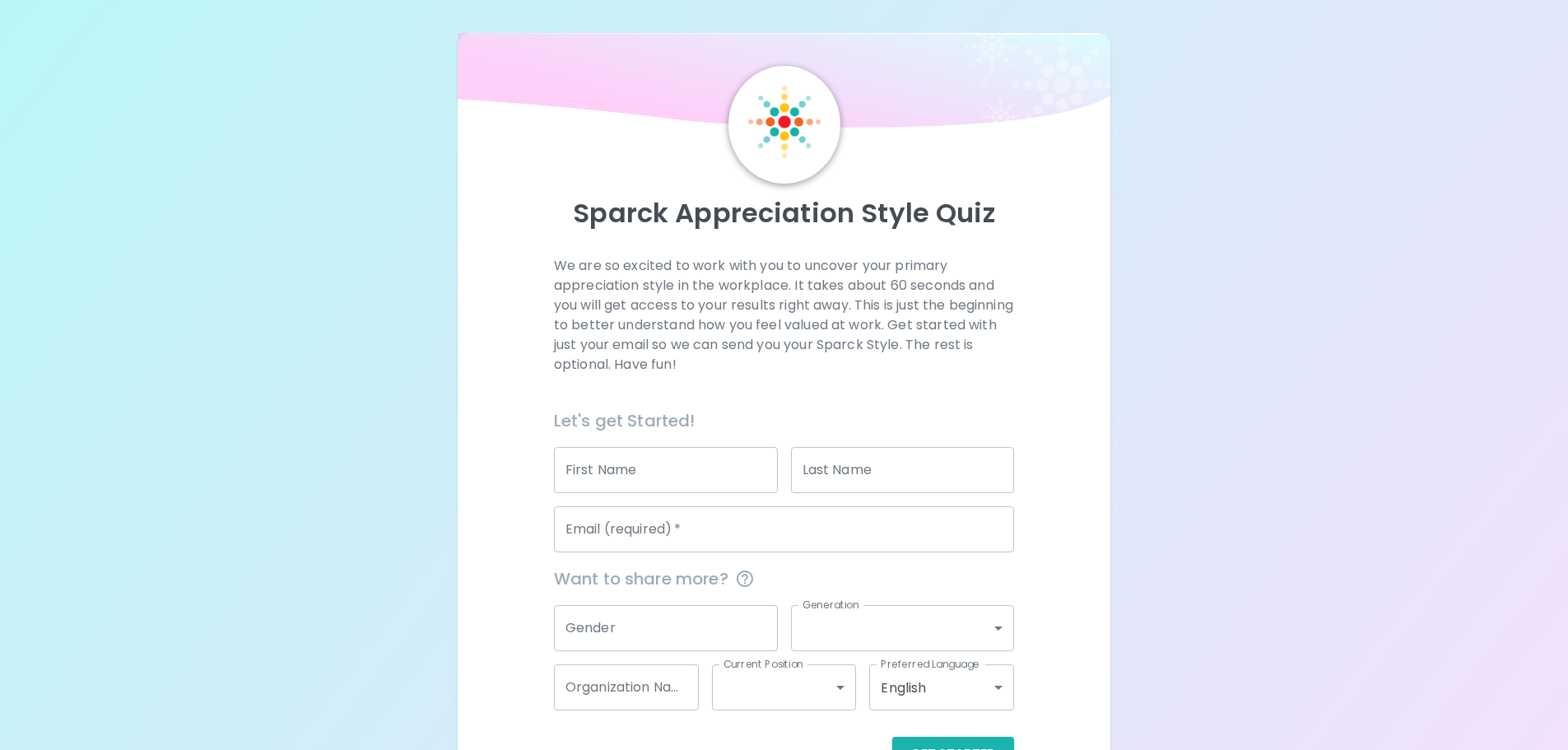
click at [657, 501] on div "Email (required)   * Email (required)   *" at bounding box center [777, 523] width 473 height 59
click at [685, 480] on input "First Name" at bounding box center [666, 471] width 224 height 46
type input "[PERSON_NAME]"
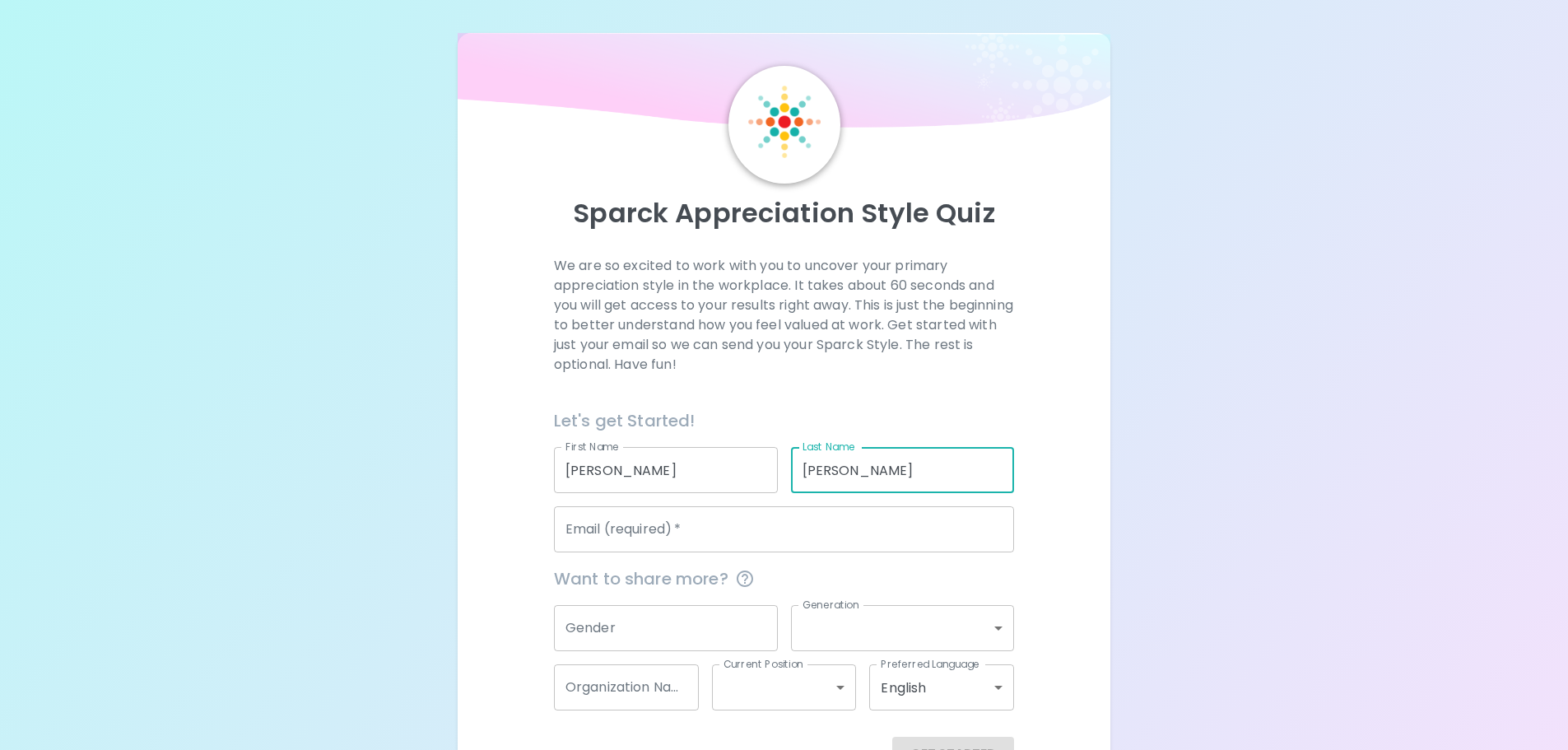
type input "[EMAIL_ADDRESS][DOMAIN_NAME]"
type input "The Retreat by Wedgewood Weddings"
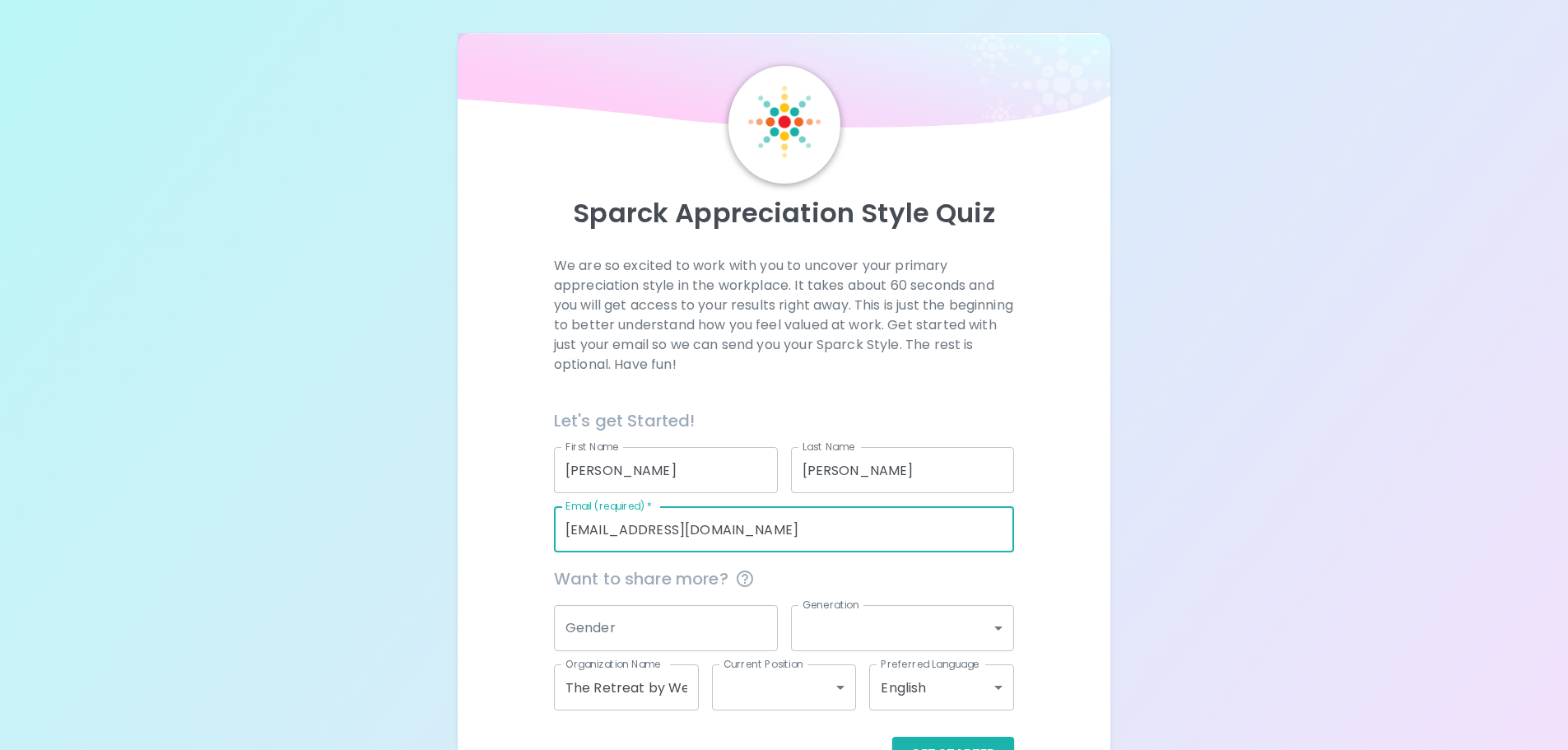
click at [677, 532] on input "[EMAIL_ADDRESS][DOMAIN_NAME]" at bounding box center [784, 530] width 460 height 46
drag, startPoint x: 673, startPoint y: 532, endPoint x: 565, endPoint y: 533, distance: 108.0
click at [562, 533] on input "[EMAIL_ADDRESS][DOMAIN_NAME]" at bounding box center [784, 530] width 460 height 46
type input "arlener@WedgewoodWeddings.com"
click at [1180, 540] on div "Sparck Appreciation Style Quiz We are so excited to work with you to uncover yo…" at bounding box center [784, 402] width 1568 height 804
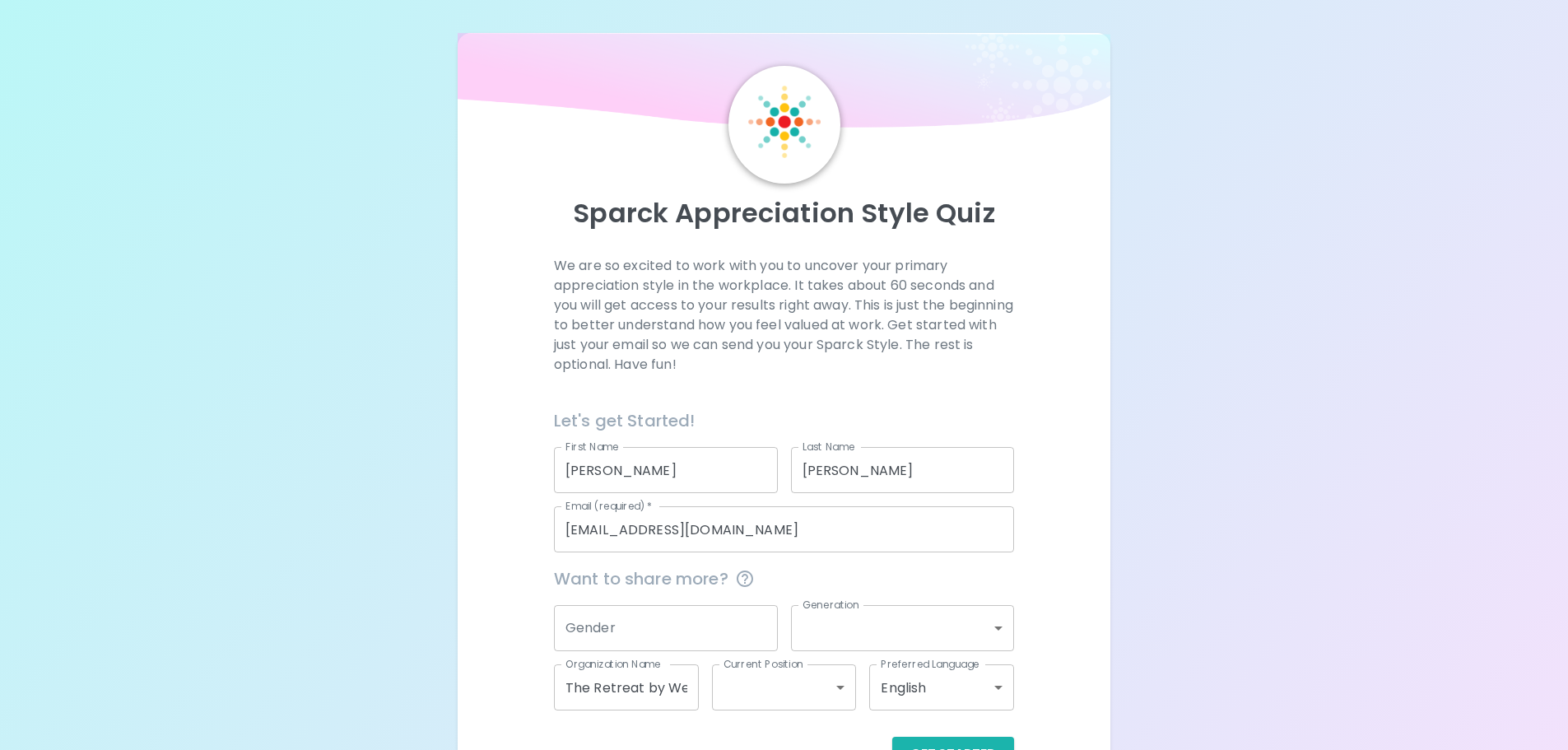
scroll to position [54, 0]
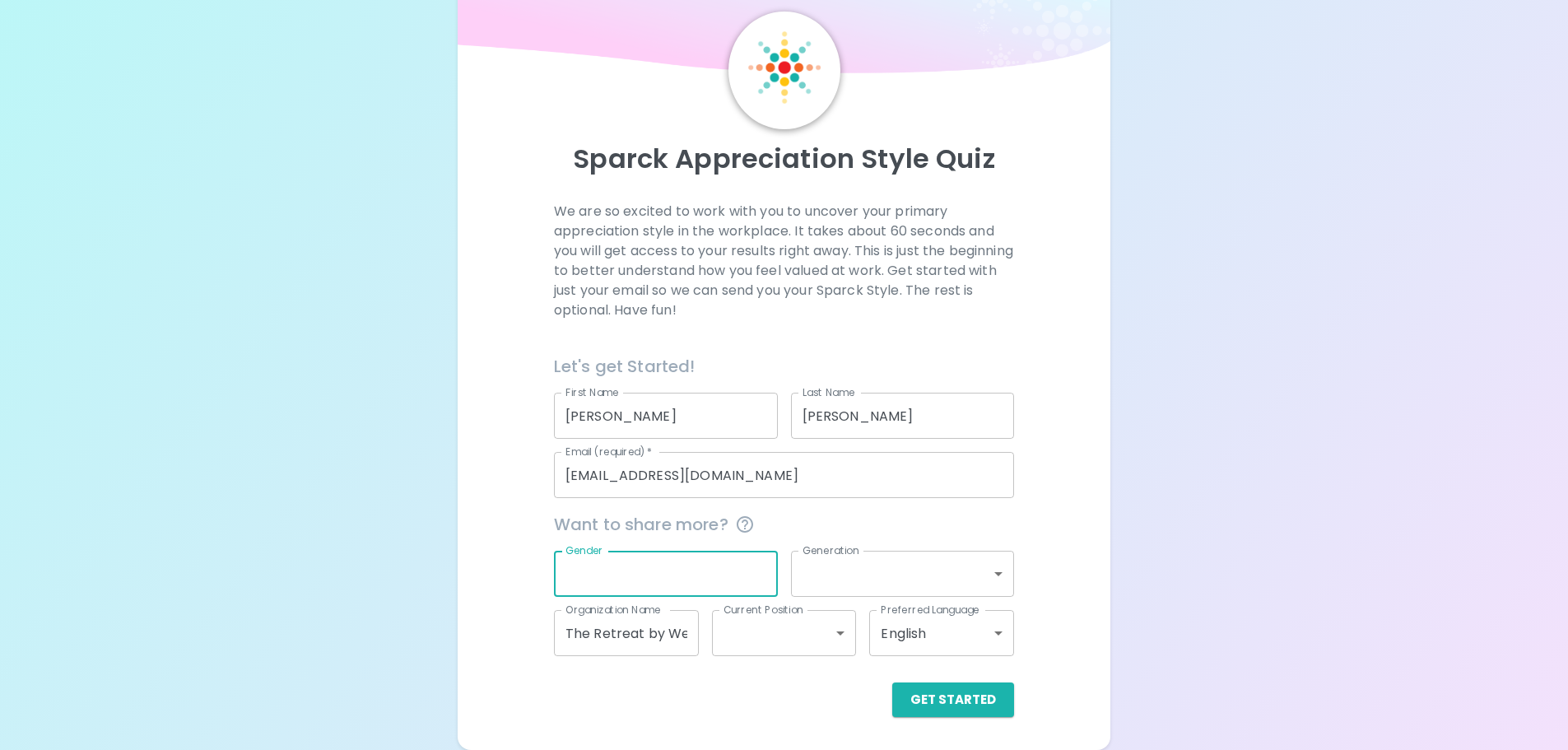
click at [663, 580] on input "Gender" at bounding box center [666, 574] width 224 height 46
click at [692, 589] on input "Gender" at bounding box center [666, 574] width 224 height 46
type input "[DEMOGRAPHIC_DATA]"
click at [812, 573] on body "Sparck Appreciation Style Quiz We are so excited to work with you to uncover yo…" at bounding box center [784, 348] width 1568 height 804
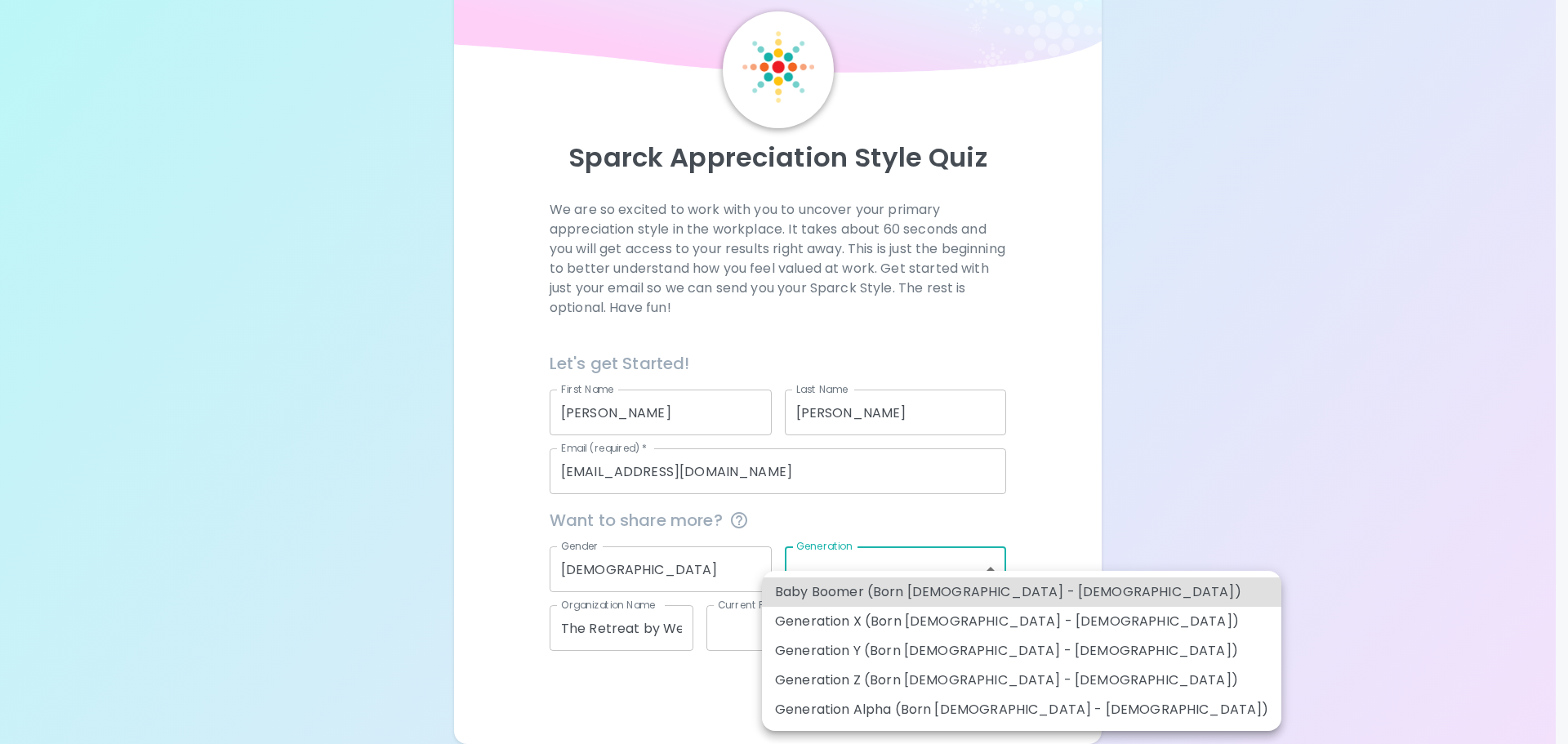
click at [899, 672] on li "Generation Z (Born [DEMOGRAPHIC_DATA] - [DEMOGRAPHIC_DATA])" at bounding box center [1021, 680] width 519 height 29
type input "generation_z"
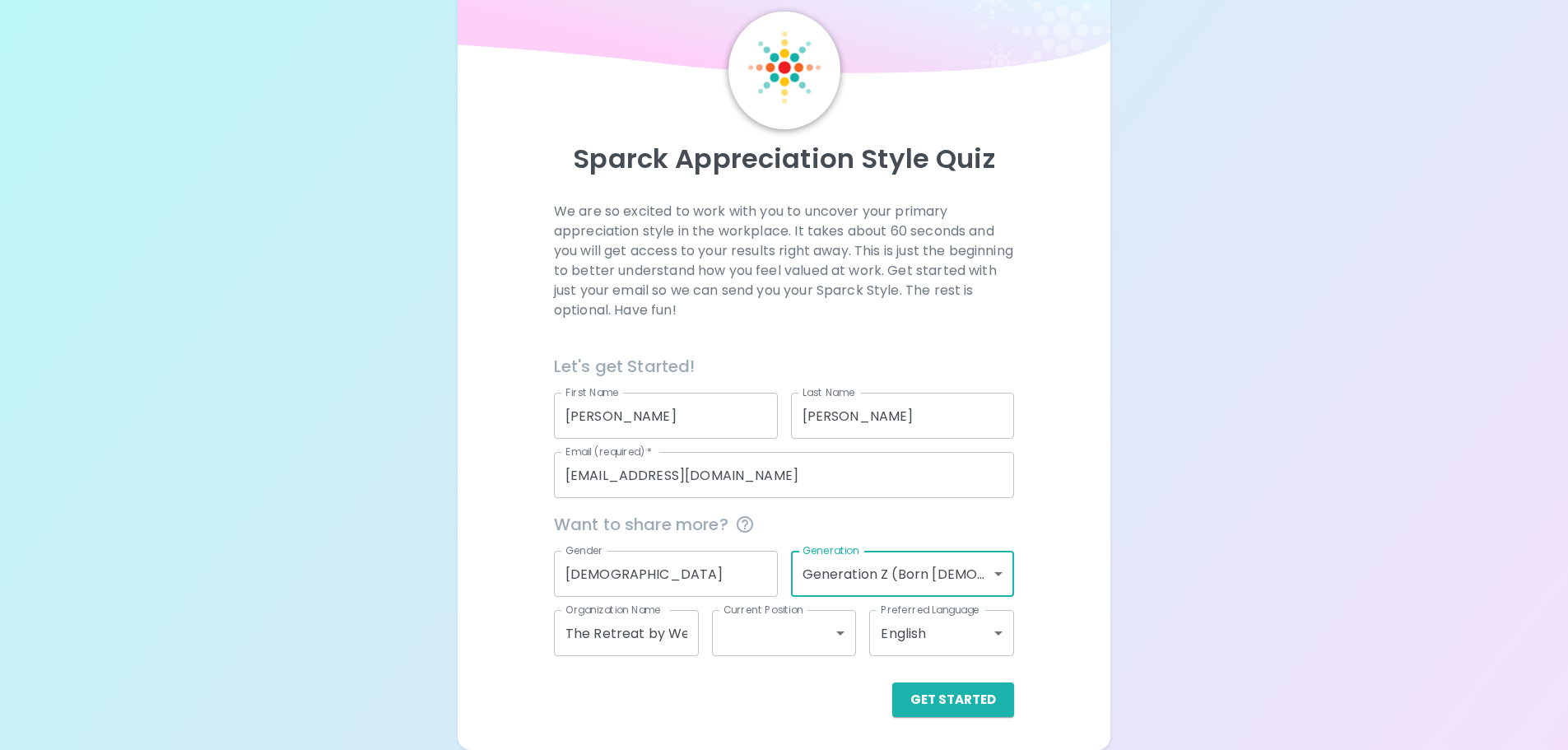
click at [1147, 571] on div "Sparck Appreciation Style Quiz We are so excited to work with you to uncover yo…" at bounding box center [784, 348] width 1568 height 804
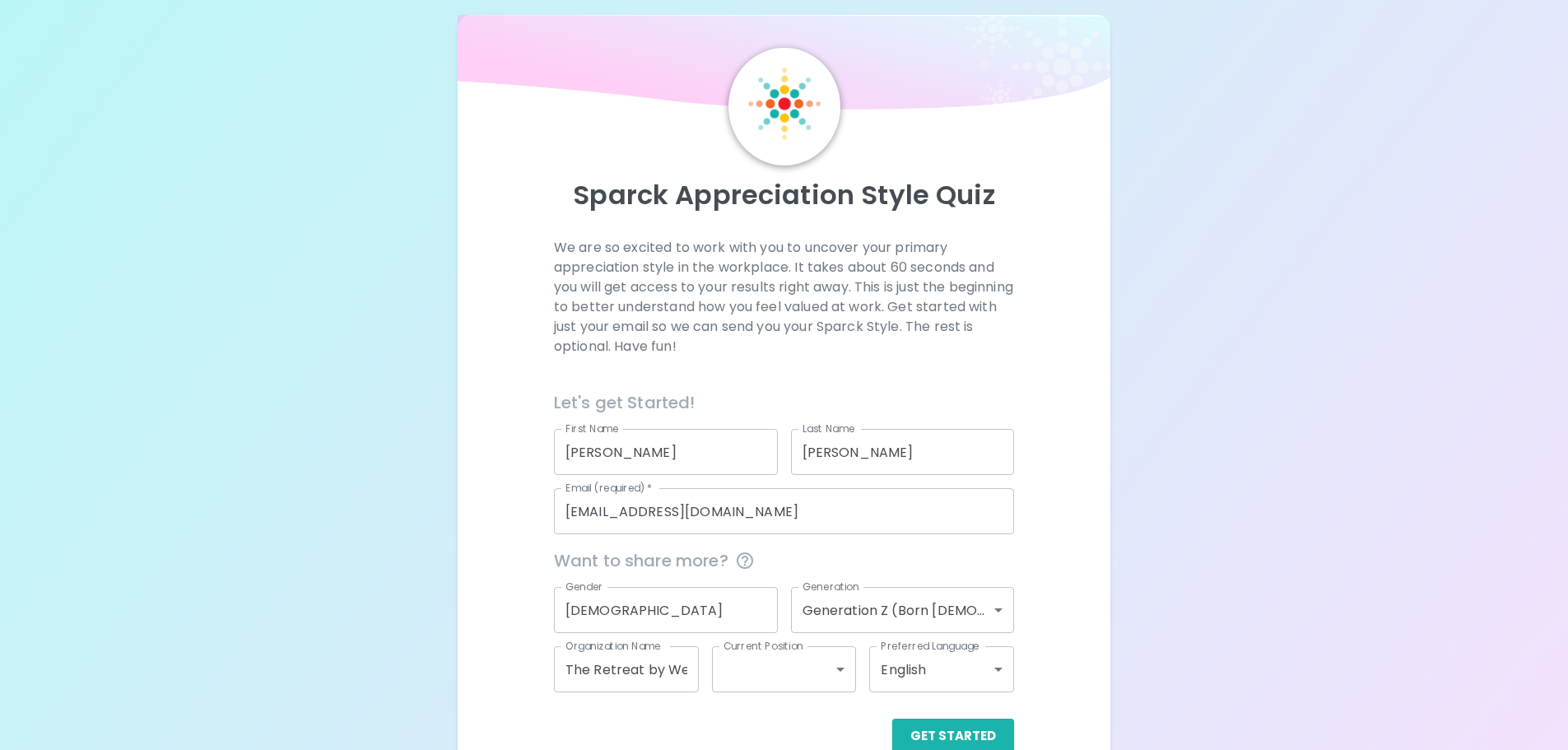
scroll to position [0, 0]
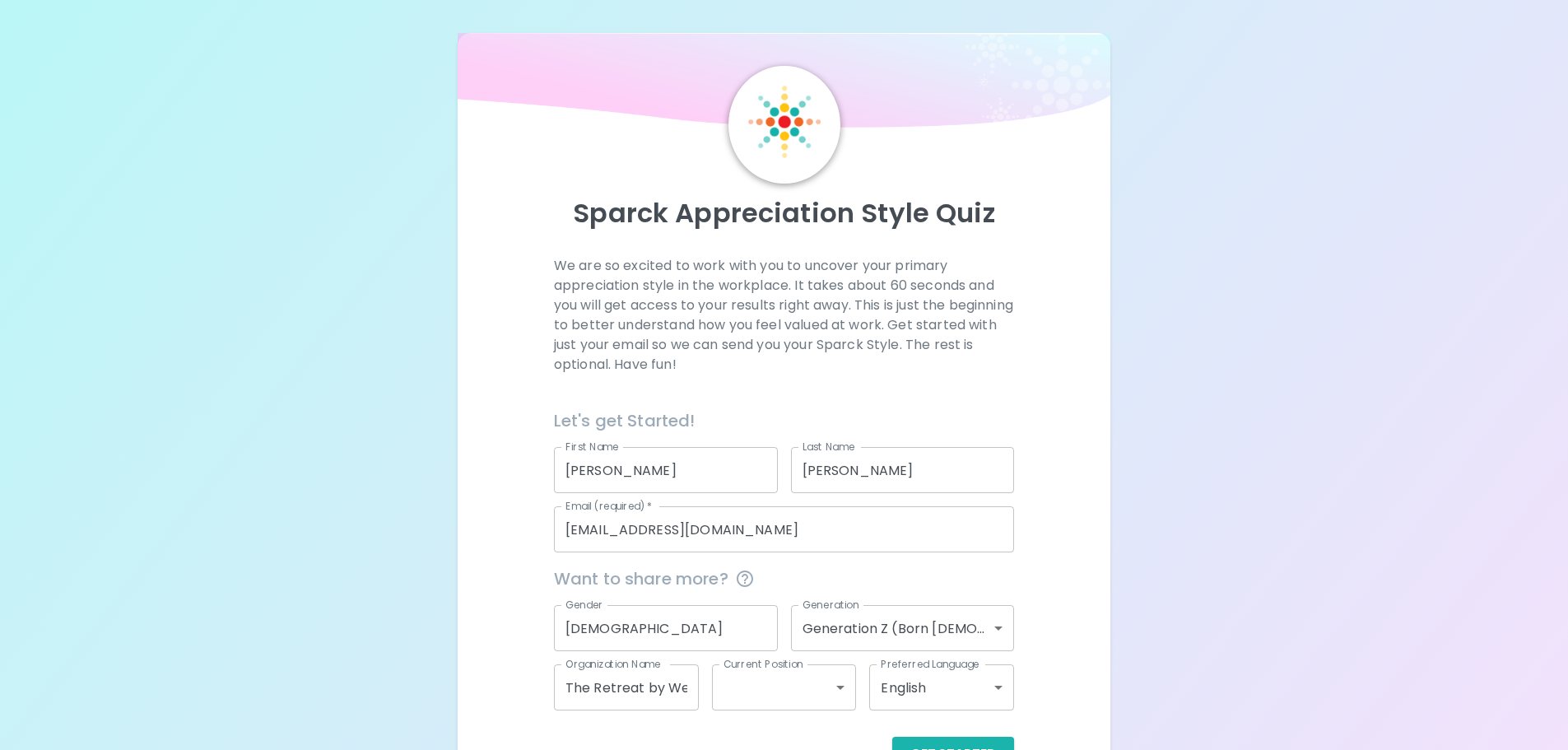
click at [654, 695] on input "The Retreat by Wedgewood Weddings" at bounding box center [627, 688] width 145 height 46
click at [1255, 530] on div "Sparck Appreciation Style Quiz We are so excited to work with you to uncover yo…" at bounding box center [784, 402] width 1568 height 804
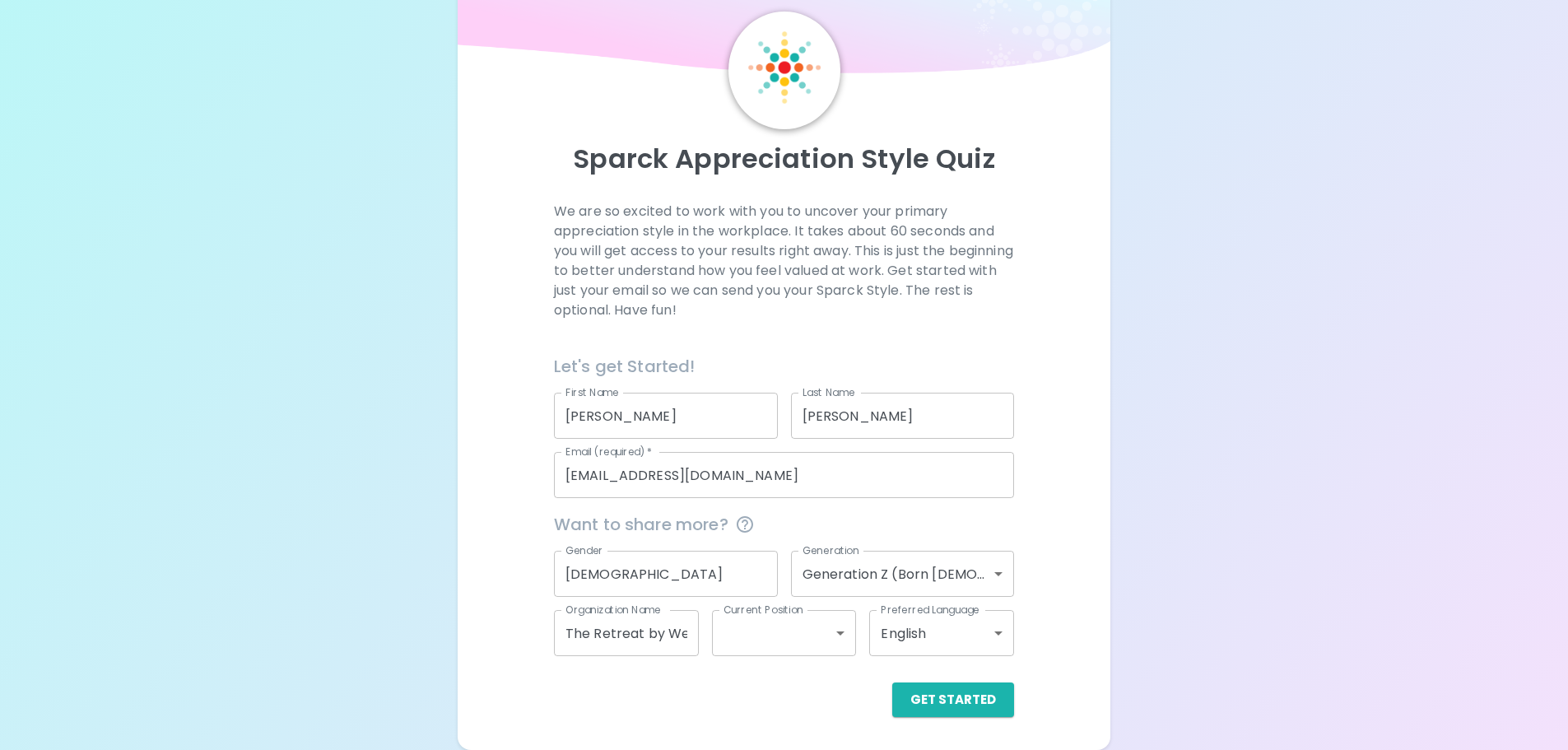
click at [825, 631] on body "Sparck Appreciation Style Quiz We are so excited to work with you to uncover yo…" at bounding box center [784, 348] width 1568 height 804
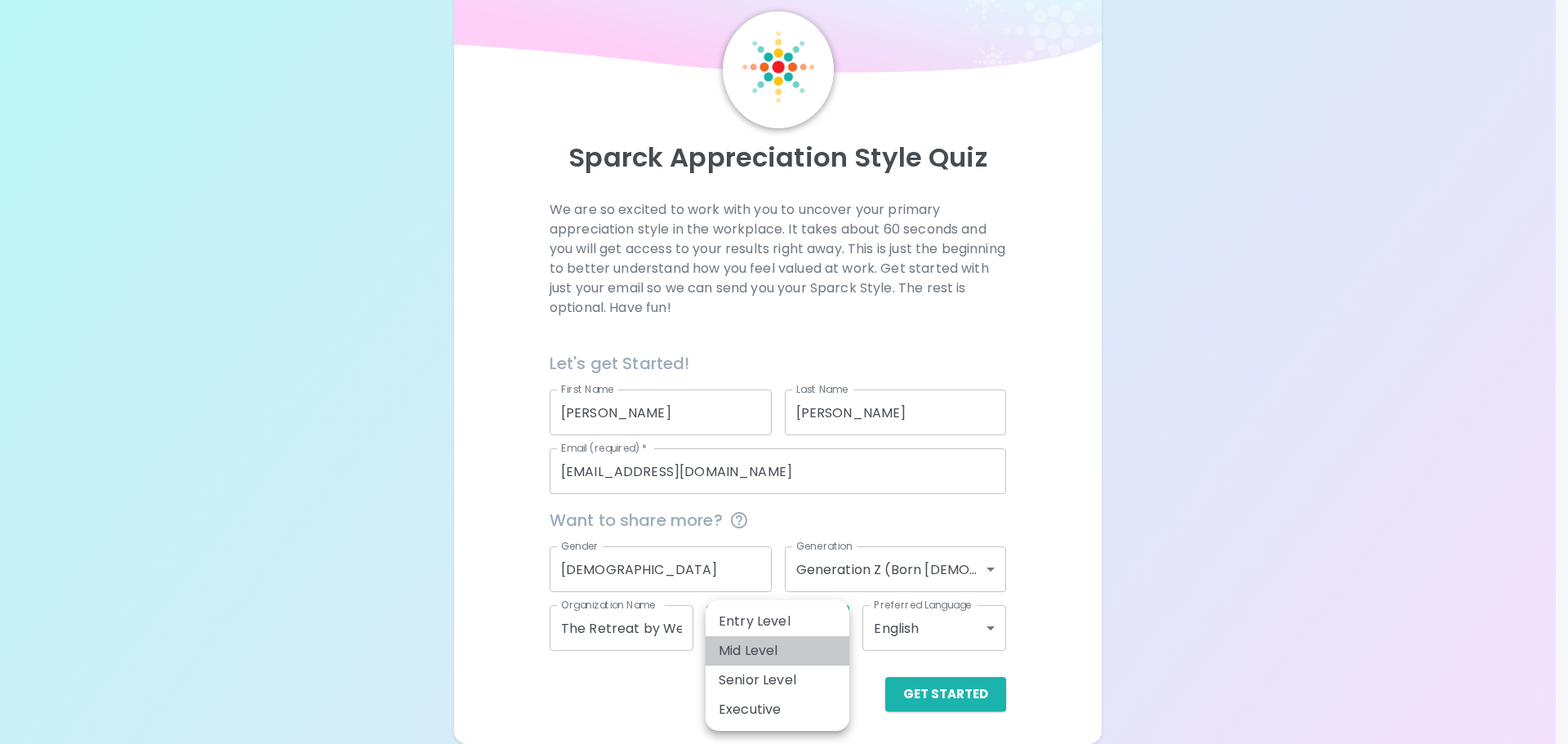
click at [799, 646] on li "Mid Level" at bounding box center [777, 650] width 144 height 29
type input "mid_level"
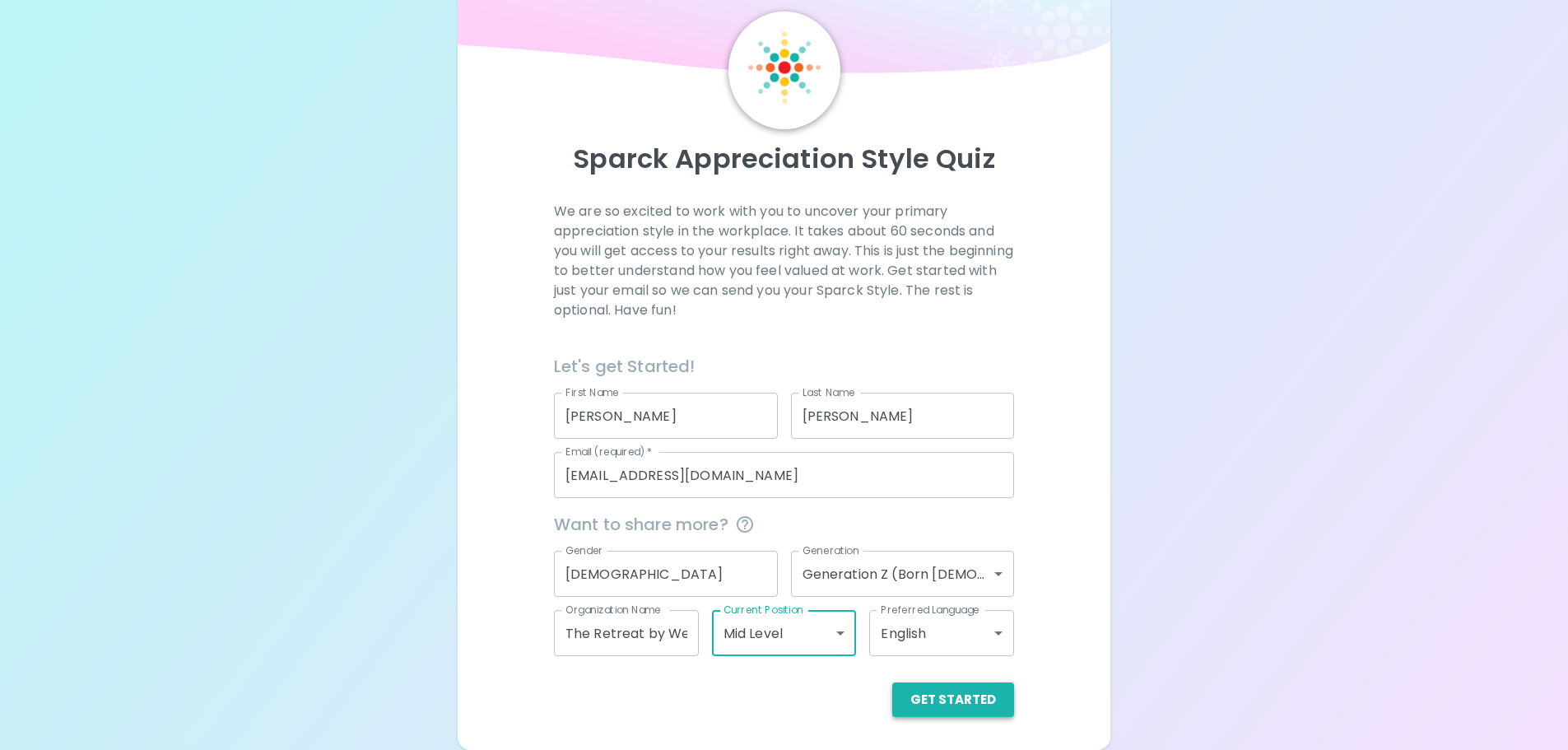
click at [973, 696] on button "Get Started" at bounding box center [953, 700] width 122 height 35
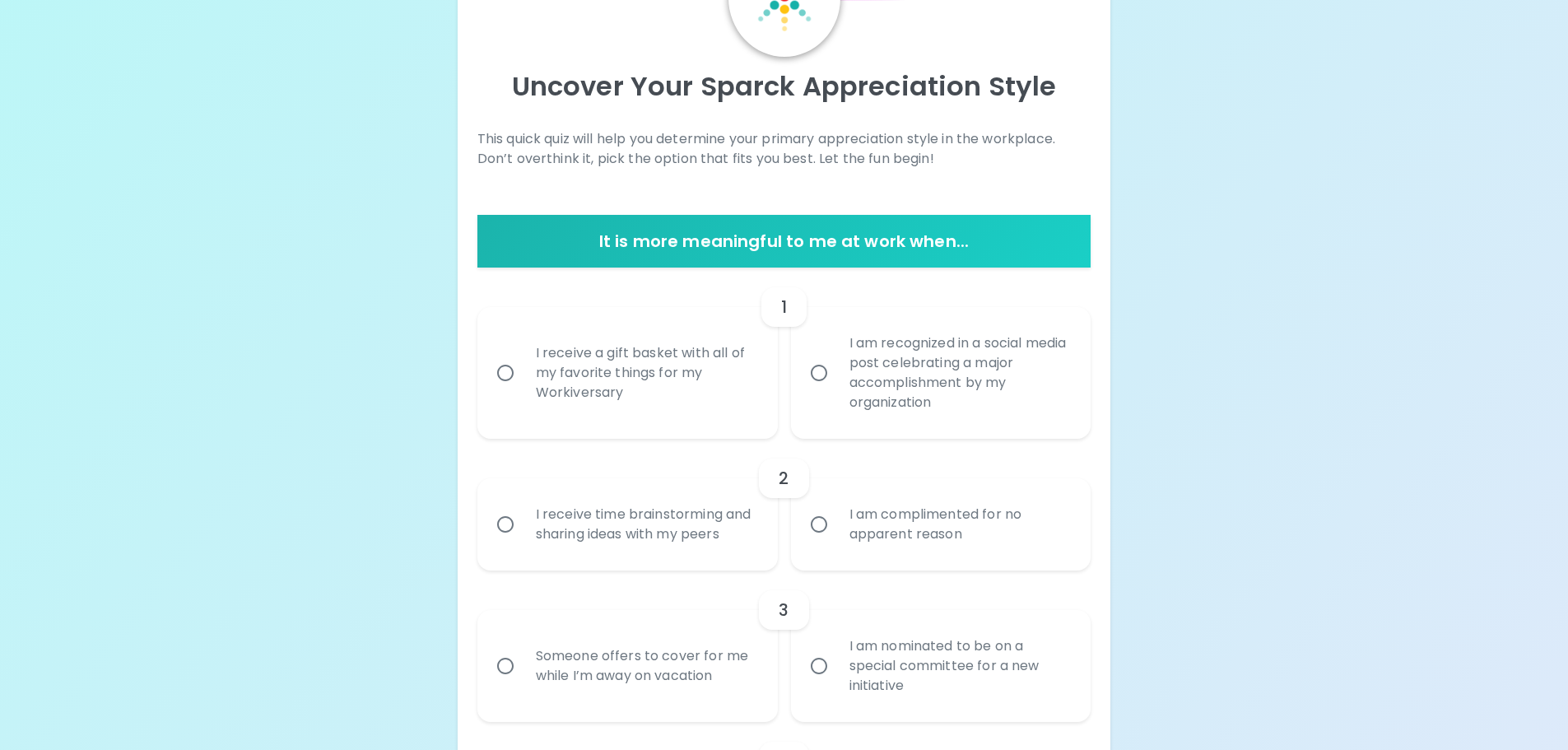
scroll to position [165, 0]
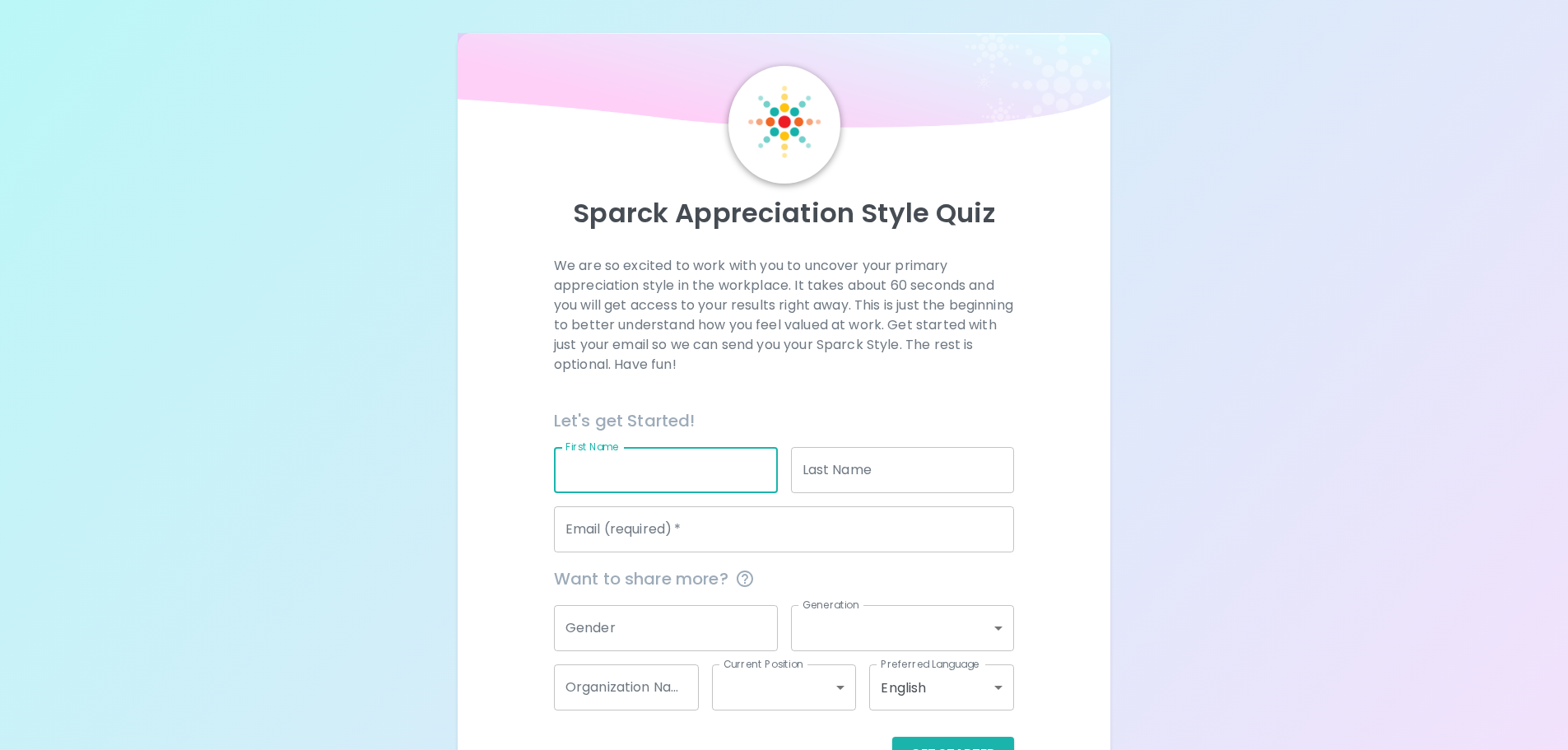
click at [641, 482] on input "First Name" at bounding box center [666, 471] width 224 height 46
type input "[PERSON_NAME]"
click at [875, 479] on input "Last Name" at bounding box center [903, 471] width 224 height 46
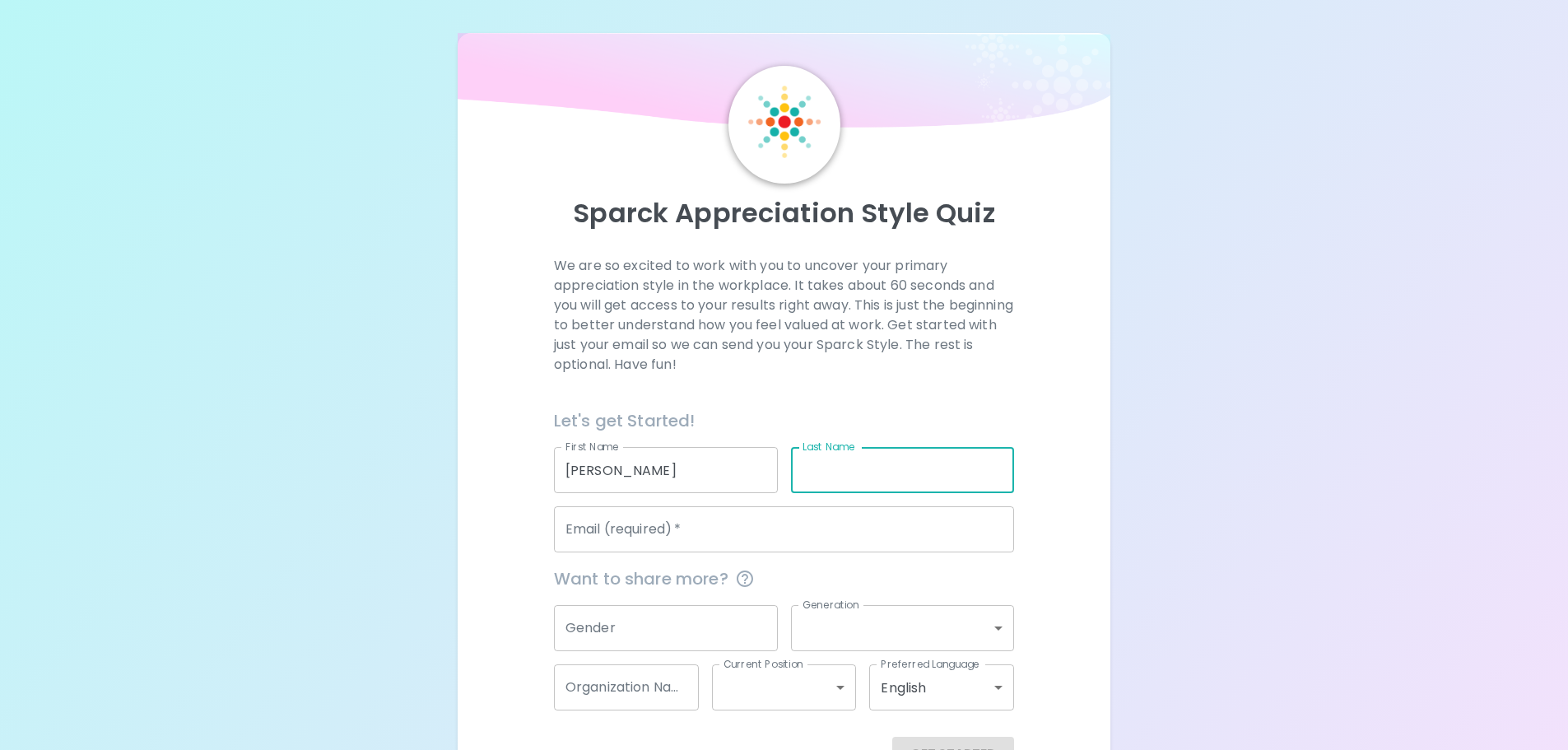
type input "[PERSON_NAME]"
type input "[EMAIL_ADDRESS][DOMAIN_NAME]"
type input "The Retreat by Wedgewood Weddings"
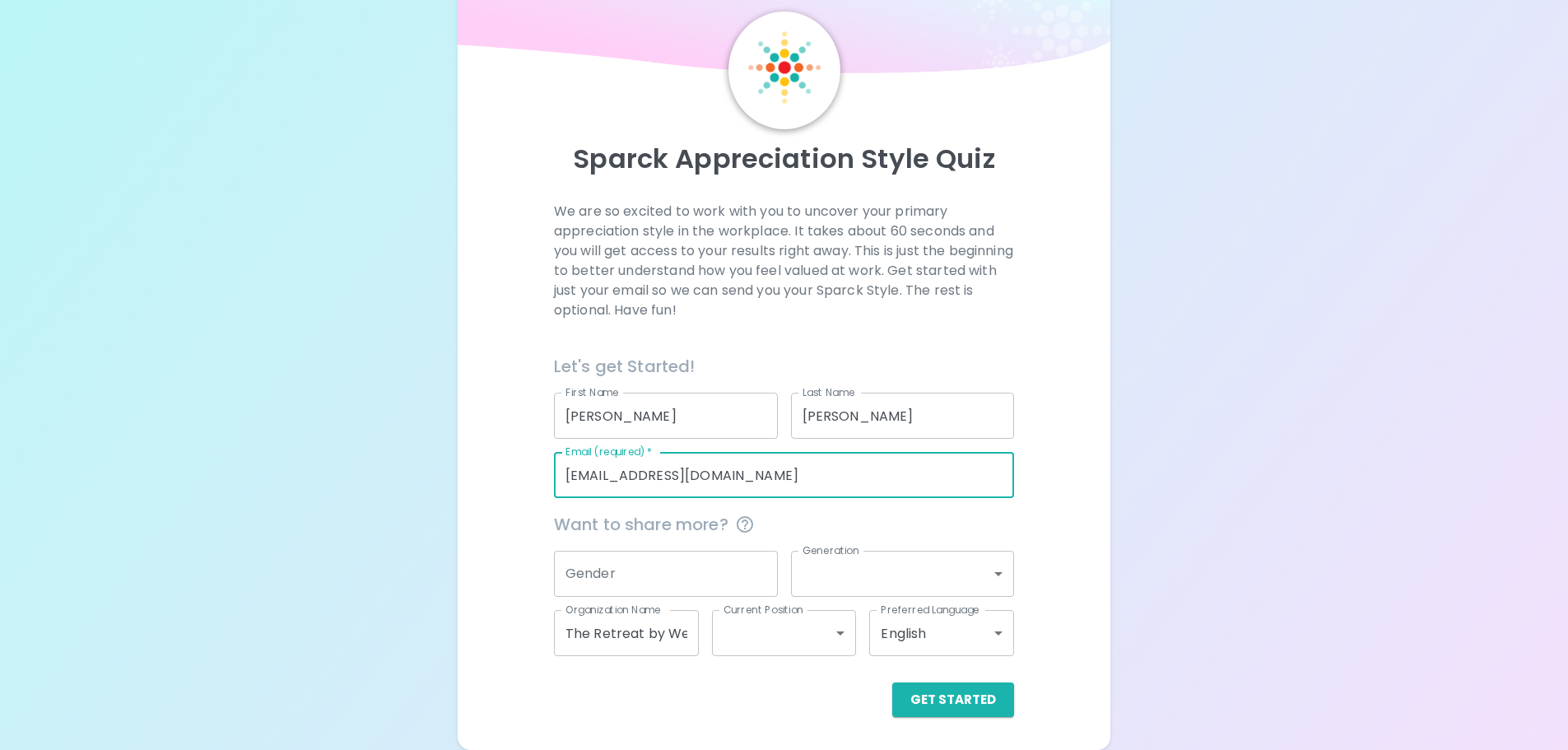
drag, startPoint x: 676, startPoint y: 476, endPoint x: 503, endPoint y: 473, distance: 173.0
click at [503, 473] on div "We are so excited to work with you to uncover your primary appreciation style i…" at bounding box center [784, 459] width 614 height 515
type input "[EMAIL_ADDRESS][DOMAIN_NAME]"
click at [687, 566] on input "Gender" at bounding box center [666, 574] width 224 height 46
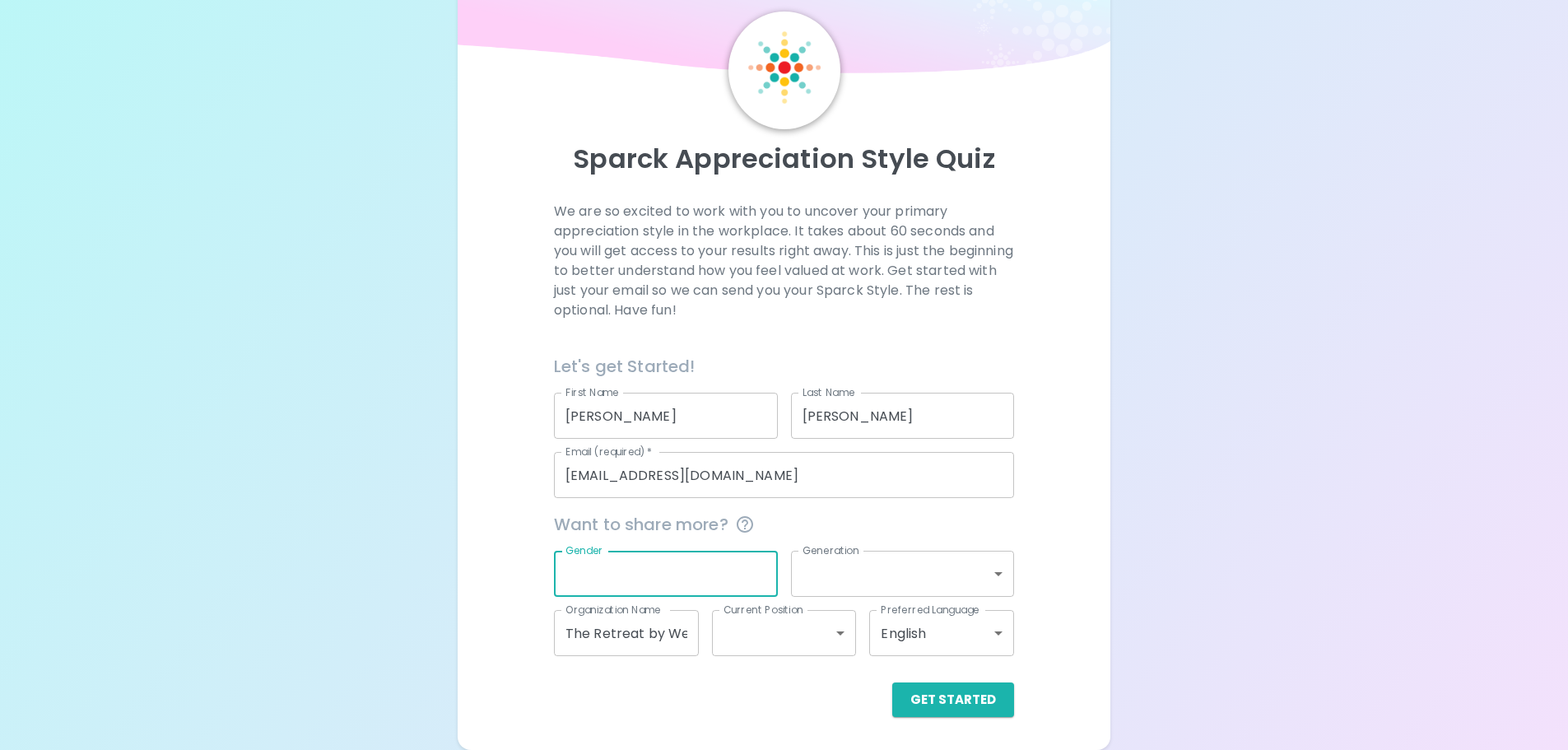
type input "[DEMOGRAPHIC_DATA]"
click at [843, 577] on body "Sparck Appreciation Style Quiz We are so excited to work with you to uncover yo…" at bounding box center [784, 348] width 1568 height 804
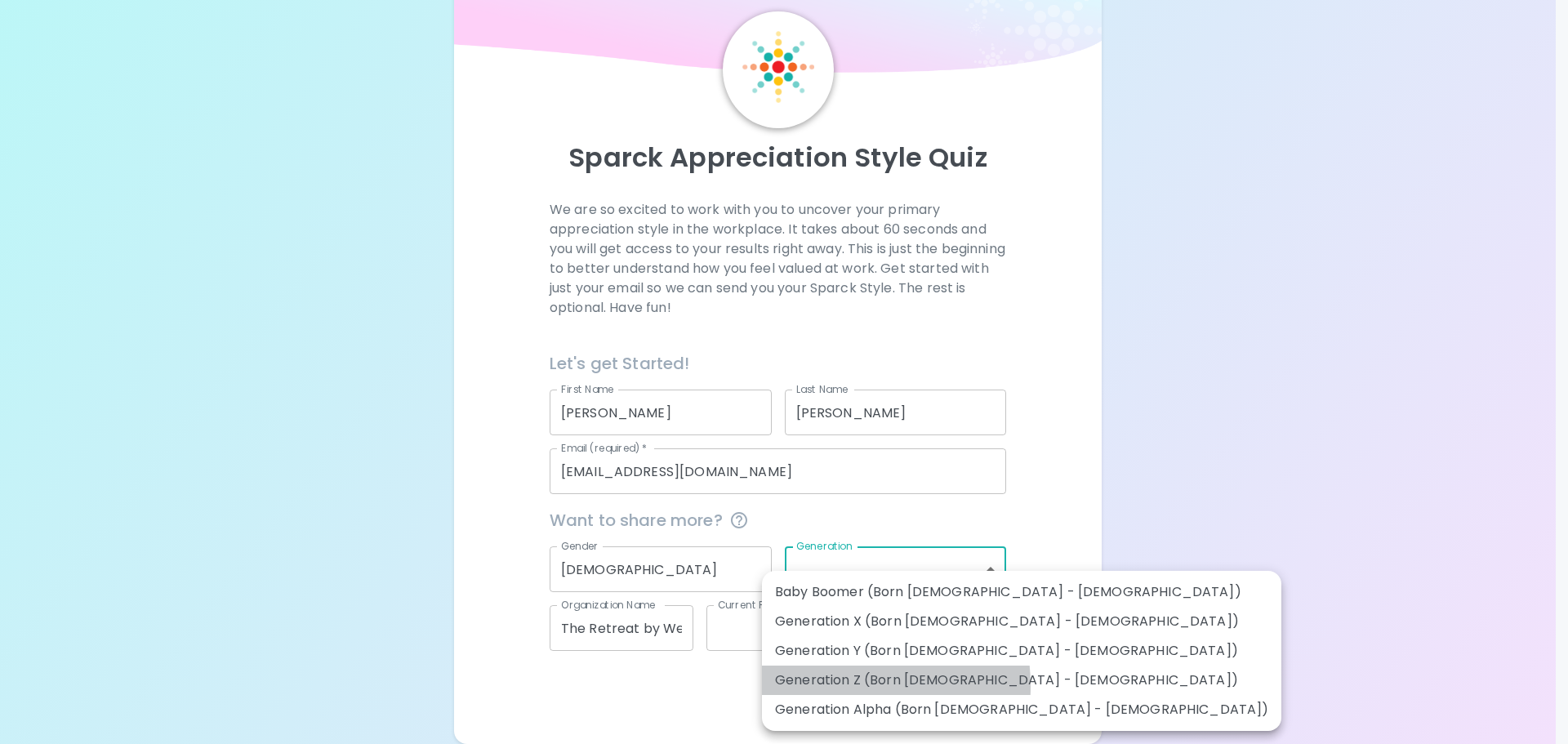
click at [828, 686] on li "Generation Z (Born [DEMOGRAPHIC_DATA] - [DEMOGRAPHIC_DATA])" at bounding box center [1021, 680] width 519 height 29
type input "generation_z"
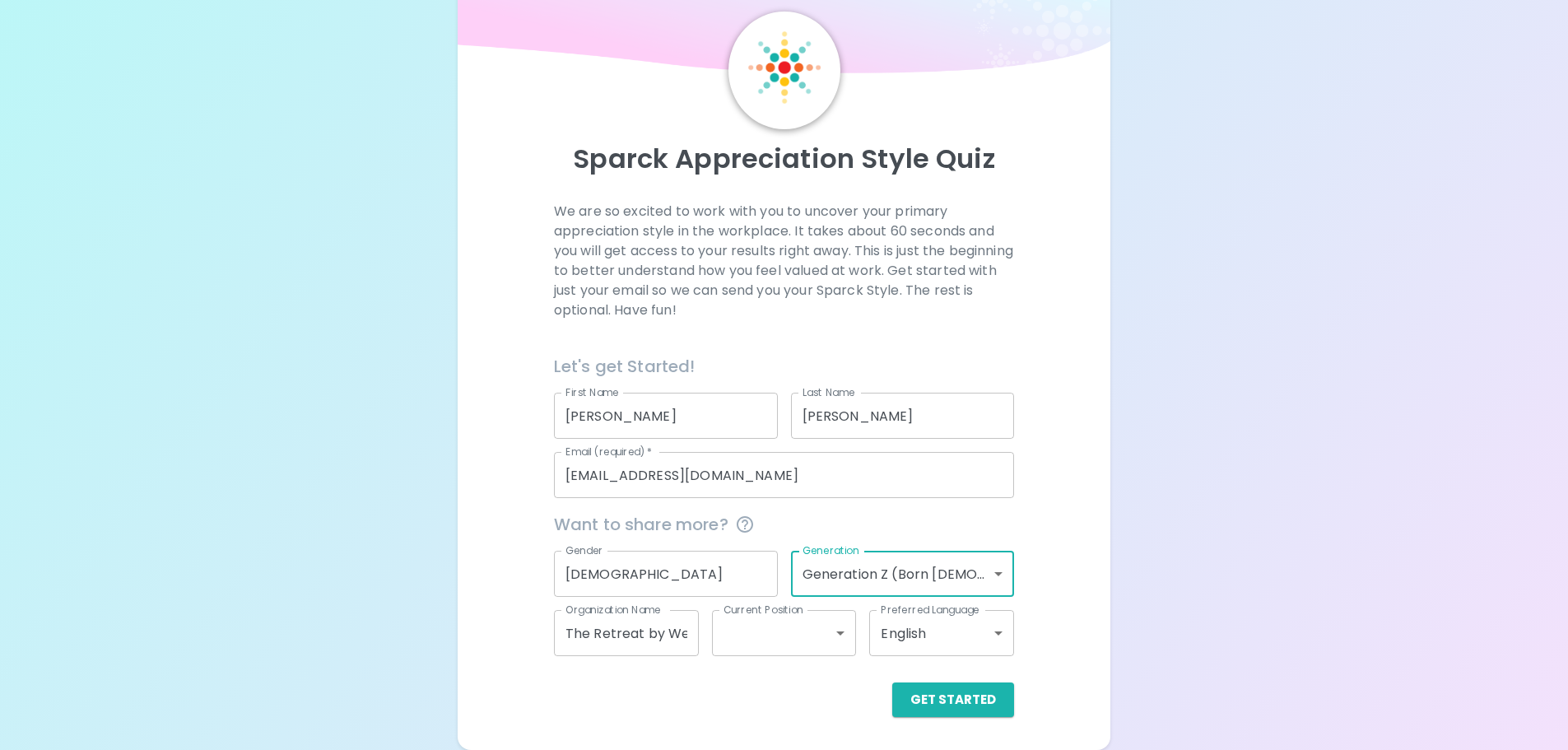
drag, startPoint x: 655, startPoint y: 640, endPoint x: 732, endPoint y: 644, distance: 77.1
click at [655, 640] on input "The Retreat by Wedgewood Weddings" at bounding box center [627, 633] width 145 height 46
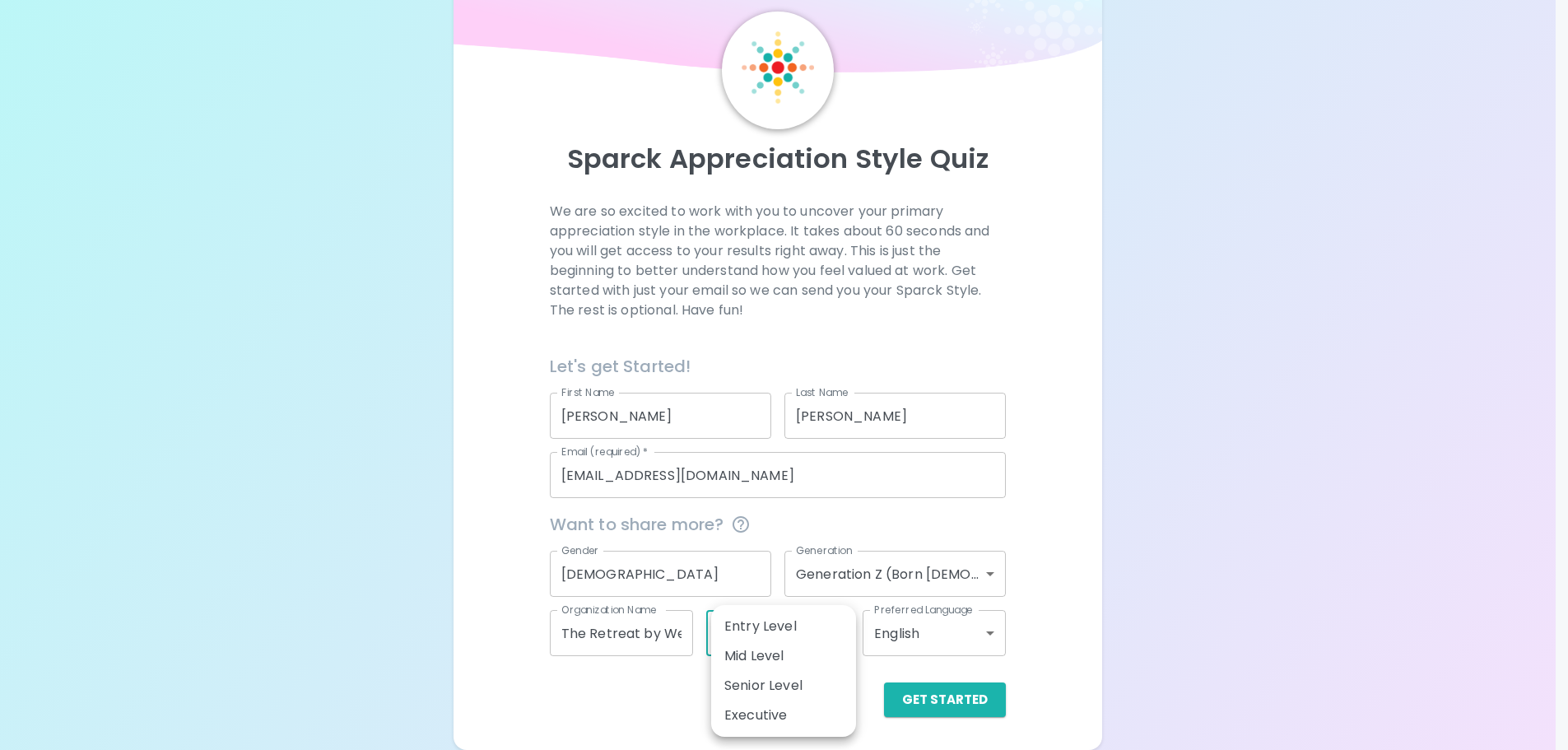
click at [801, 639] on body "Sparck Appreciation Style Quiz We are so excited to work with you to uncover yo…" at bounding box center [784, 348] width 1568 height 804
click at [810, 686] on li "Senior Level" at bounding box center [784, 686] width 145 height 29
type input "senior_level"
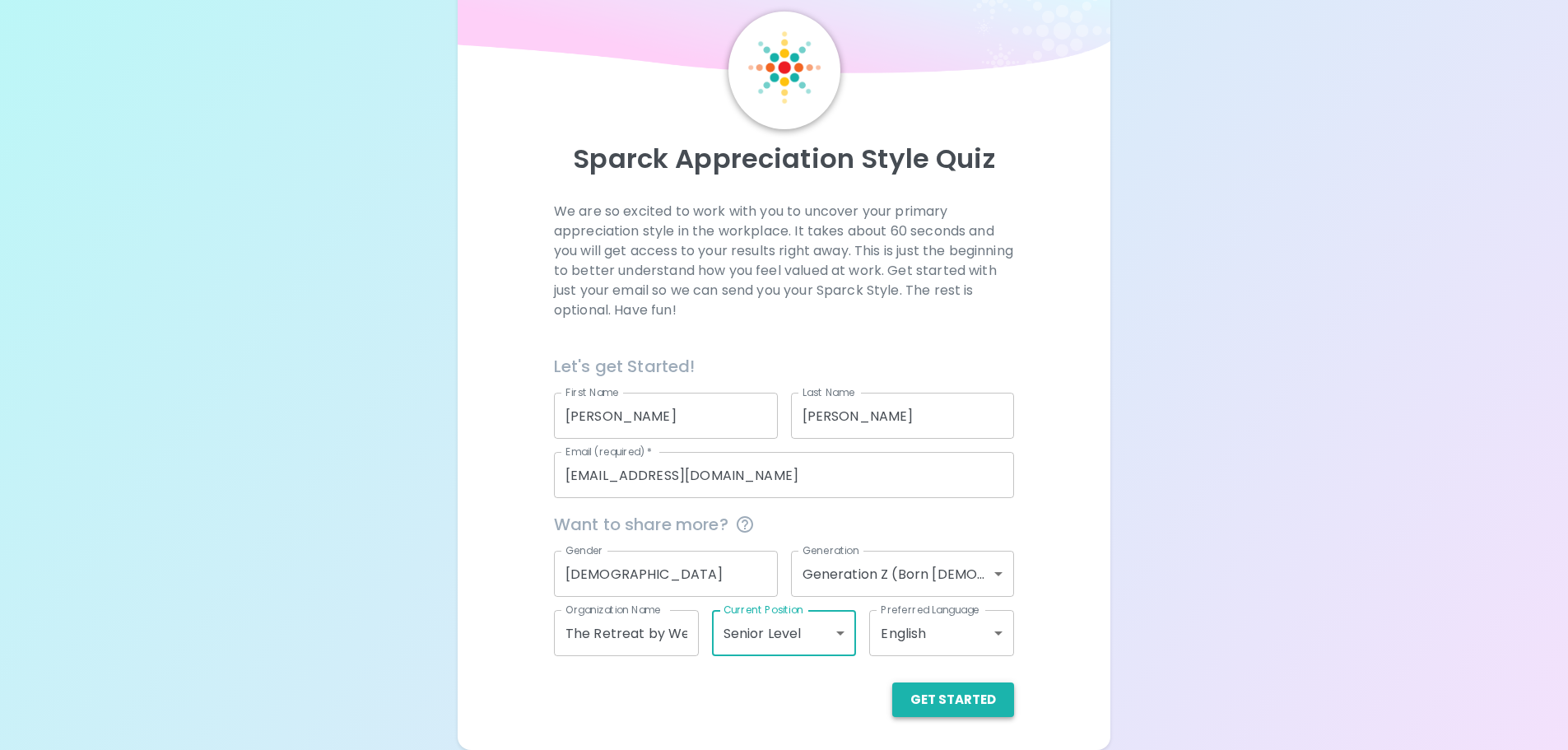
click at [973, 703] on button "Get Started" at bounding box center [953, 700] width 122 height 35
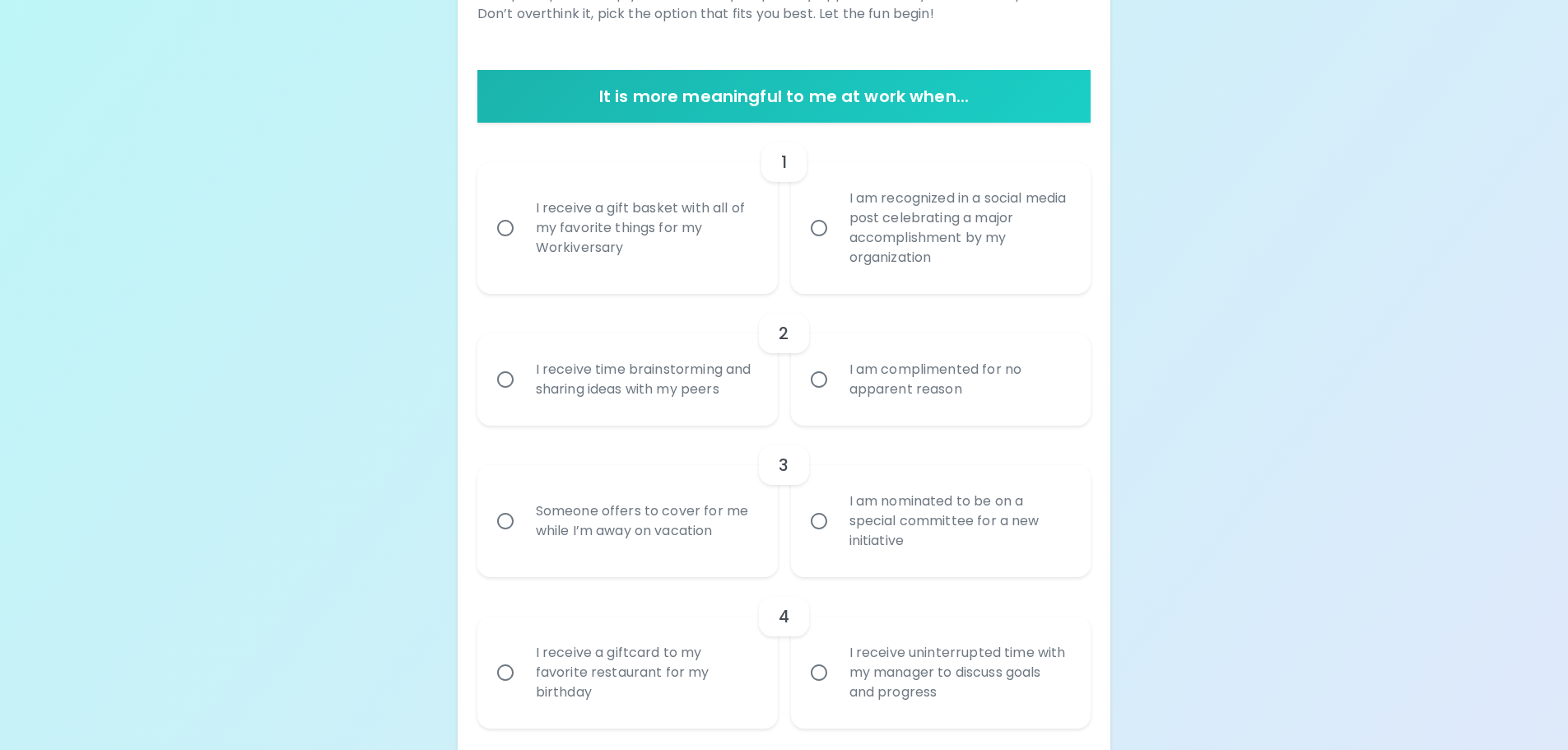
scroll to position [301, 0]
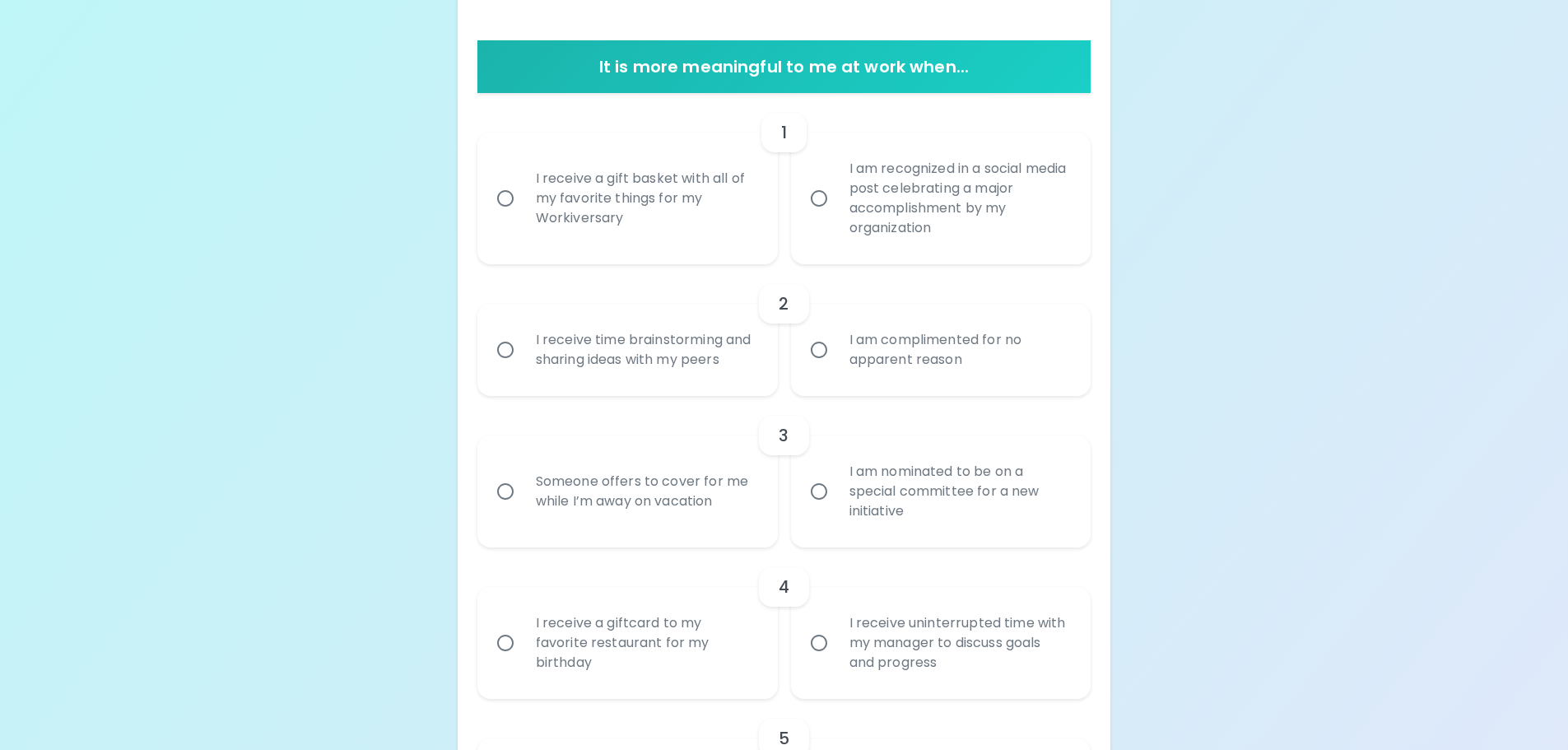
click at [510, 166] on label "I receive a gift basket with all of my favorite things for my Workiversary" at bounding box center [619, 199] width 300 height 132
click at [510, 181] on input "I receive a gift basket with all of my favorite things for my Workiversary" at bounding box center [505, 198] width 35 height 35
radio input "true"
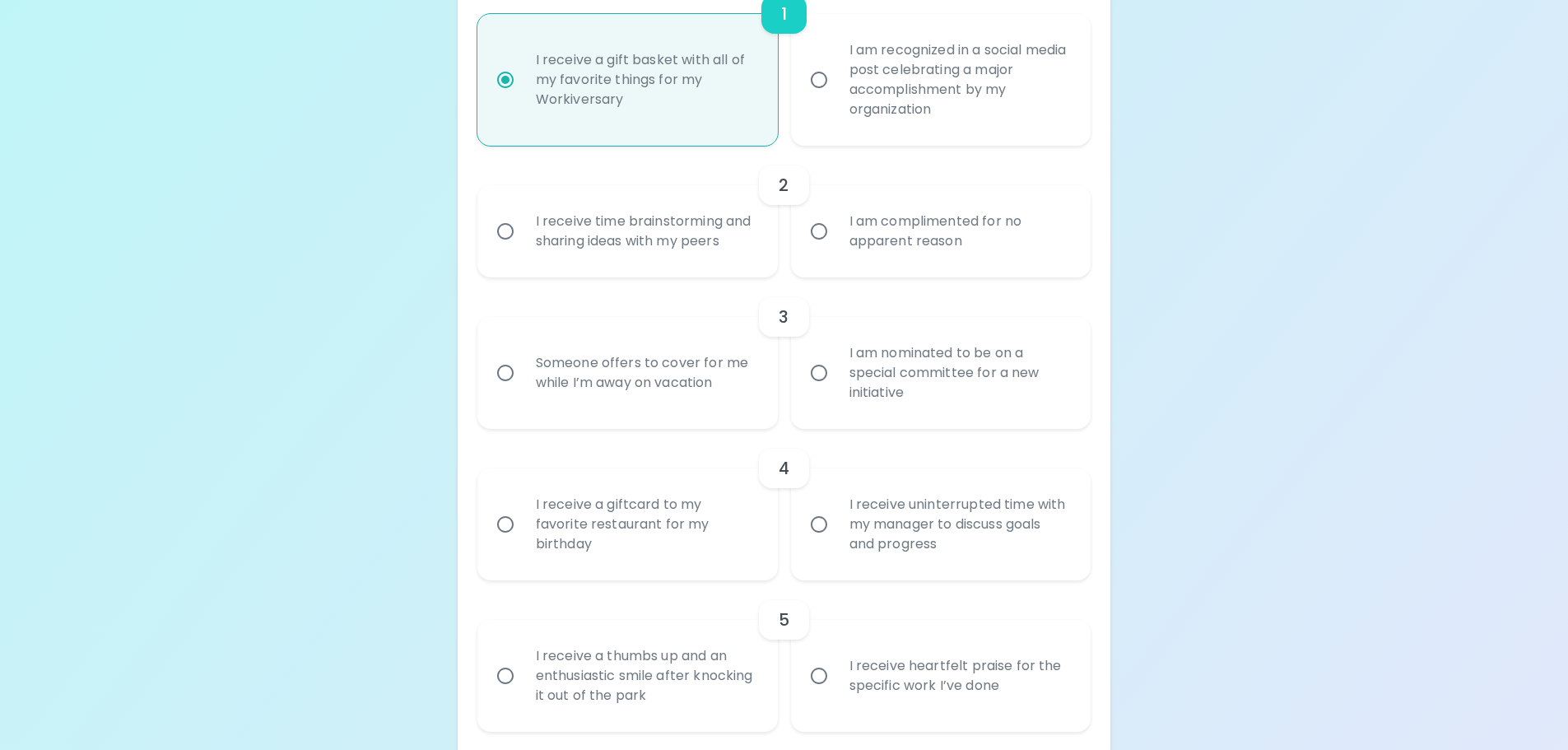
scroll to position [433, 0]
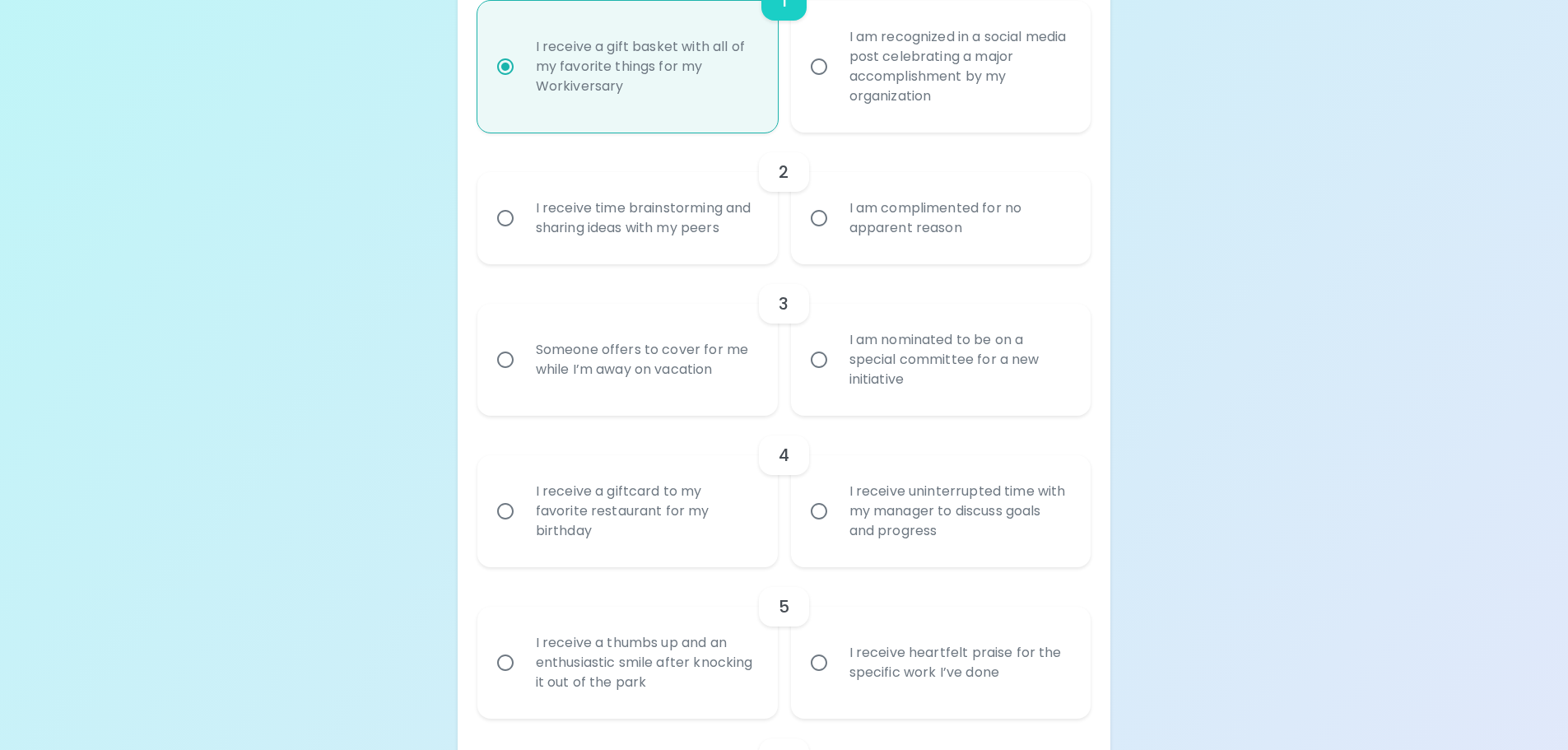
click at [611, 229] on div "I receive time brainstorming and sharing ideas with my peers" at bounding box center [645, 218] width 246 height 79
click at [522, 229] on input "I receive time brainstorming and sharing ideas with my peers" at bounding box center [505, 218] width 35 height 35
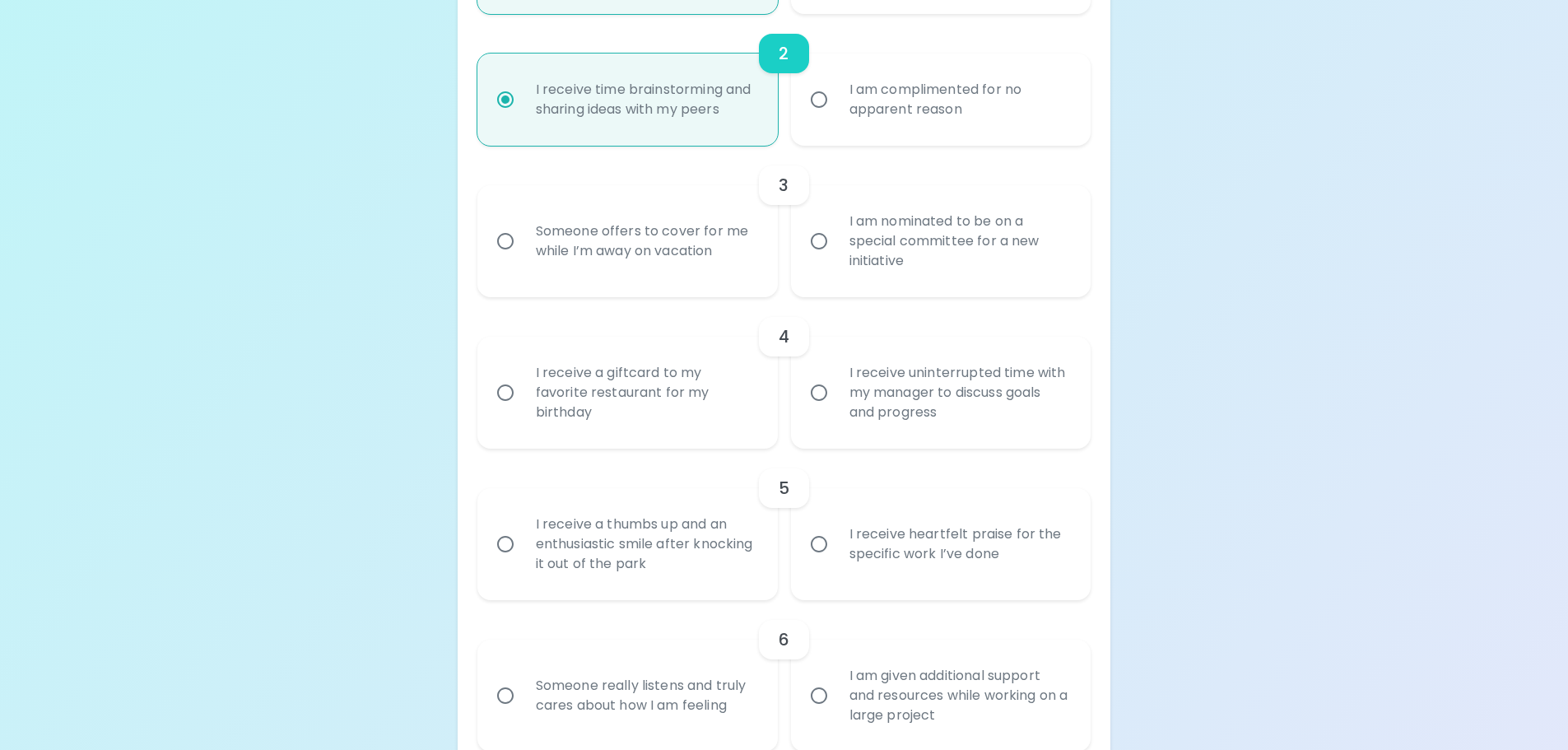
scroll to position [565, 0]
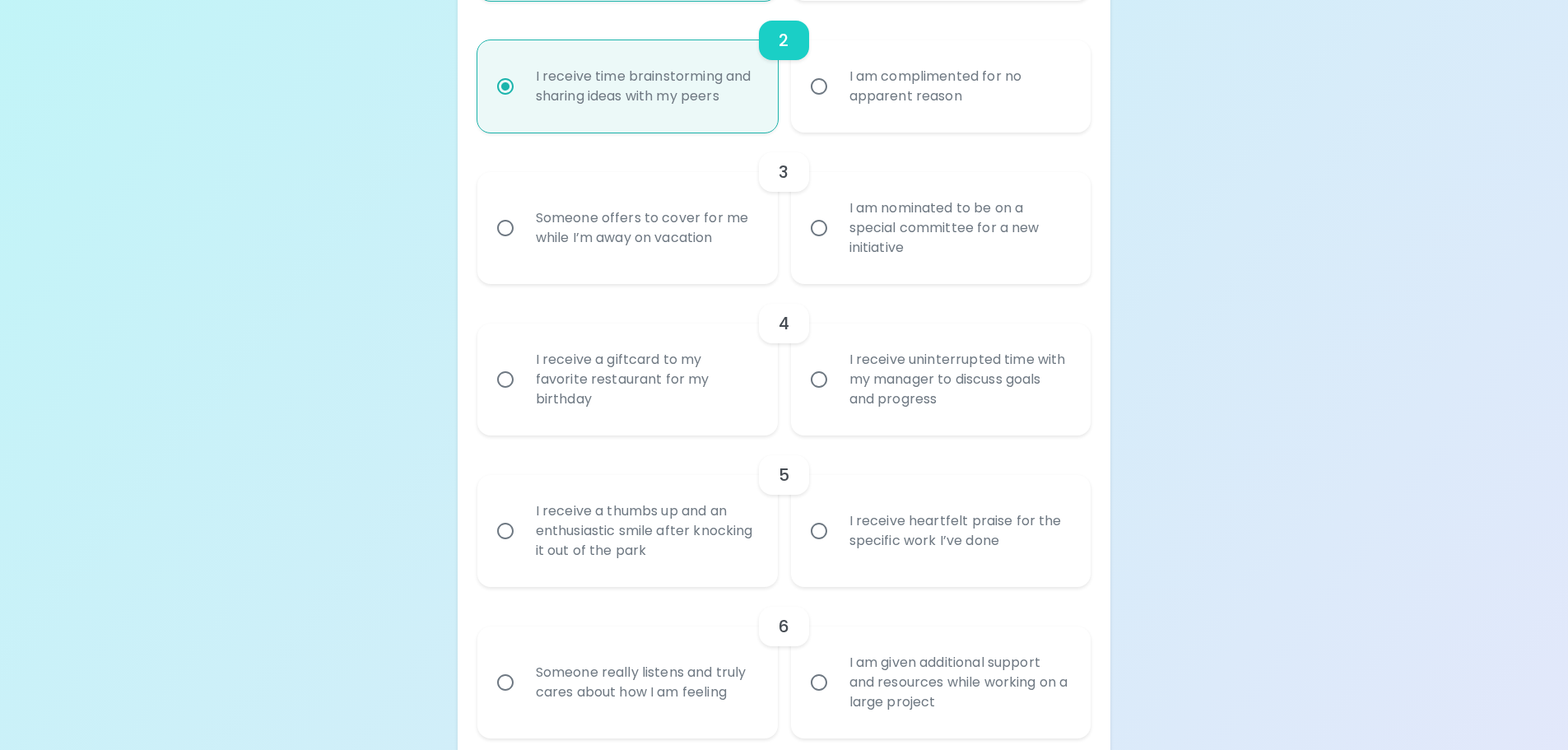
radio input "true"
click at [736, 236] on div "Someone offers to cover for me while I’m away on vacation" at bounding box center [645, 228] width 246 height 79
click at [522, 236] on input "Someone offers to cover for me while I’m away on vacation" at bounding box center [505, 227] width 35 height 35
radio input "false"
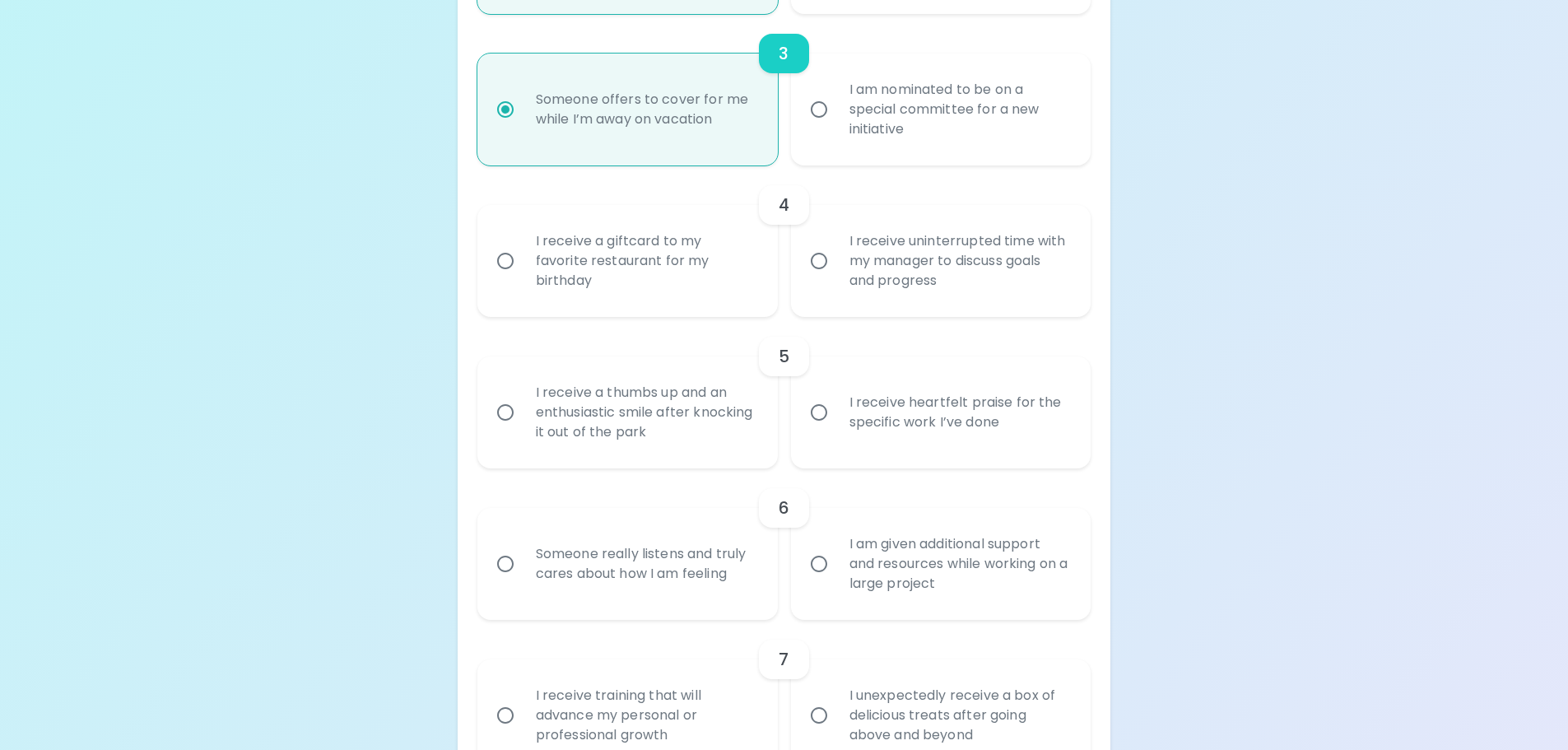
scroll to position [696, 0]
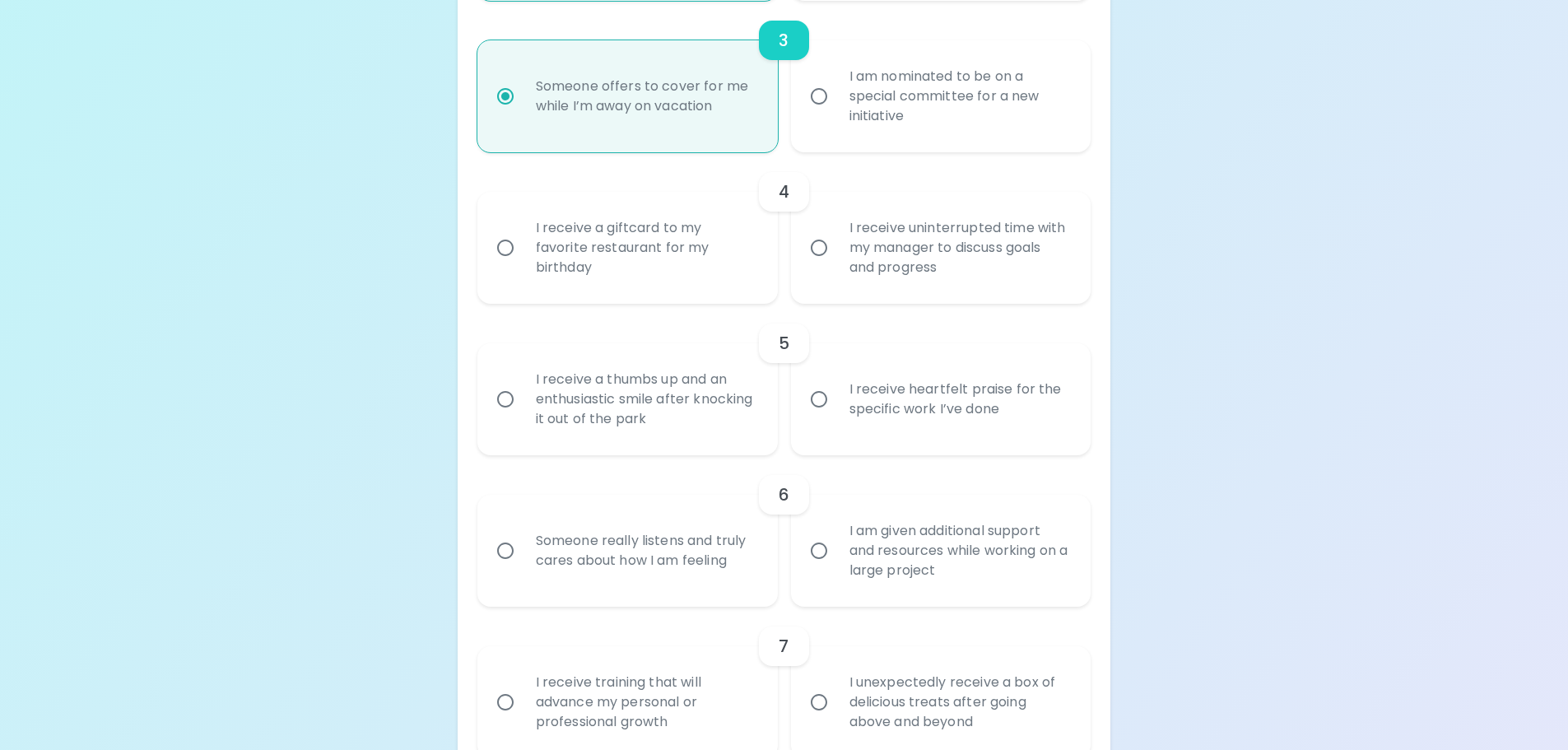
click at [850, 271] on div "I receive uninterrupted time with my manager to discuss goals and progress" at bounding box center [959, 248] width 246 height 99
click at [836, 265] on input "I receive uninterrupted time with my manager to discuss goals and progress" at bounding box center [819, 248] width 35 height 35
radio input "false"
radio input "true"
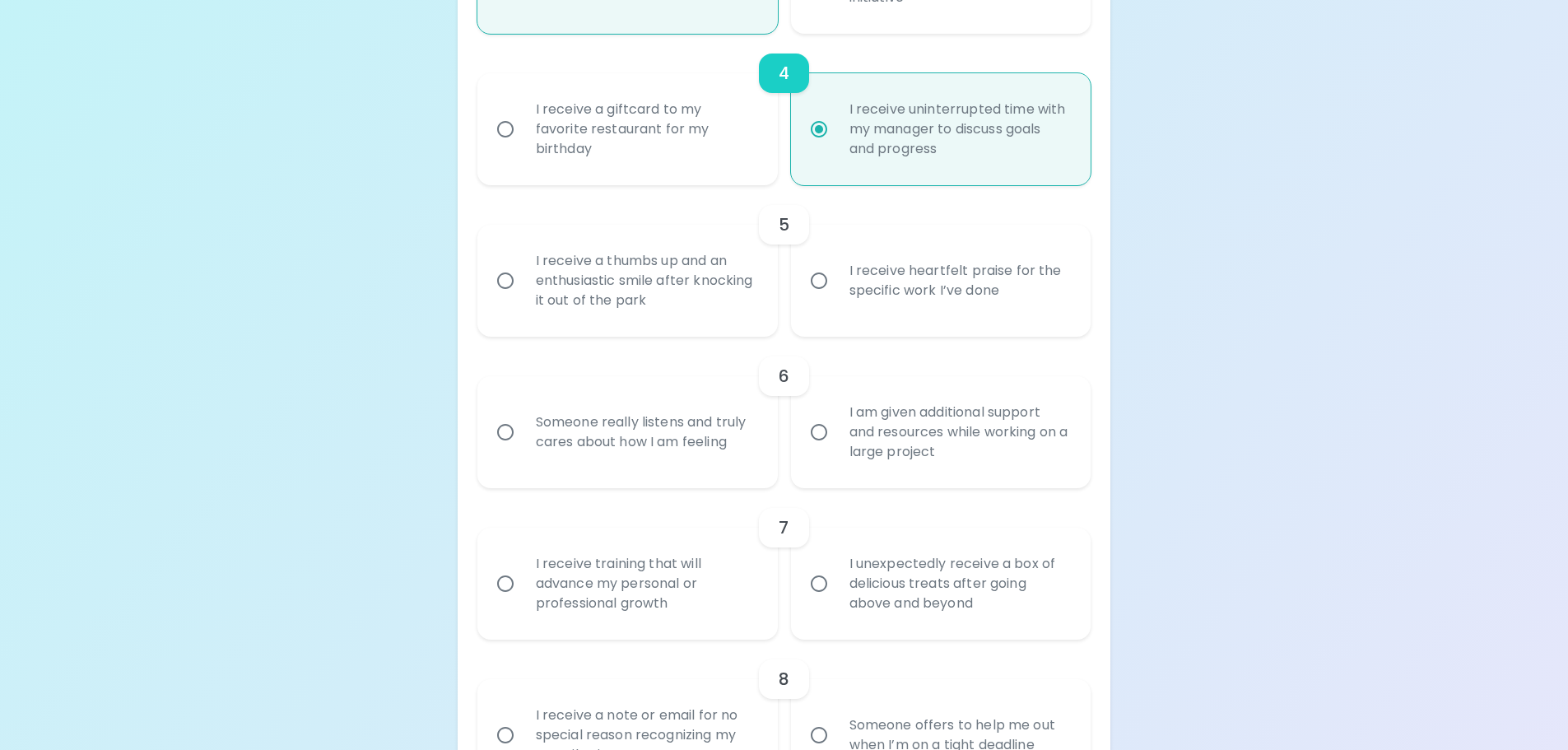
scroll to position [828, 0]
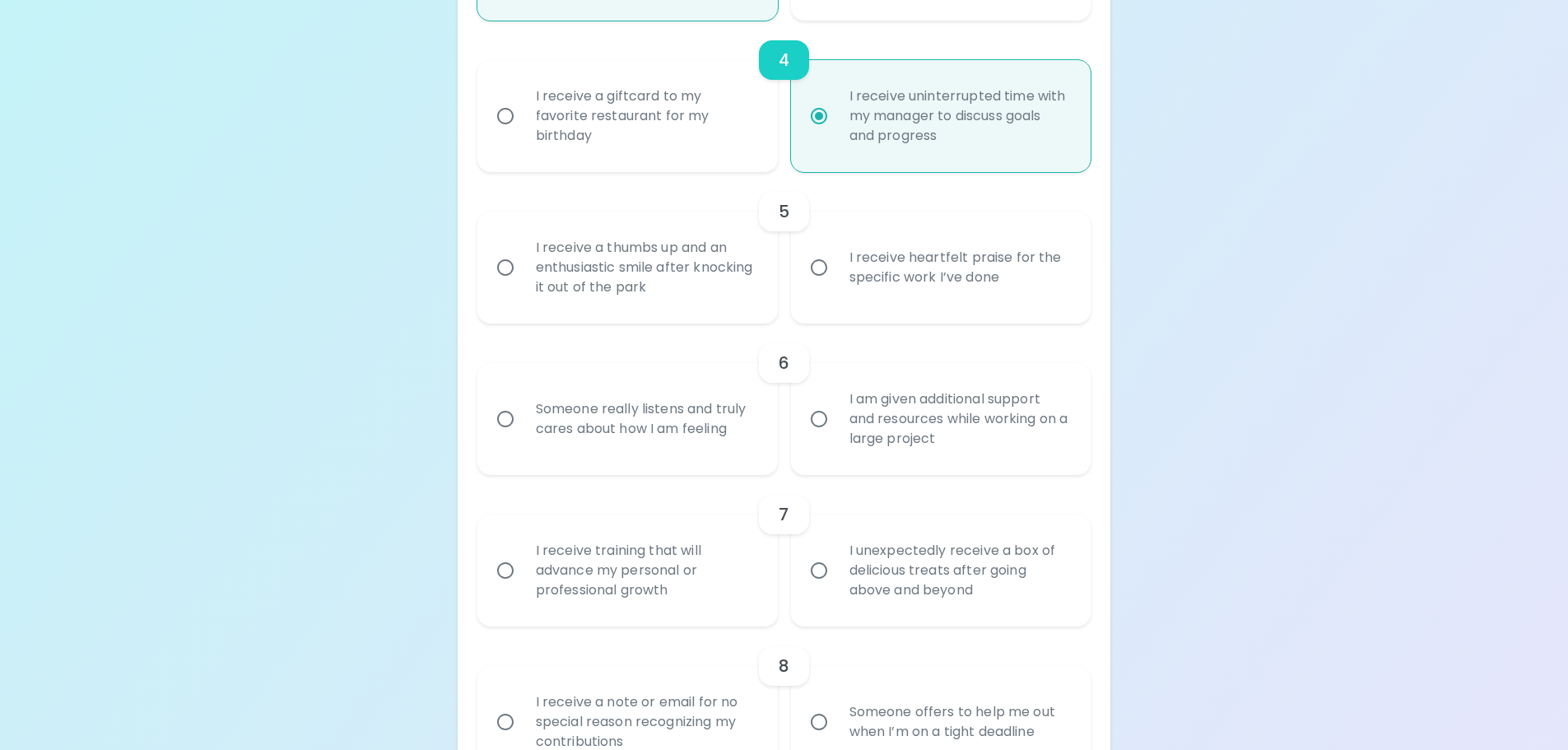
radio input "true"
click at [950, 275] on div "I receive heartfelt praise for the specific work I’ve done" at bounding box center [959, 268] width 246 height 79
click at [836, 275] on input "I receive heartfelt praise for the specific work I’ve done" at bounding box center [819, 268] width 35 height 35
radio input "false"
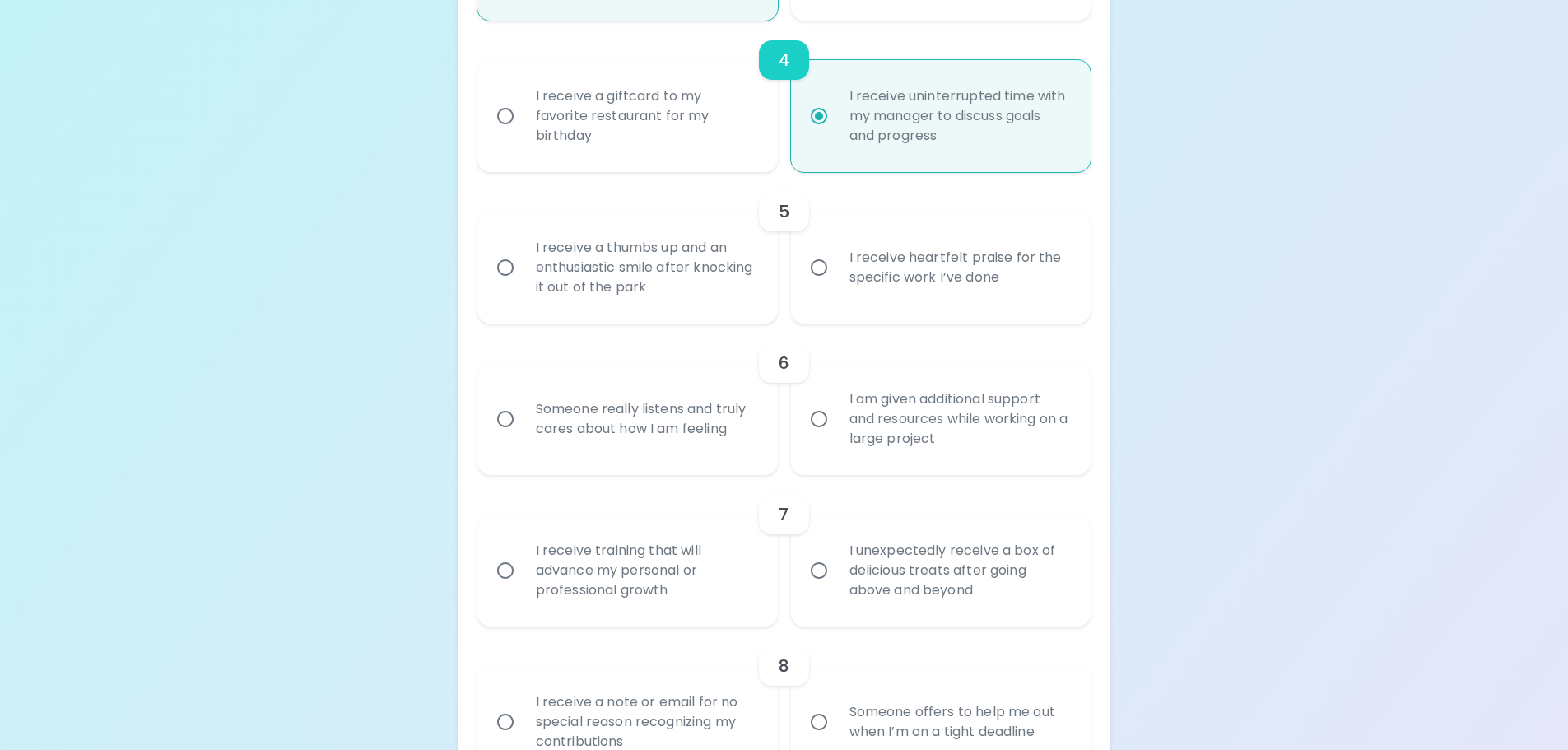
radio input "false"
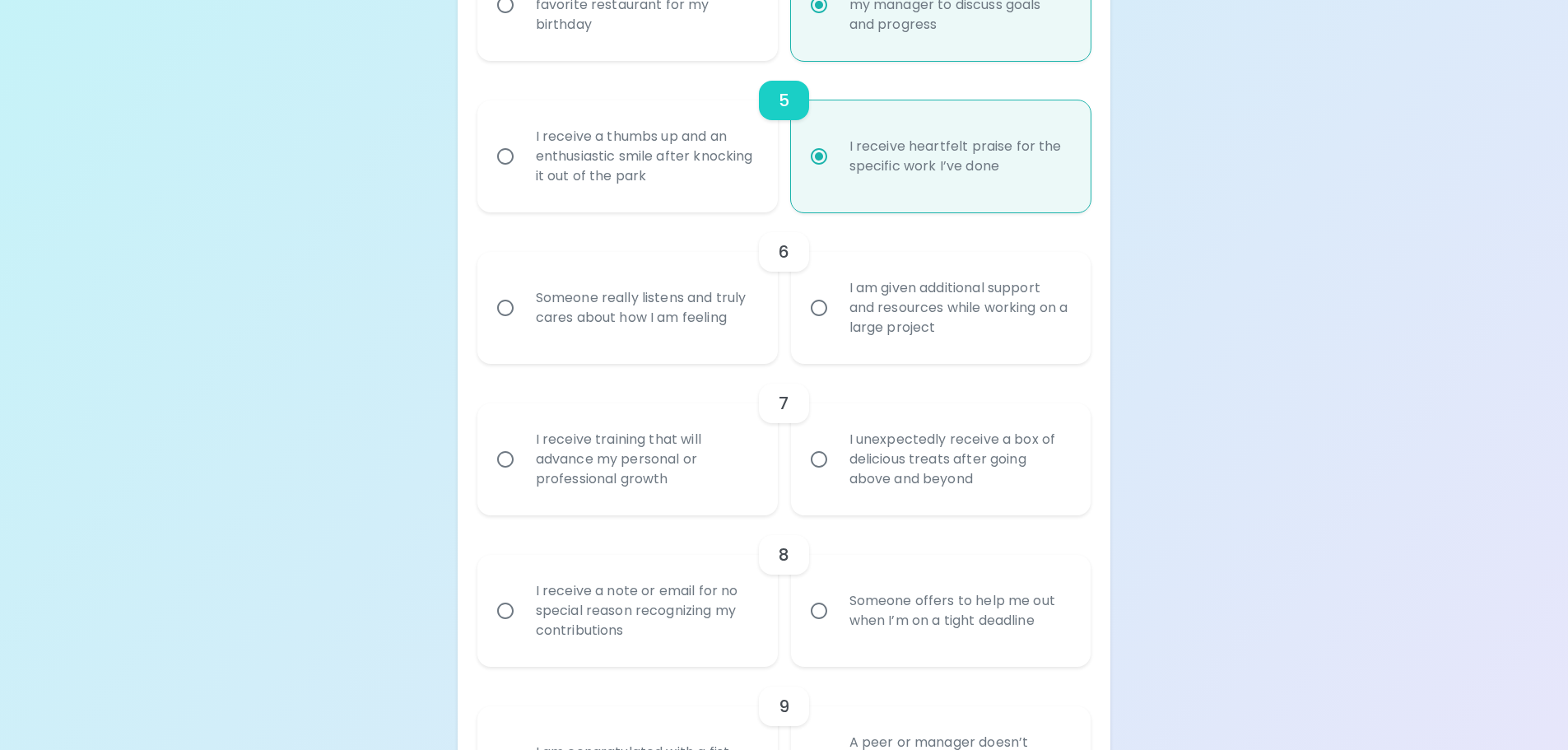
scroll to position [960, 0]
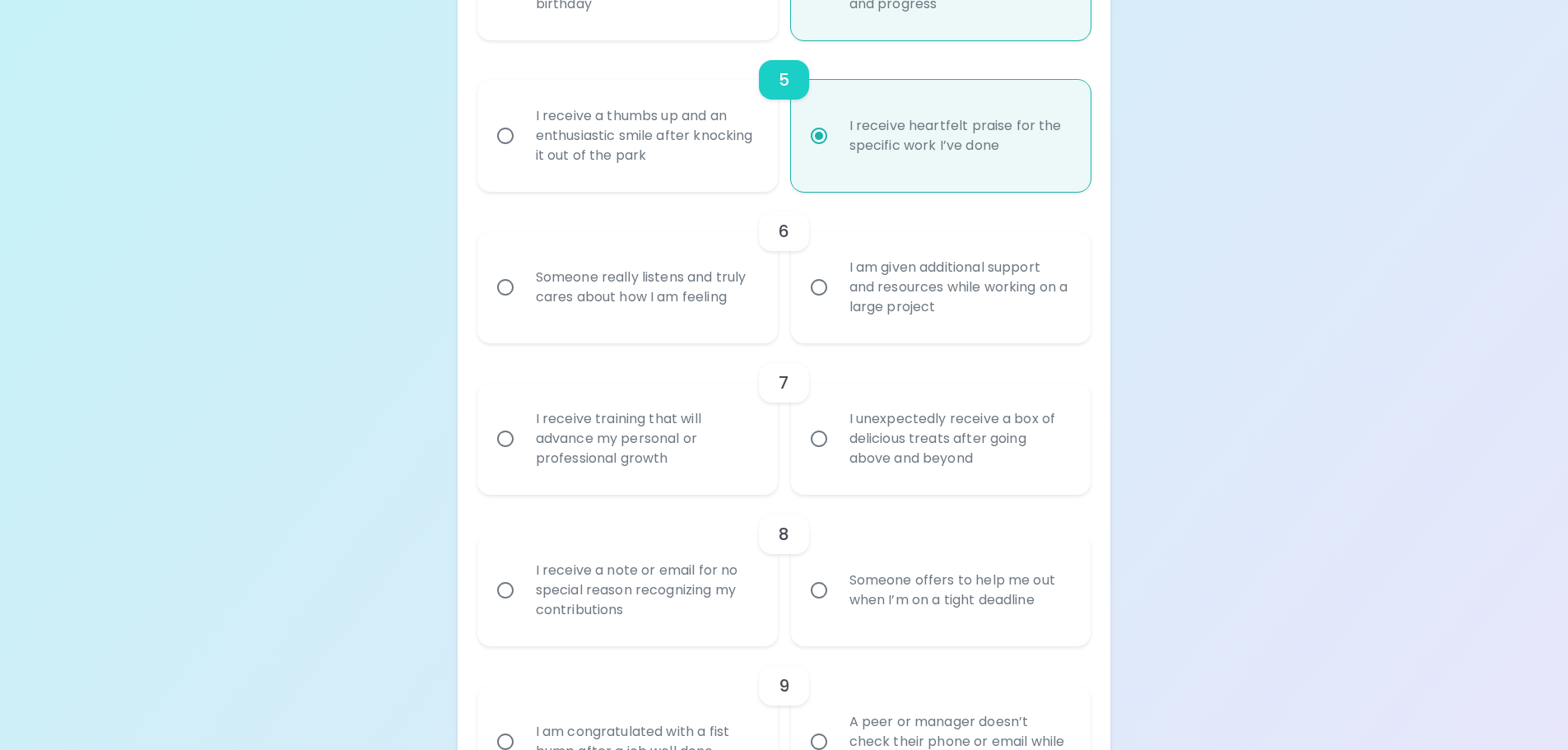
click at [673, 289] on div "Someone really listens and truly cares about how I am feeling" at bounding box center [645, 287] width 246 height 79
click at [522, 289] on input "Someone really listens and truly cares about how I am feeling" at bounding box center [505, 287] width 35 height 35
radio input "false"
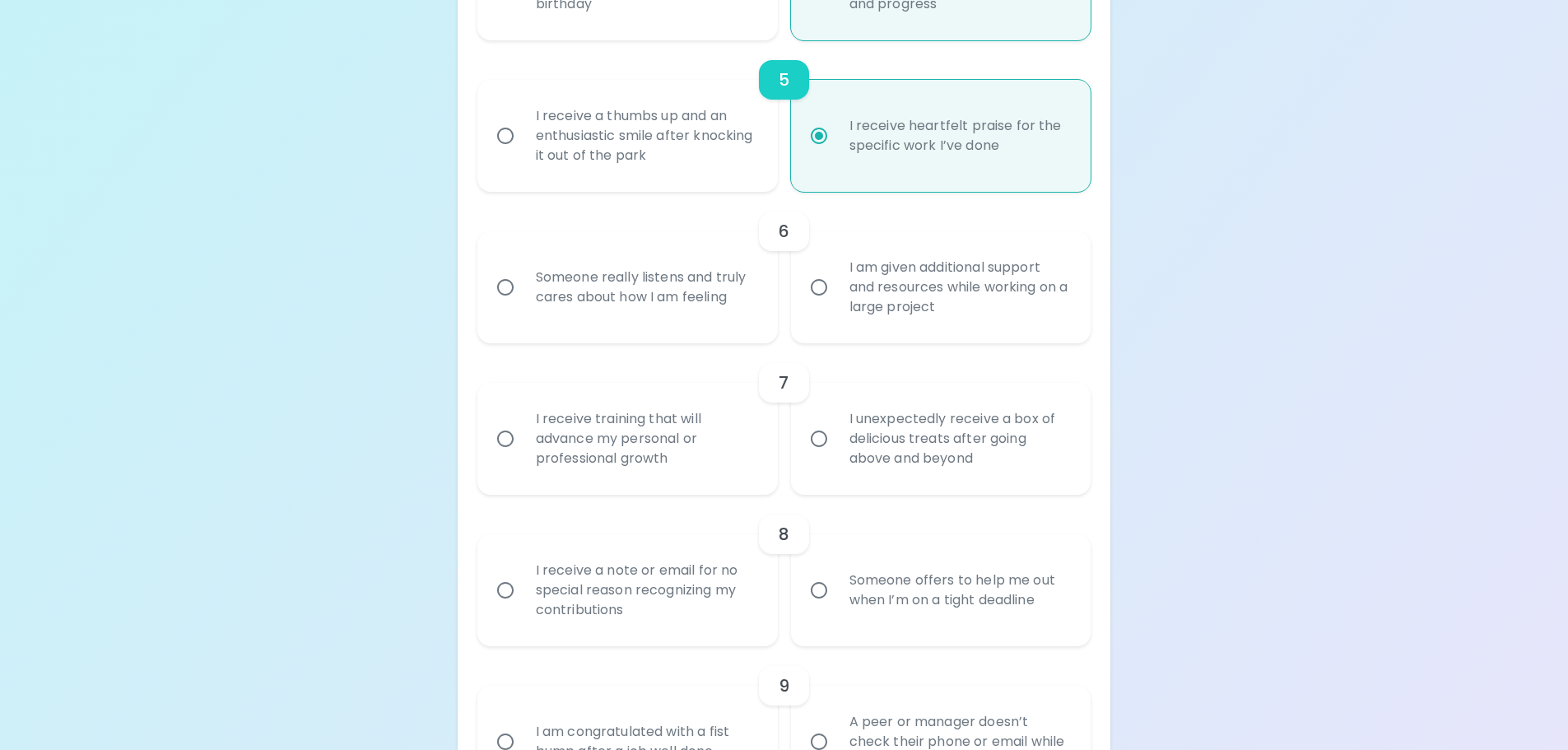
radio input "true"
radio input "false"
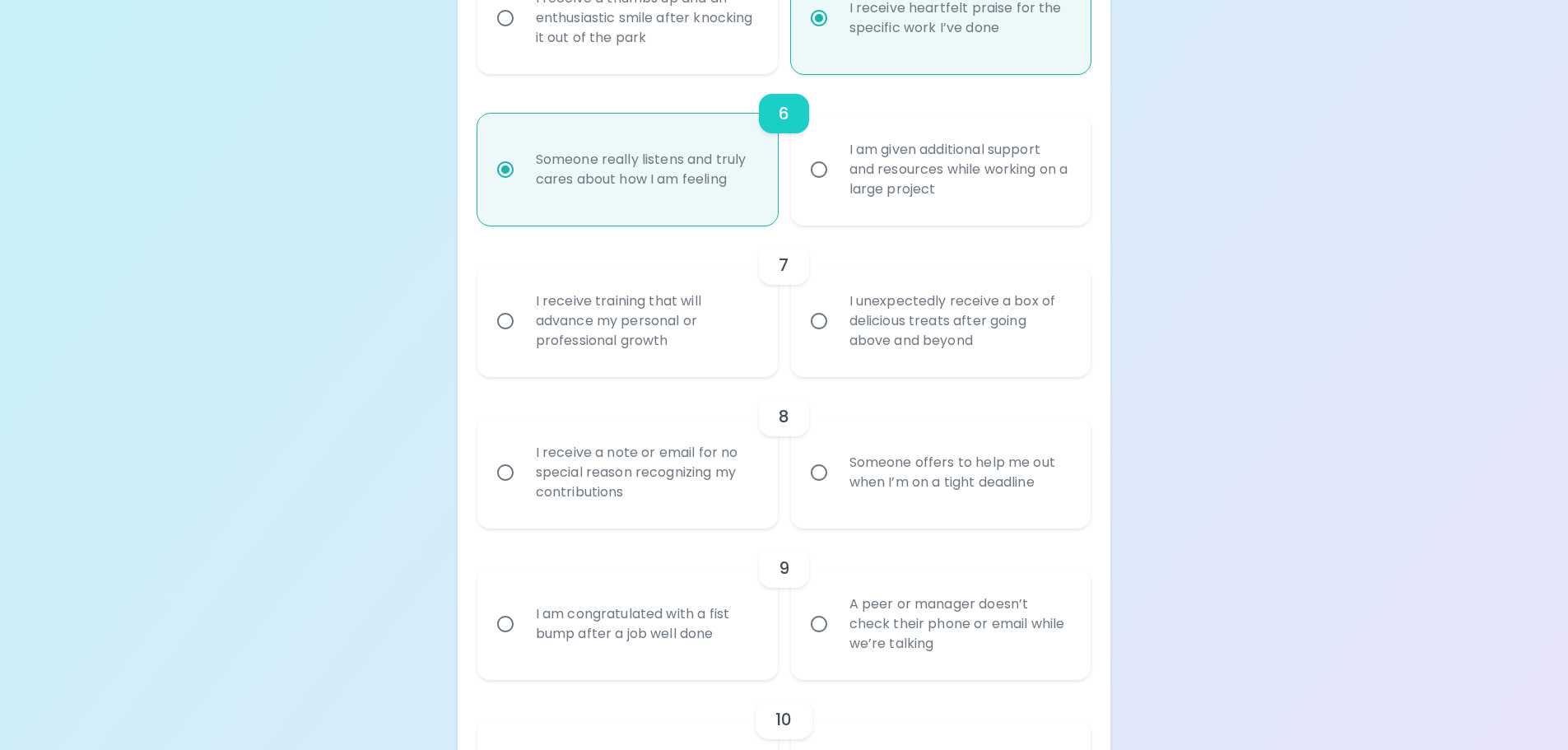
scroll to position [1092, 0]
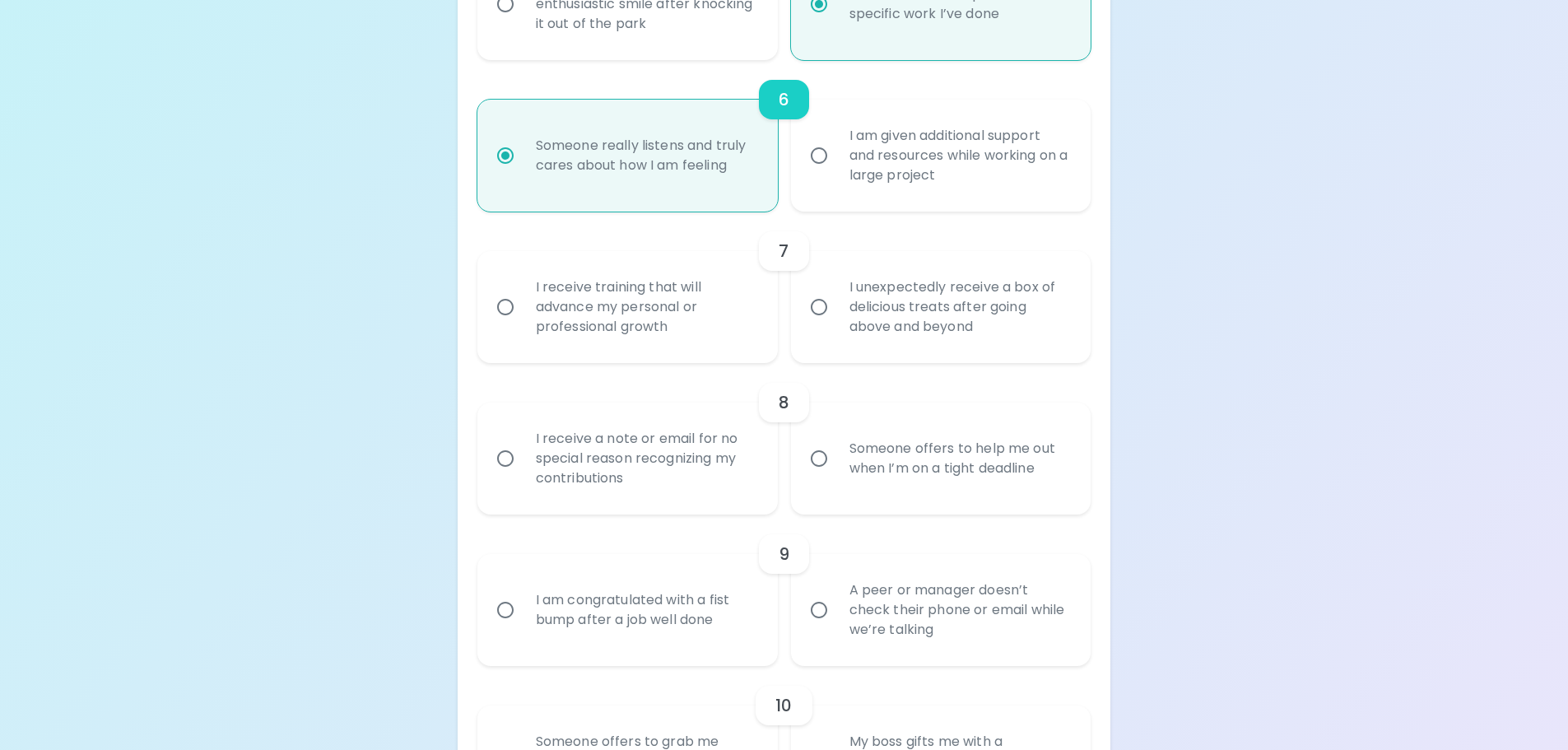
click at [740, 325] on div "I receive training that will advance my personal or professional growth" at bounding box center [645, 307] width 246 height 99
click at [522, 325] on input "I receive training that will advance my personal or professional growth" at bounding box center [505, 307] width 35 height 35
radio input "false"
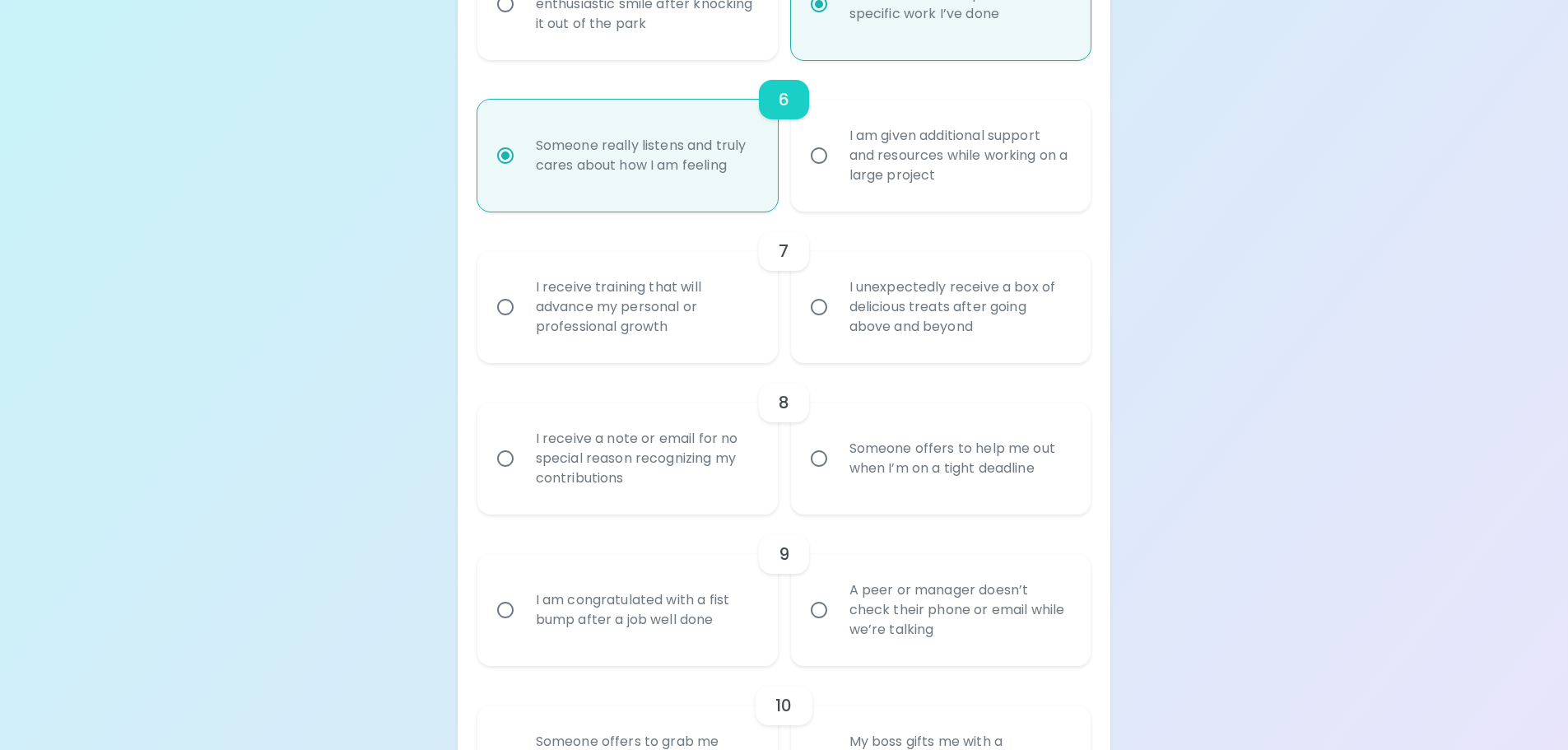
radio input "false"
radio input "true"
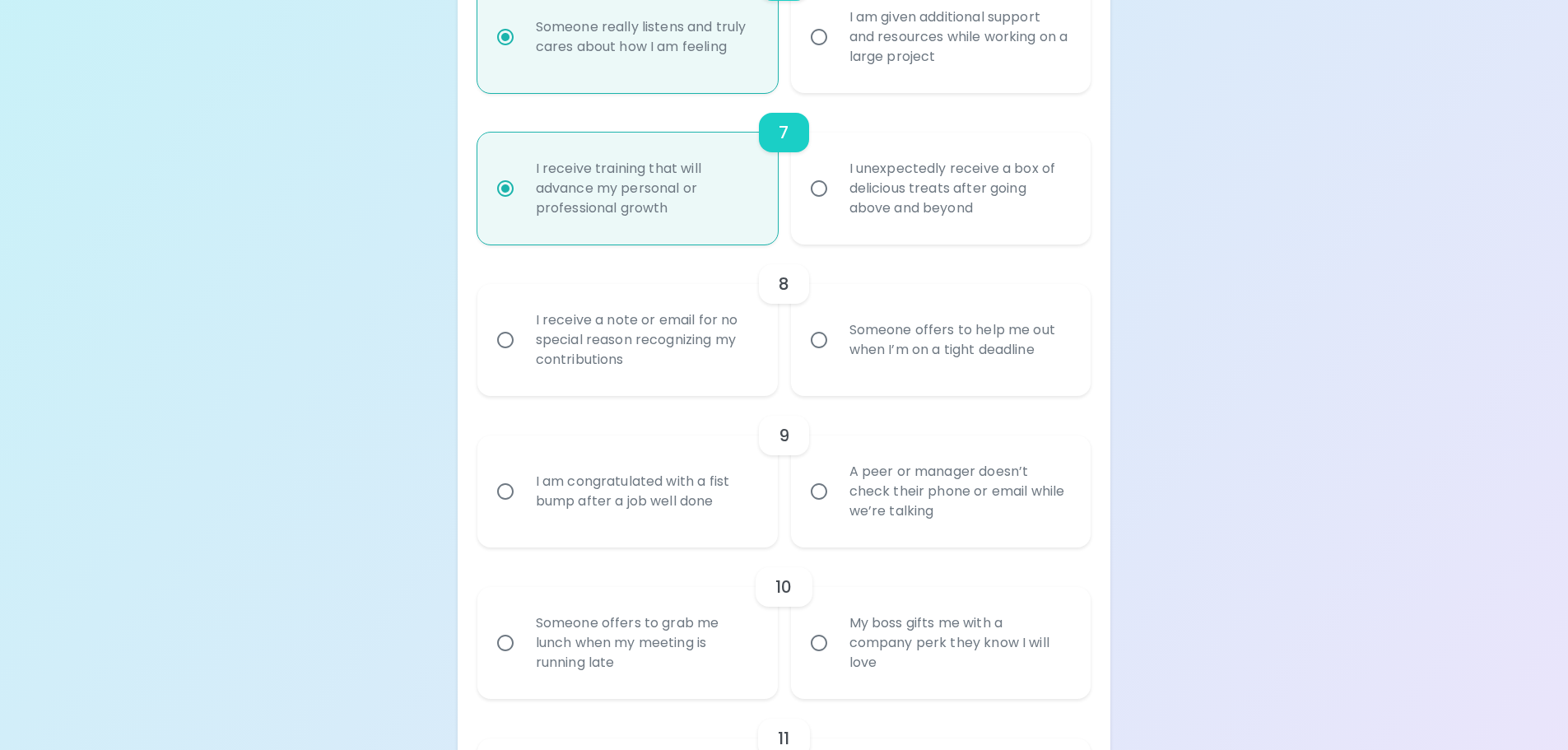
scroll to position [1224, 0]
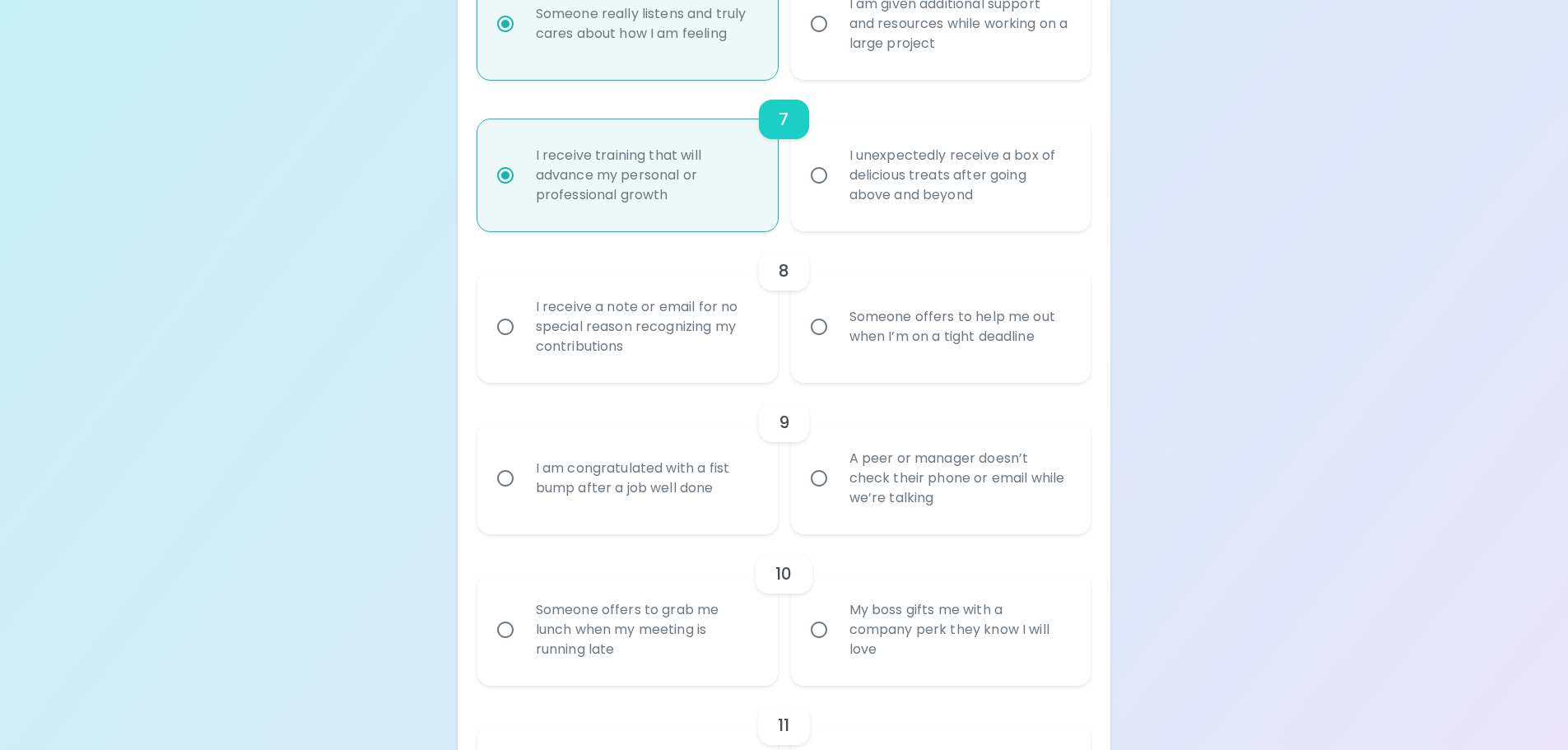
radio input "true"
click at [941, 189] on div "I unexpectedly receive a box of delicious treats after going above and beyond" at bounding box center [959, 175] width 246 height 99
click at [836, 189] on input "I unexpectedly receive a box of delicious treats after going above and beyond" at bounding box center [819, 175] width 35 height 35
radio input "false"
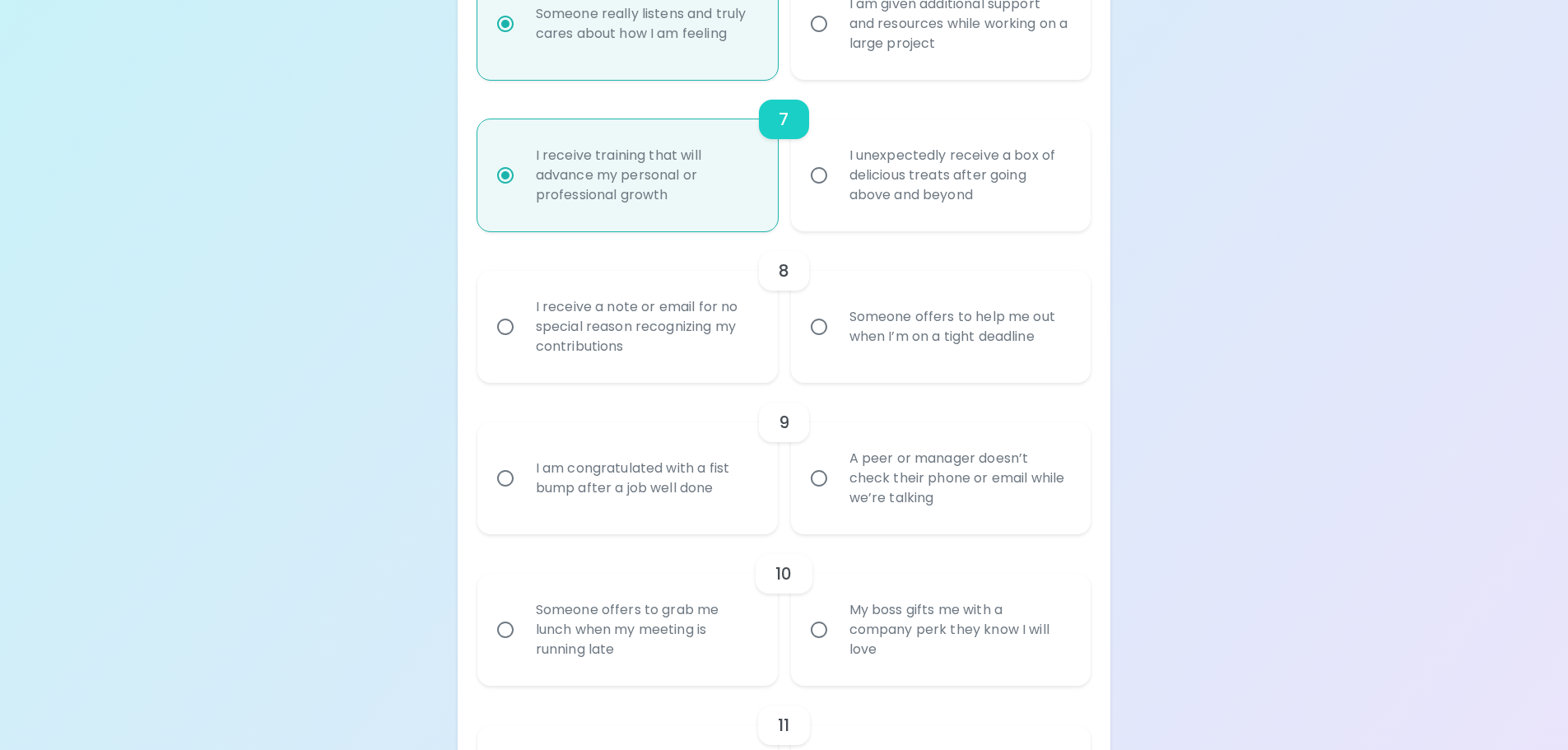
radio input "false"
radio input "true"
radio input "false"
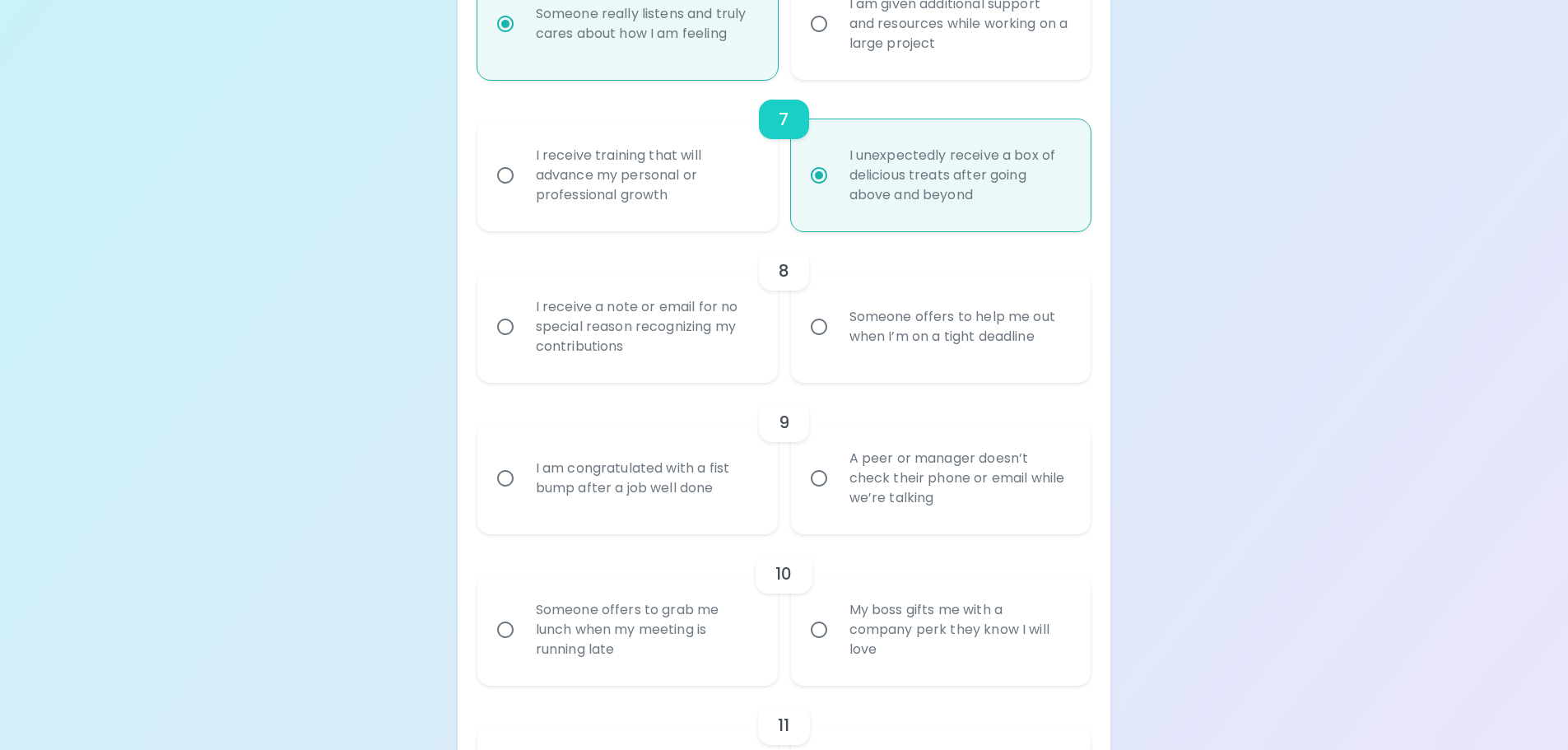
click at [883, 347] on div "Someone offers to help me out when I’m on a tight deadline" at bounding box center [959, 326] width 246 height 79
click at [836, 344] on input "Someone offers to help me out when I’m on a tight deadline" at bounding box center [819, 326] width 35 height 35
radio input "false"
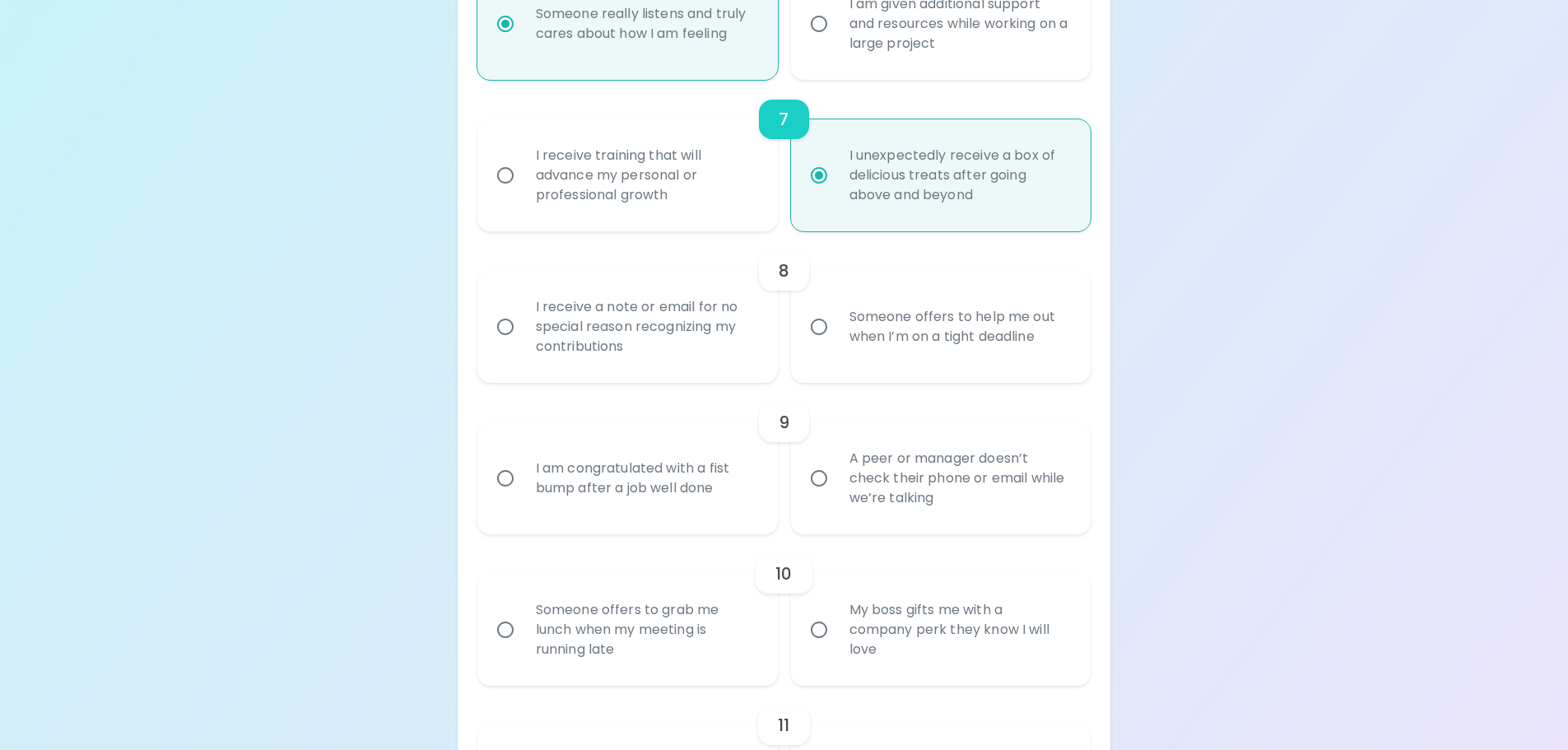
radio input "false"
radio input "true"
radio input "false"
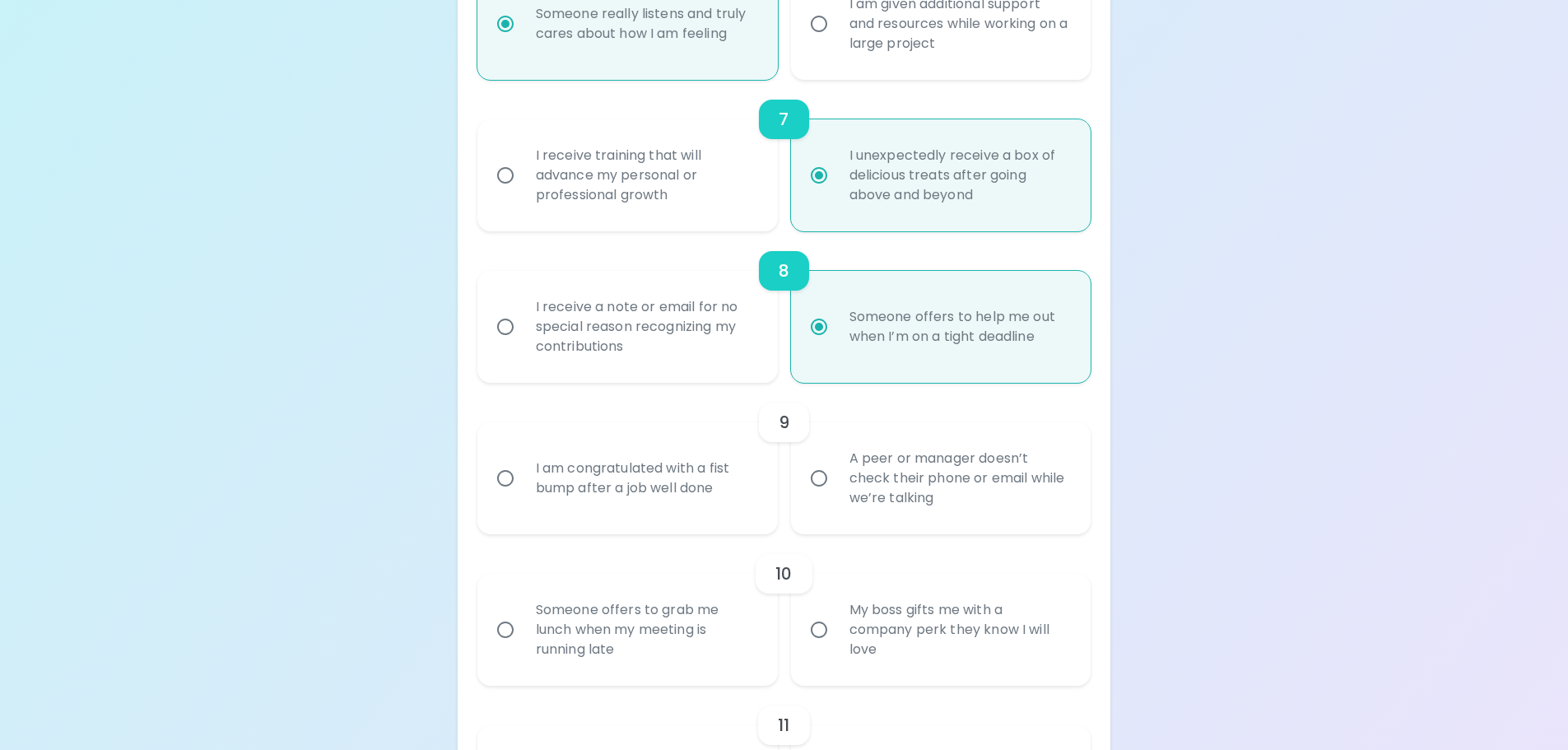
scroll to position [1356, 0]
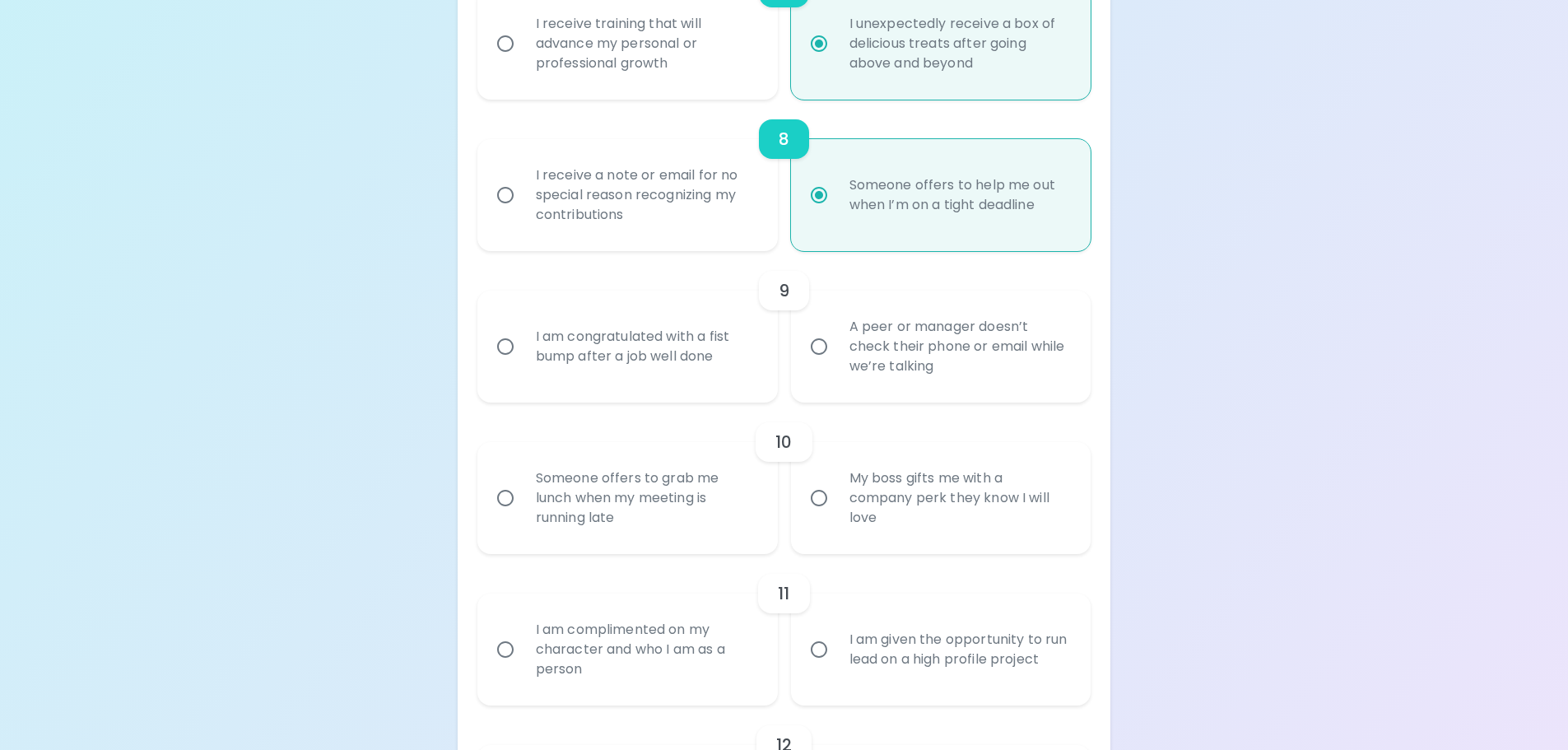
click at [900, 384] on div "A peer or manager doesn’t check their phone or email while we’re talking" at bounding box center [959, 346] width 246 height 99
click at [836, 364] on input "A peer or manager doesn’t check their phone or email while we’re talking" at bounding box center [819, 346] width 35 height 35
radio input "false"
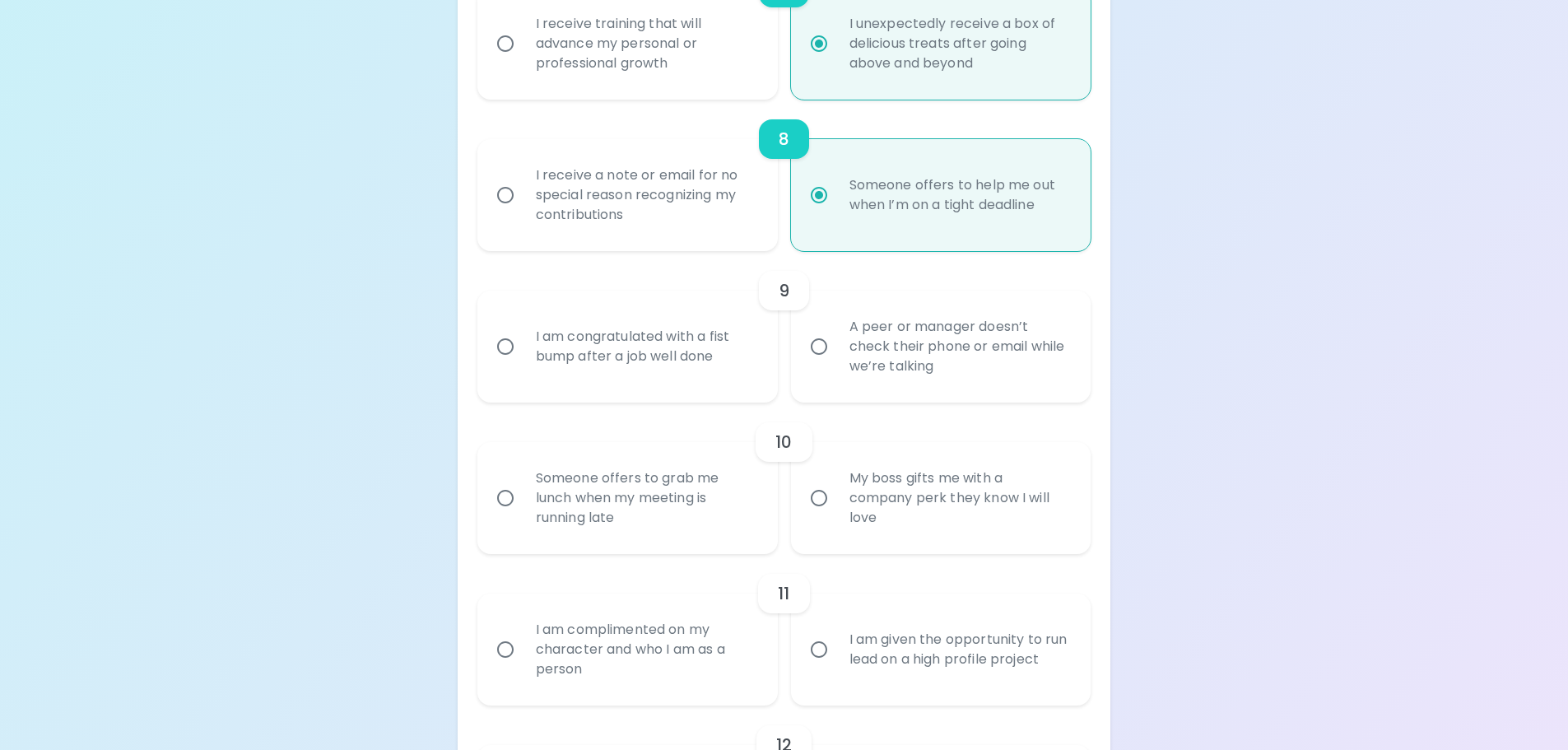
radio input "false"
radio input "true"
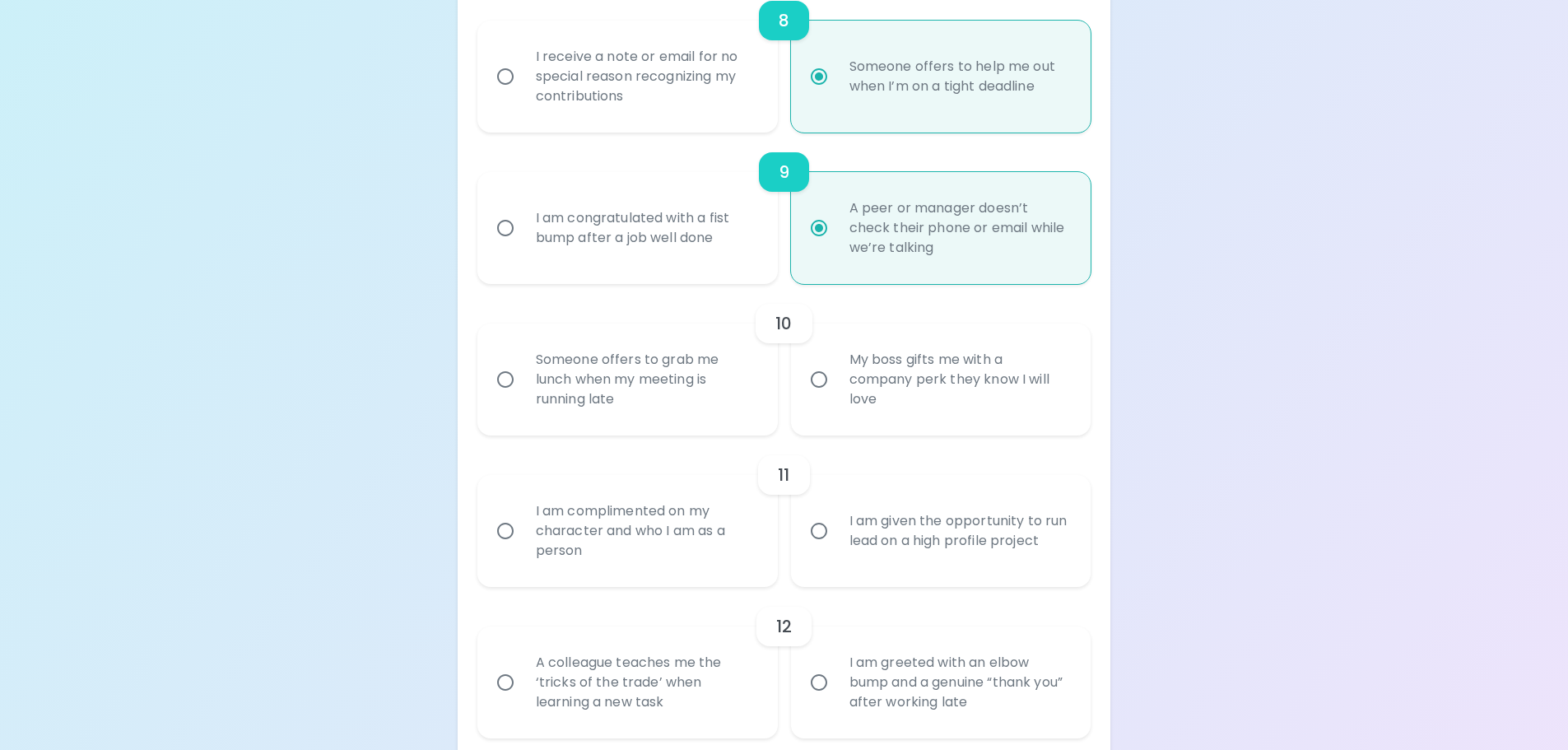
scroll to position [1488, 0]
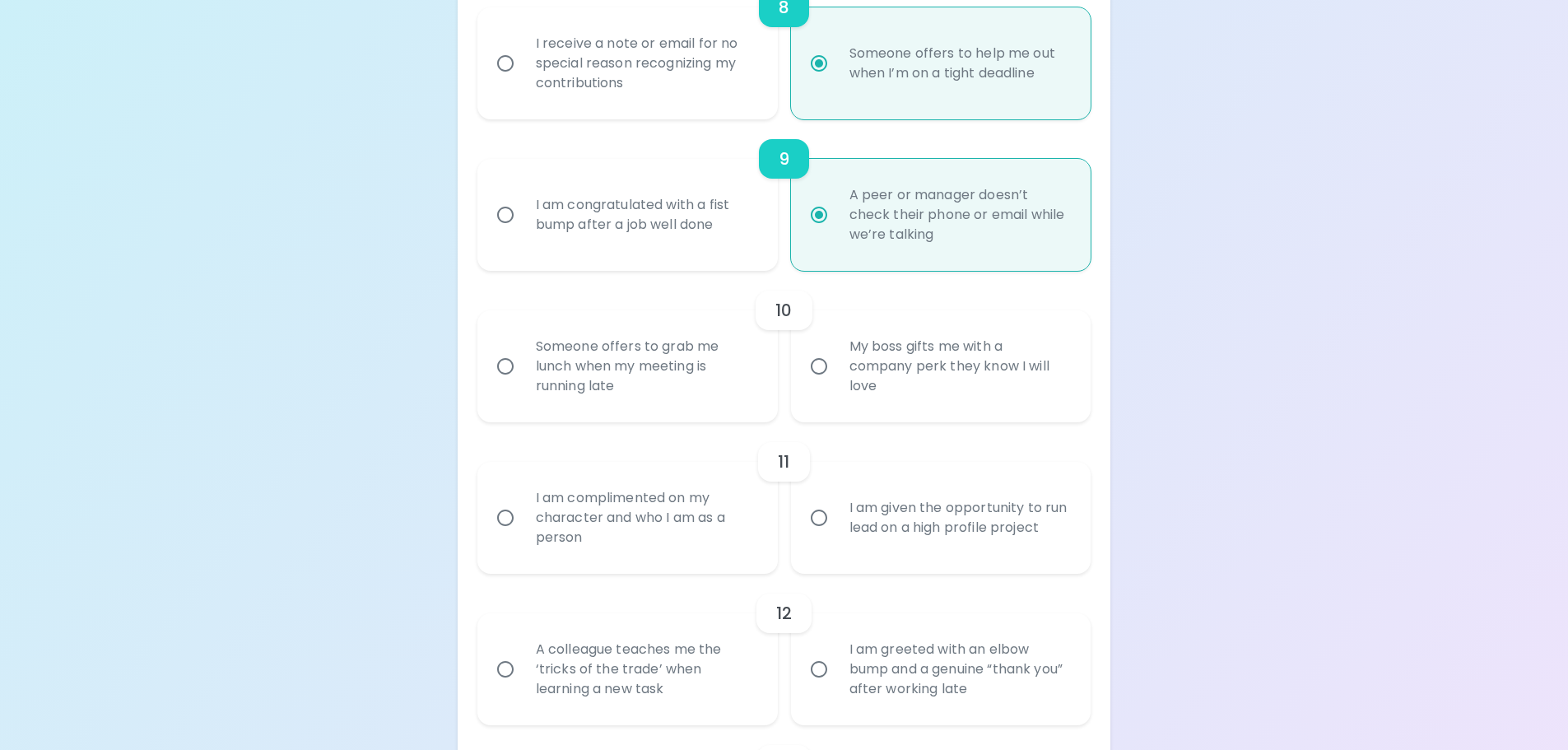
radio input "true"
click at [716, 388] on div "Someone offers to grab me lunch when my meeting is running late" at bounding box center [645, 367] width 246 height 99
click at [522, 383] on input "Someone offers to grab me lunch when my meeting is running late" at bounding box center [505, 367] width 35 height 35
radio input "false"
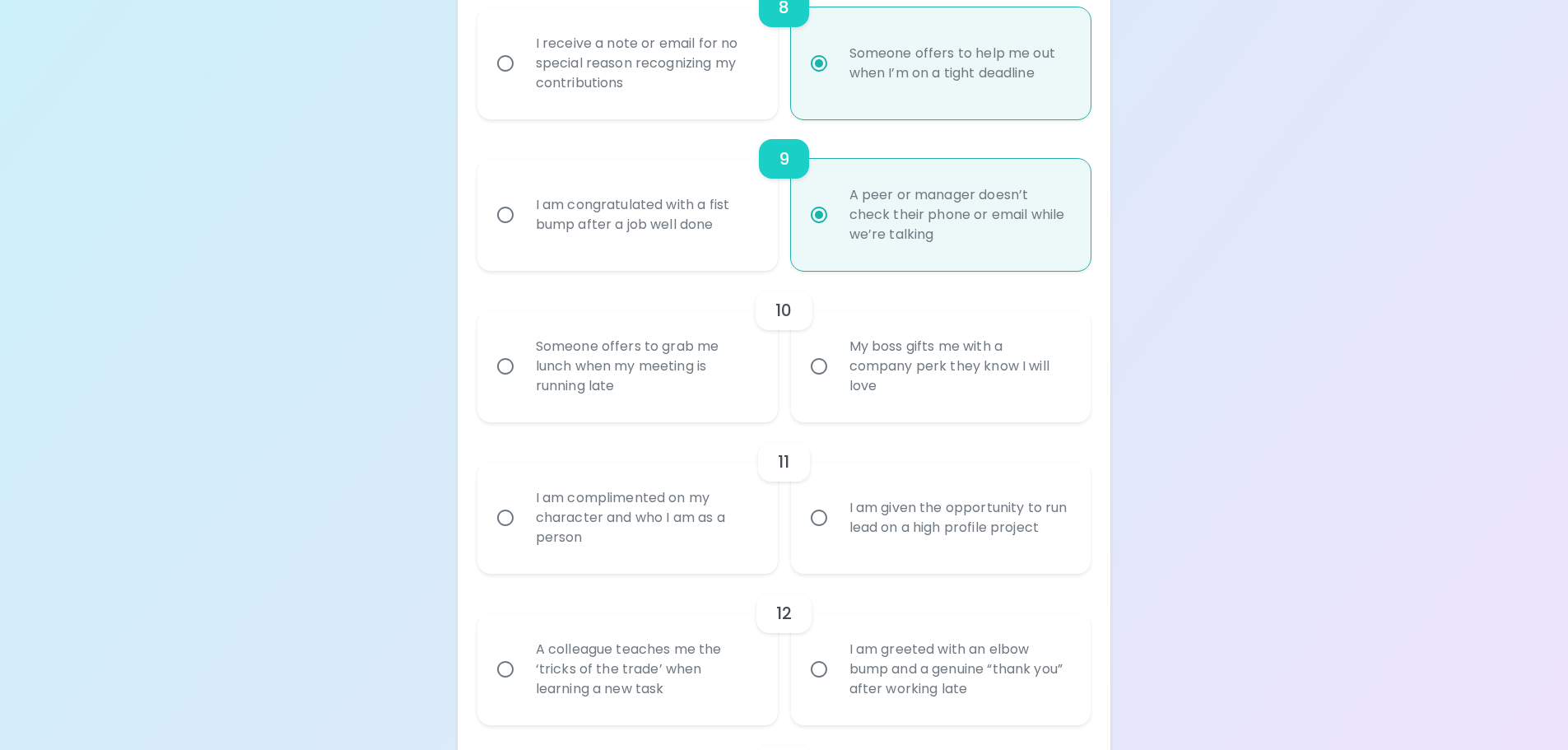
radio input "false"
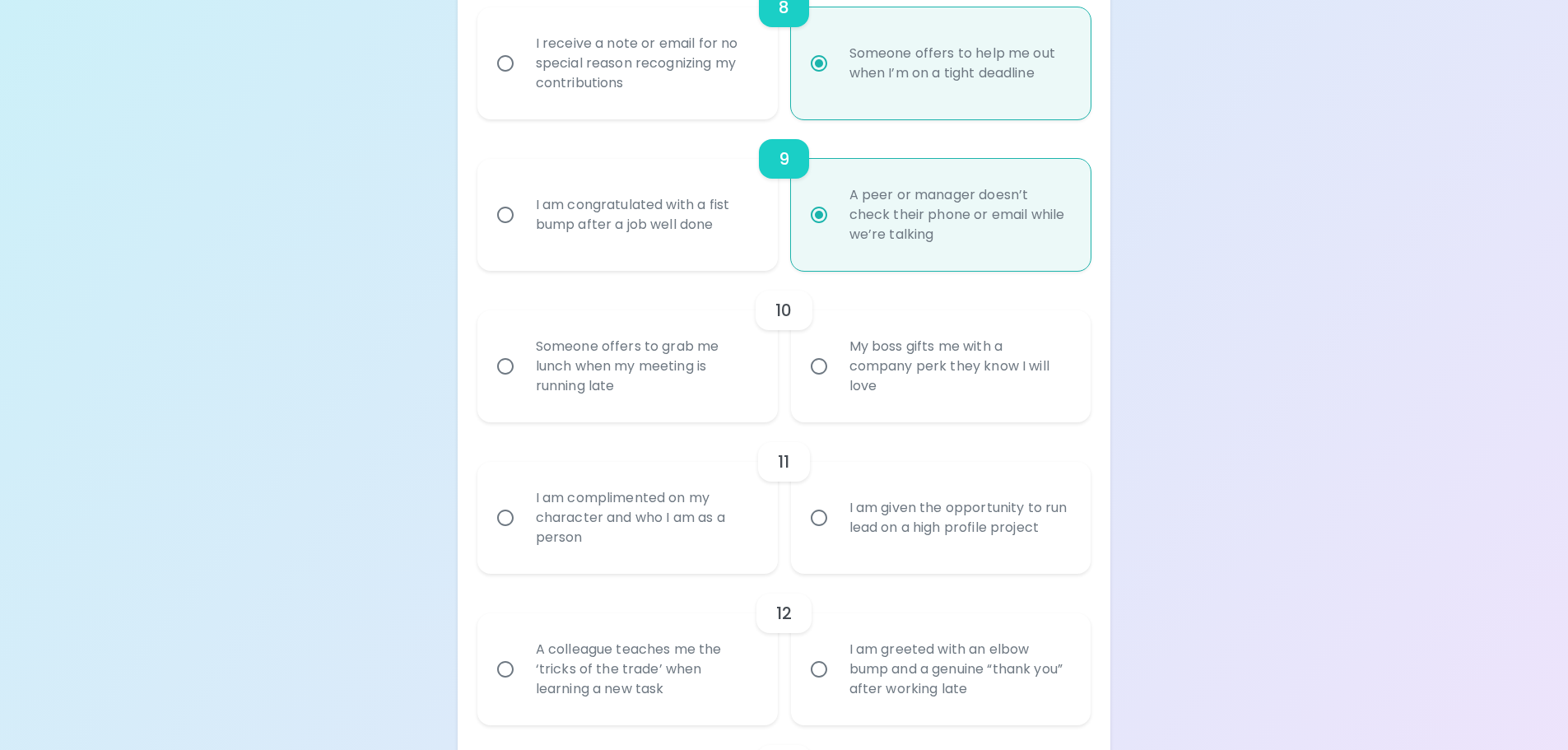
radio input "false"
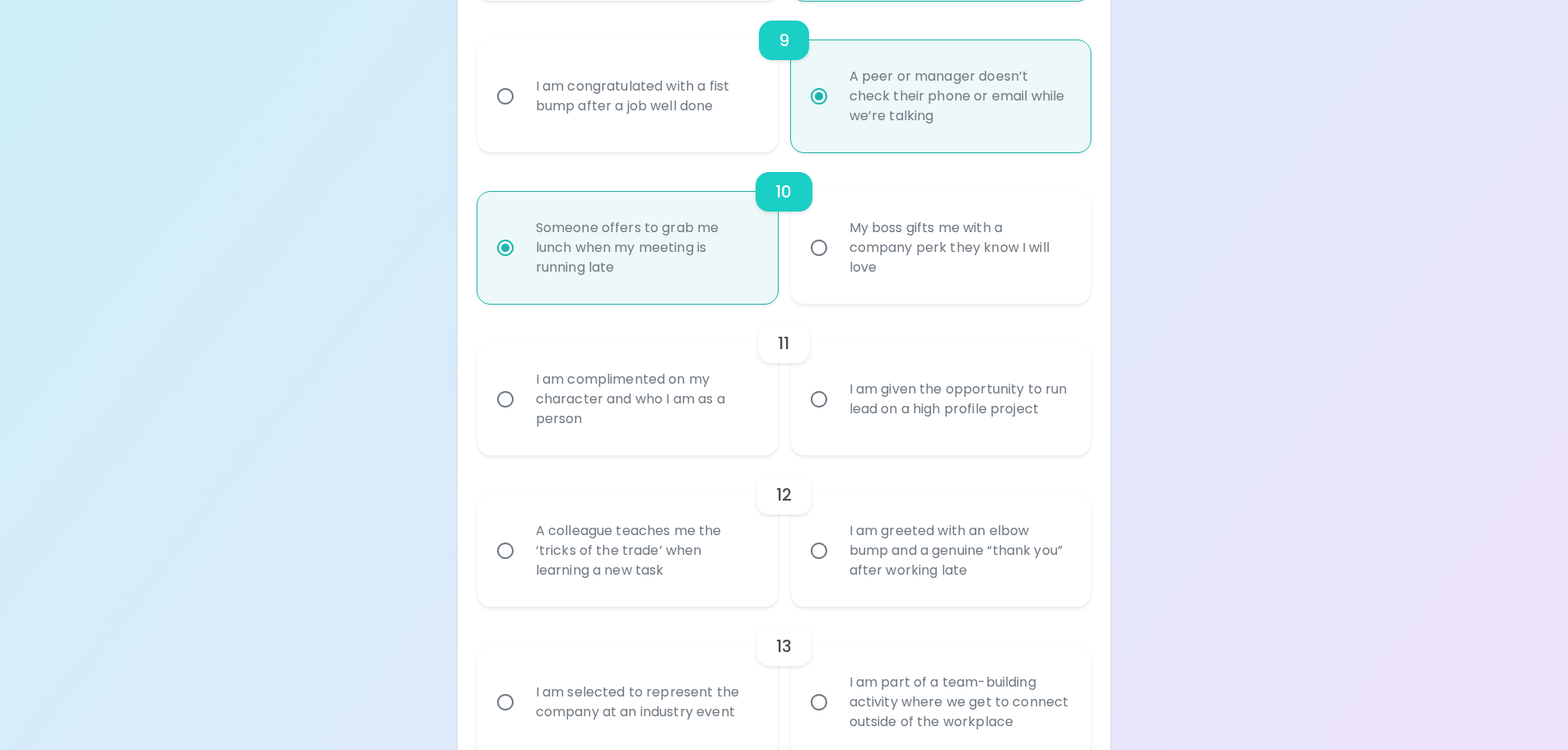
scroll to position [1620, 0]
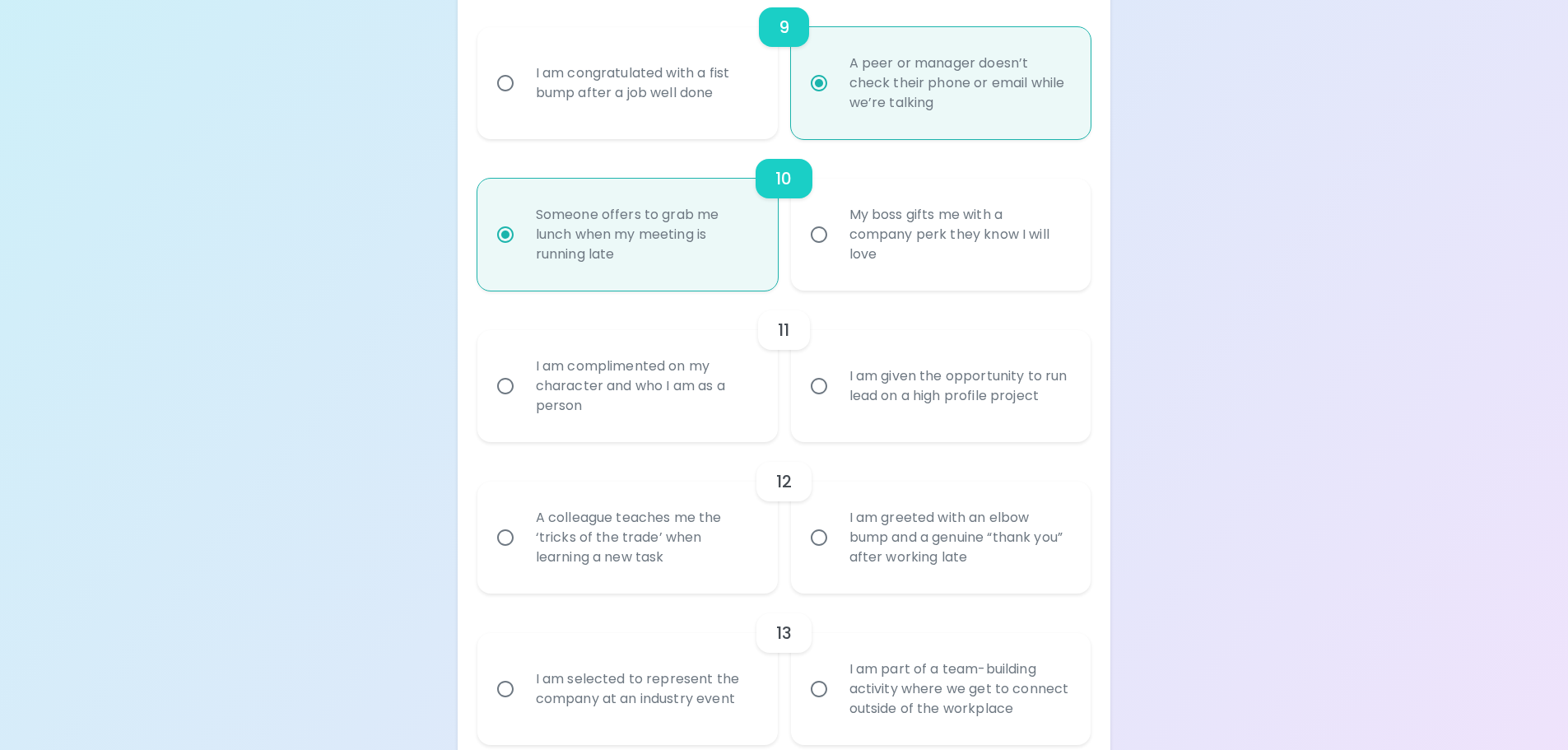
radio input "true"
click at [674, 392] on div "I am complimented on my character and who I am as a person" at bounding box center [645, 386] width 246 height 99
click at [522, 392] on input "I am complimented on my character and who I am as a person" at bounding box center [505, 386] width 35 height 35
radio input "false"
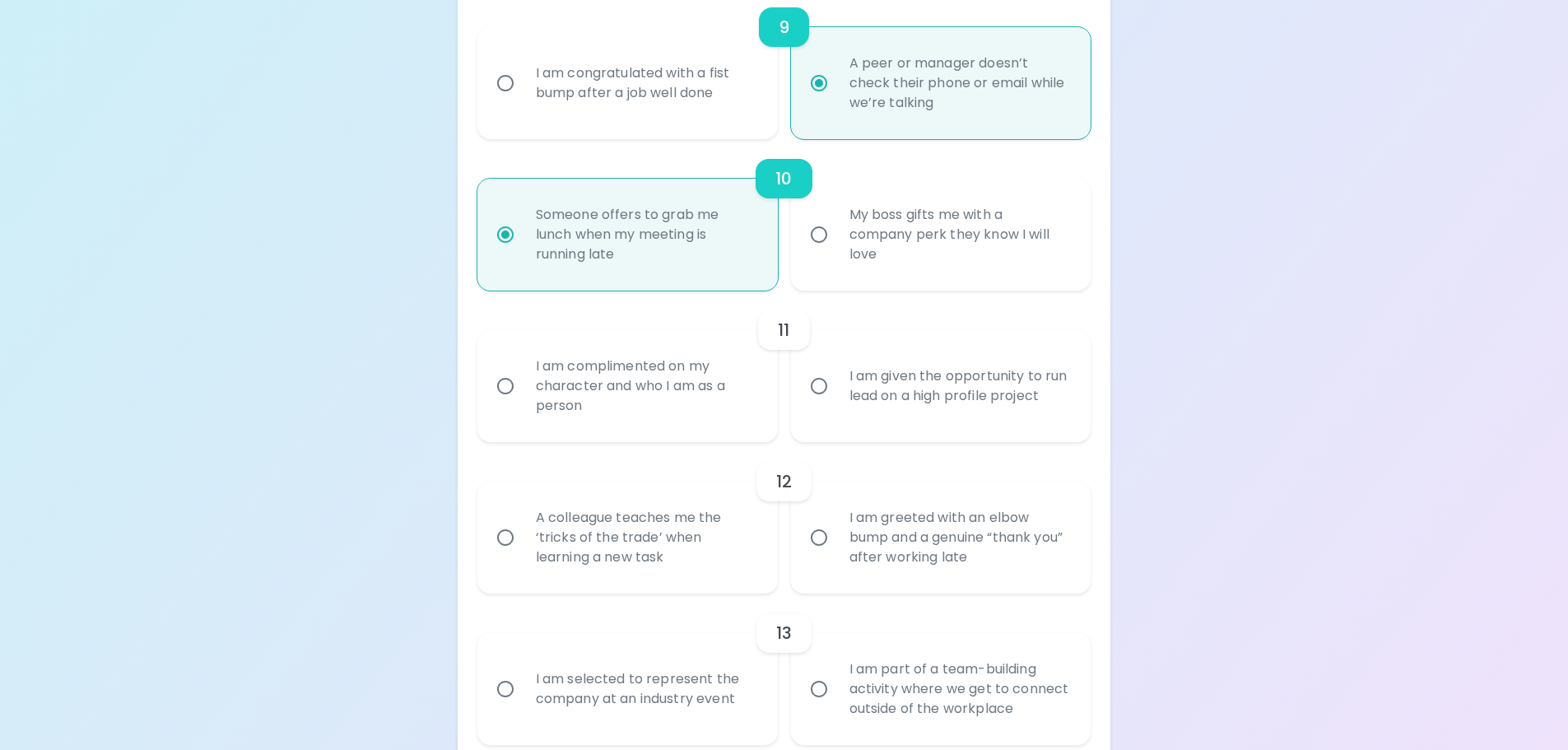
radio input "false"
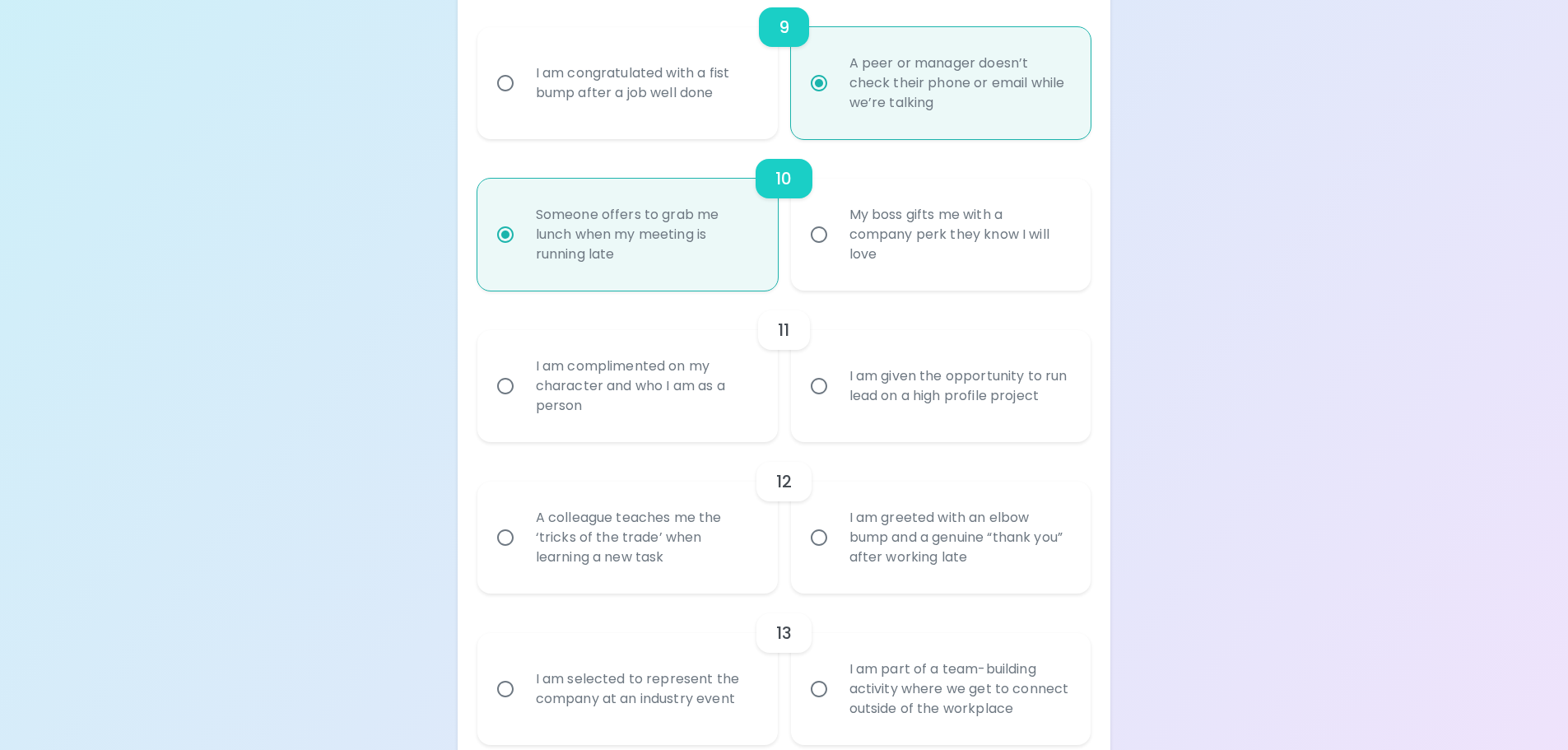
radio input "false"
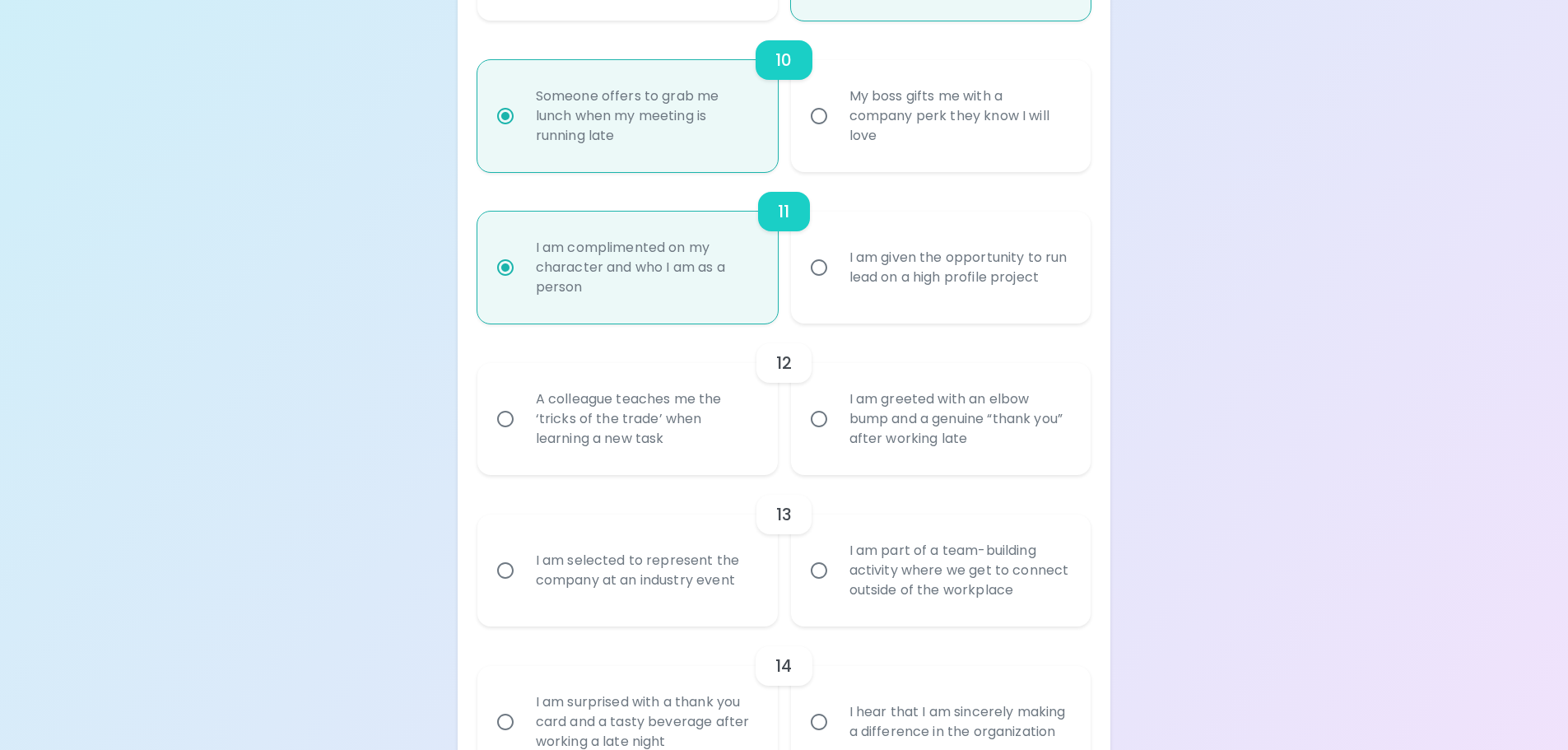
scroll to position [1751, 0]
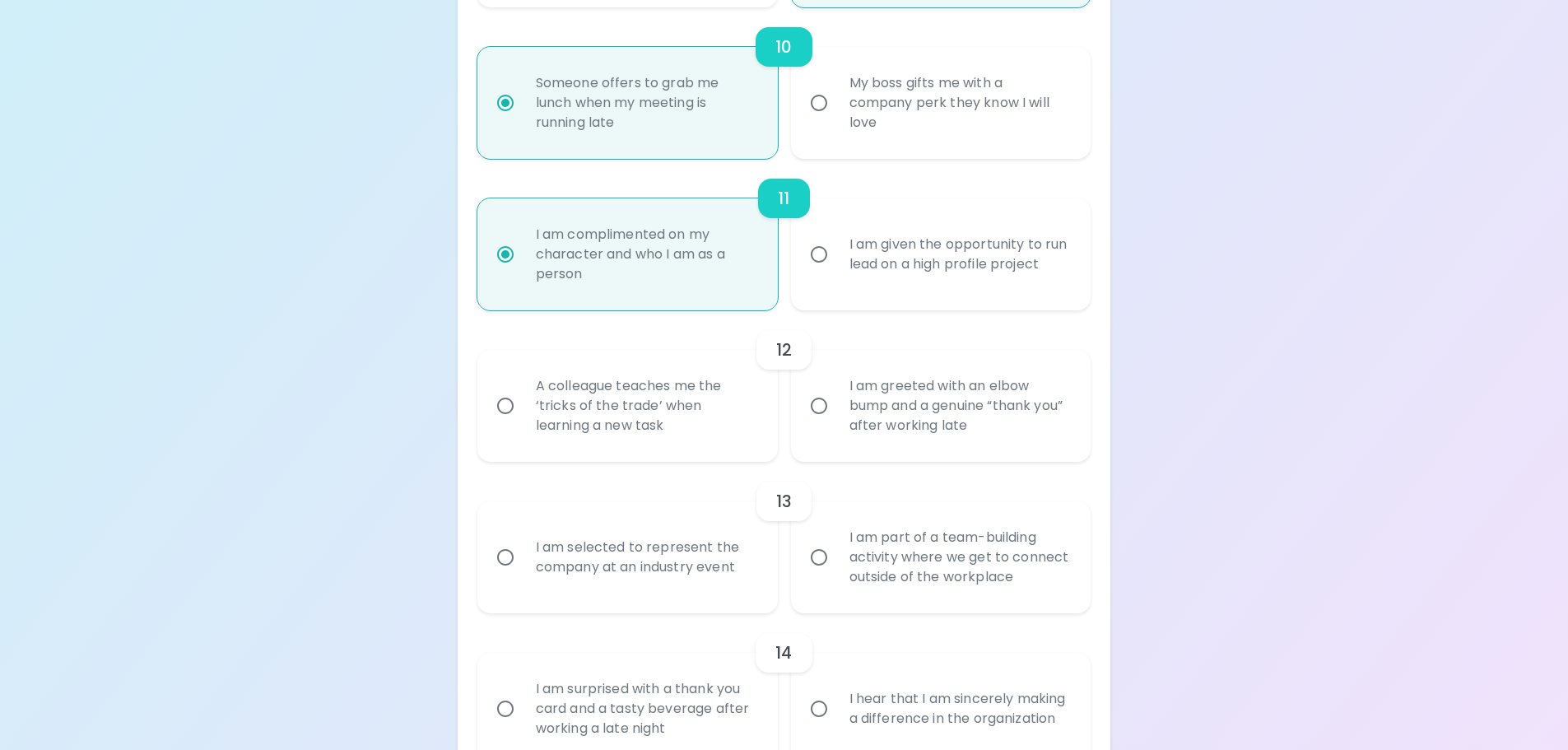
radio input "true"
click at [894, 263] on div "I am given the opportunity to run lead on a high profile project" at bounding box center [959, 254] width 246 height 79
click at [836, 263] on input "I am given the opportunity to run lead on a high profile project" at bounding box center [819, 254] width 35 height 35
radio input "false"
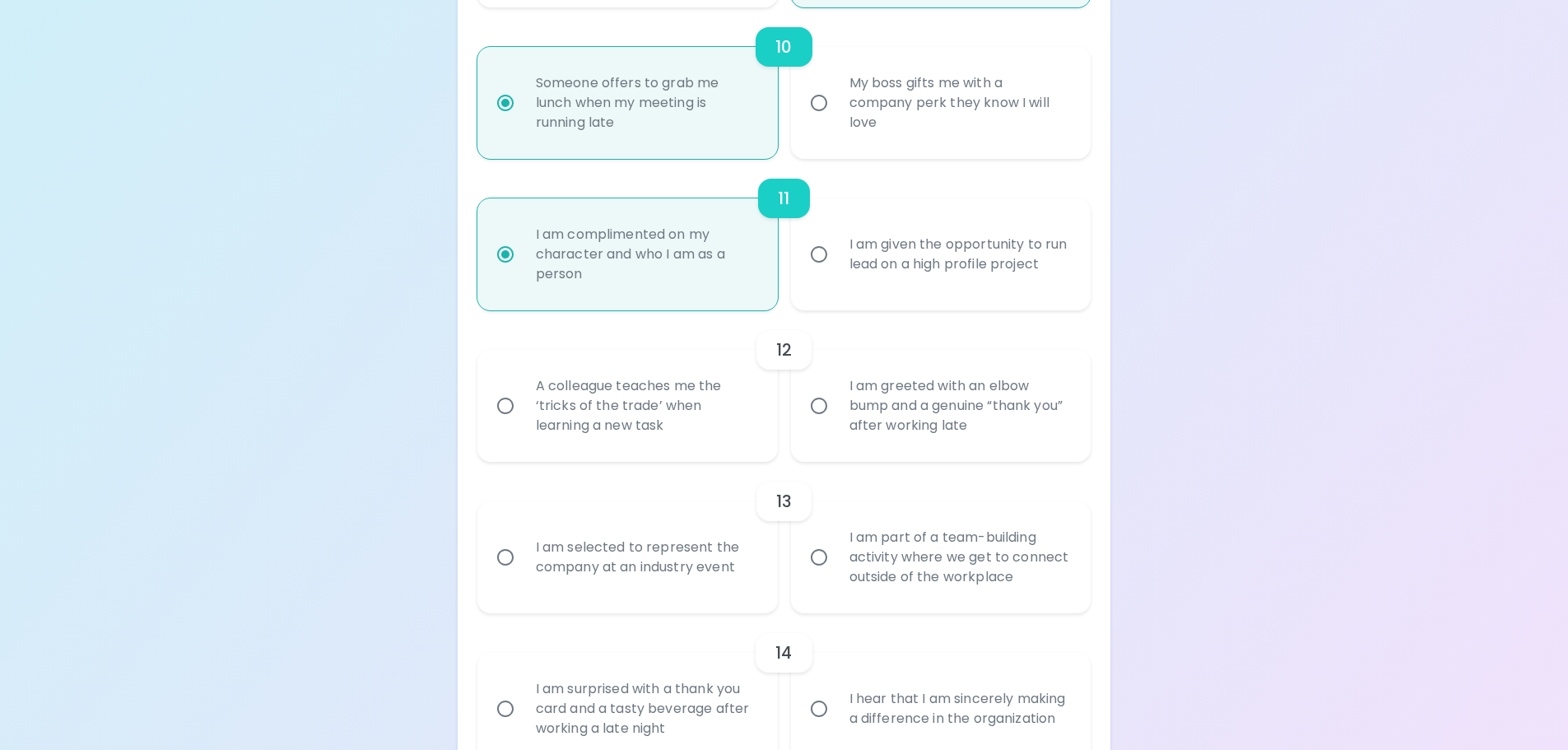
radio input "false"
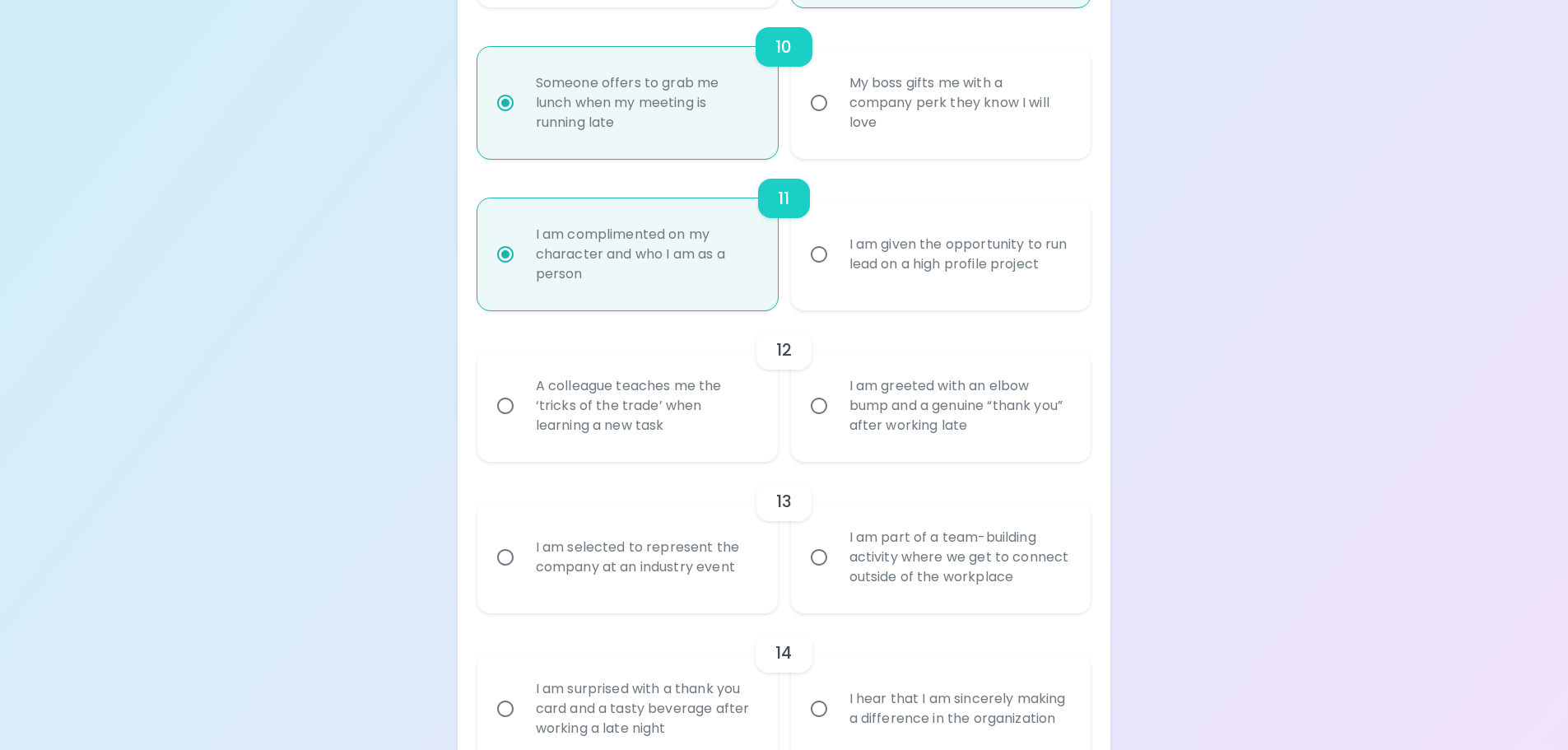
radio input "false"
radio input "true"
radio input "false"
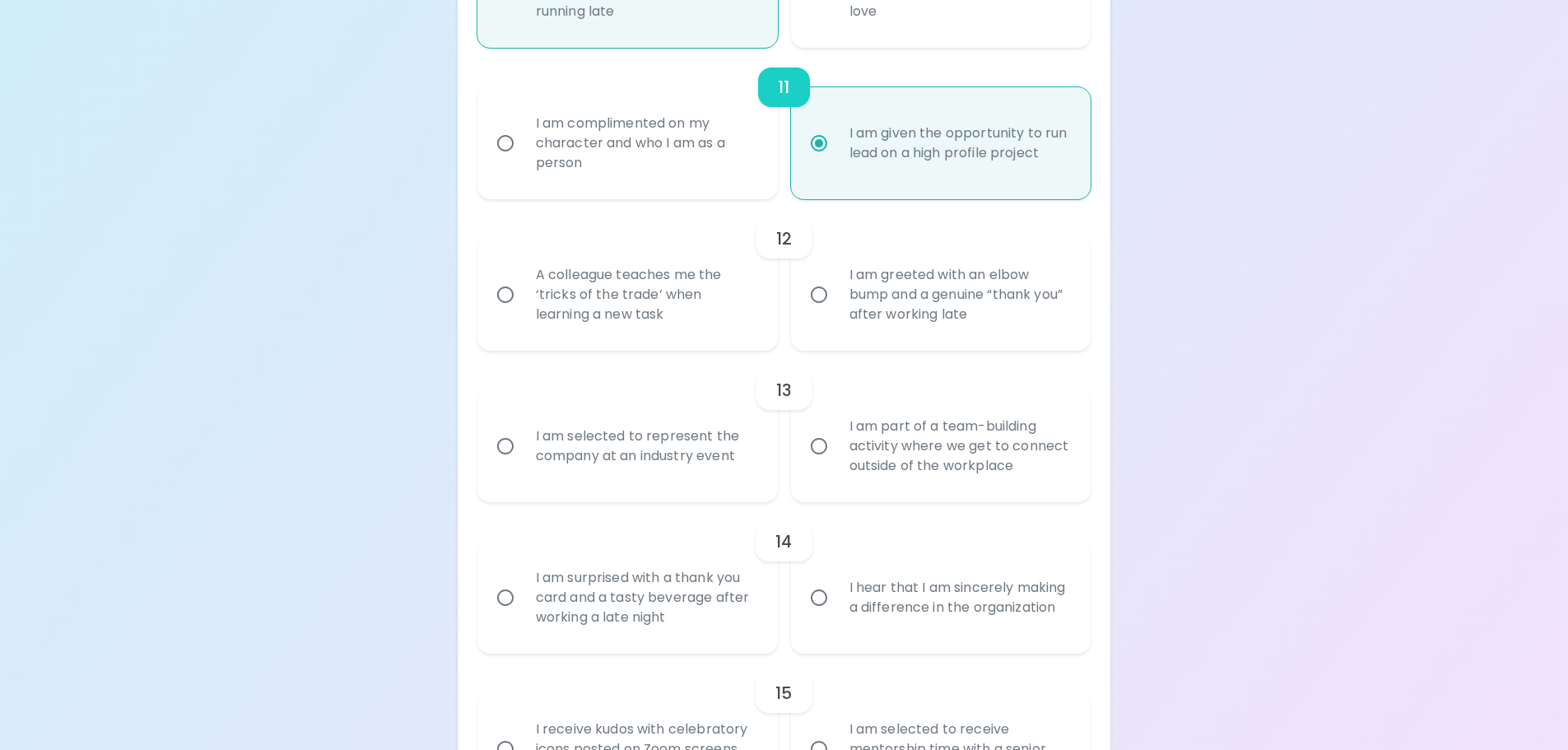
scroll to position [1834, 0]
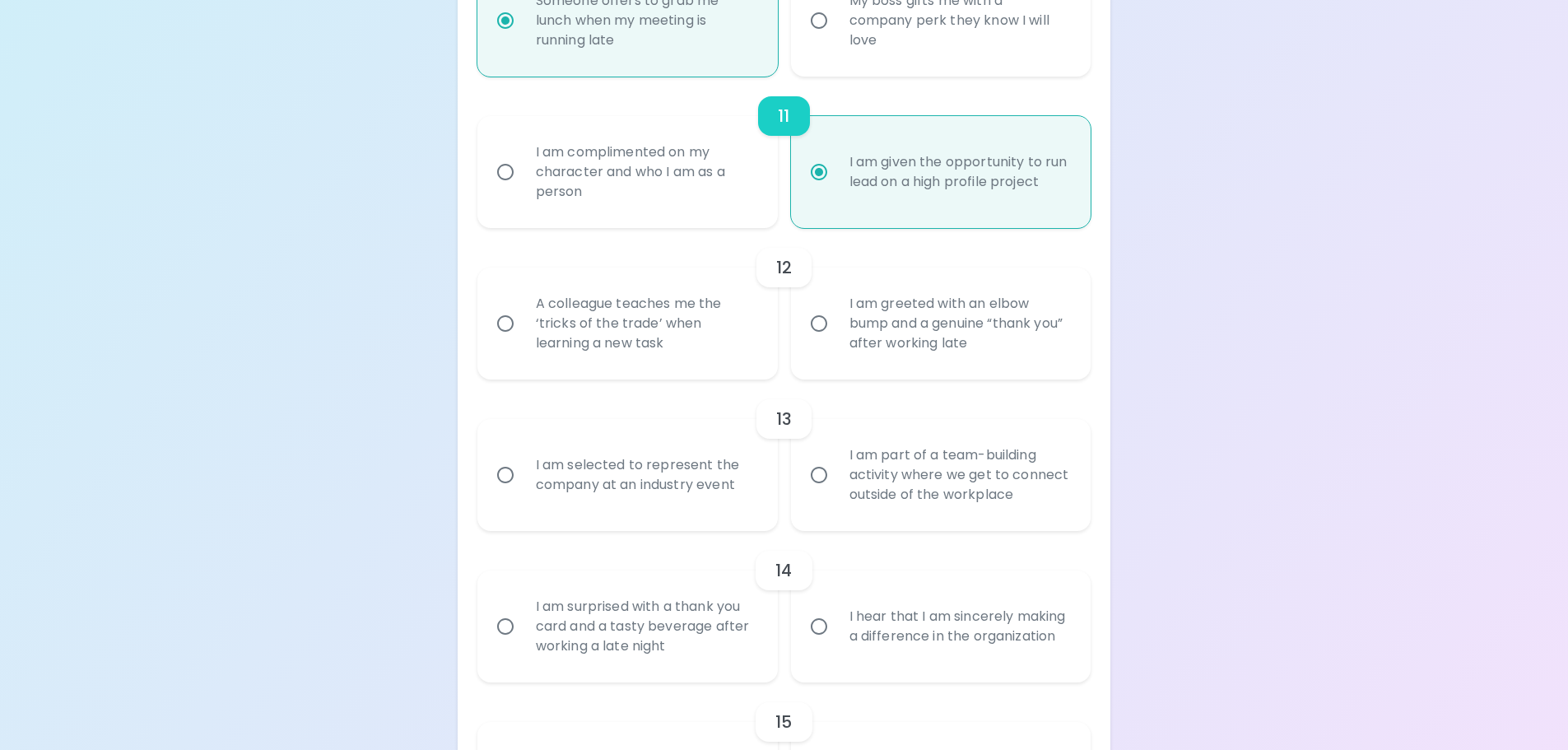
click at [685, 326] on div "A colleague teaches me the ‘tricks of the trade’ when learning a new task" at bounding box center [645, 324] width 246 height 99
click at [522, 326] on input "A colleague teaches me the ‘tricks of the trade’ when learning a new task" at bounding box center [505, 324] width 35 height 35
radio input "false"
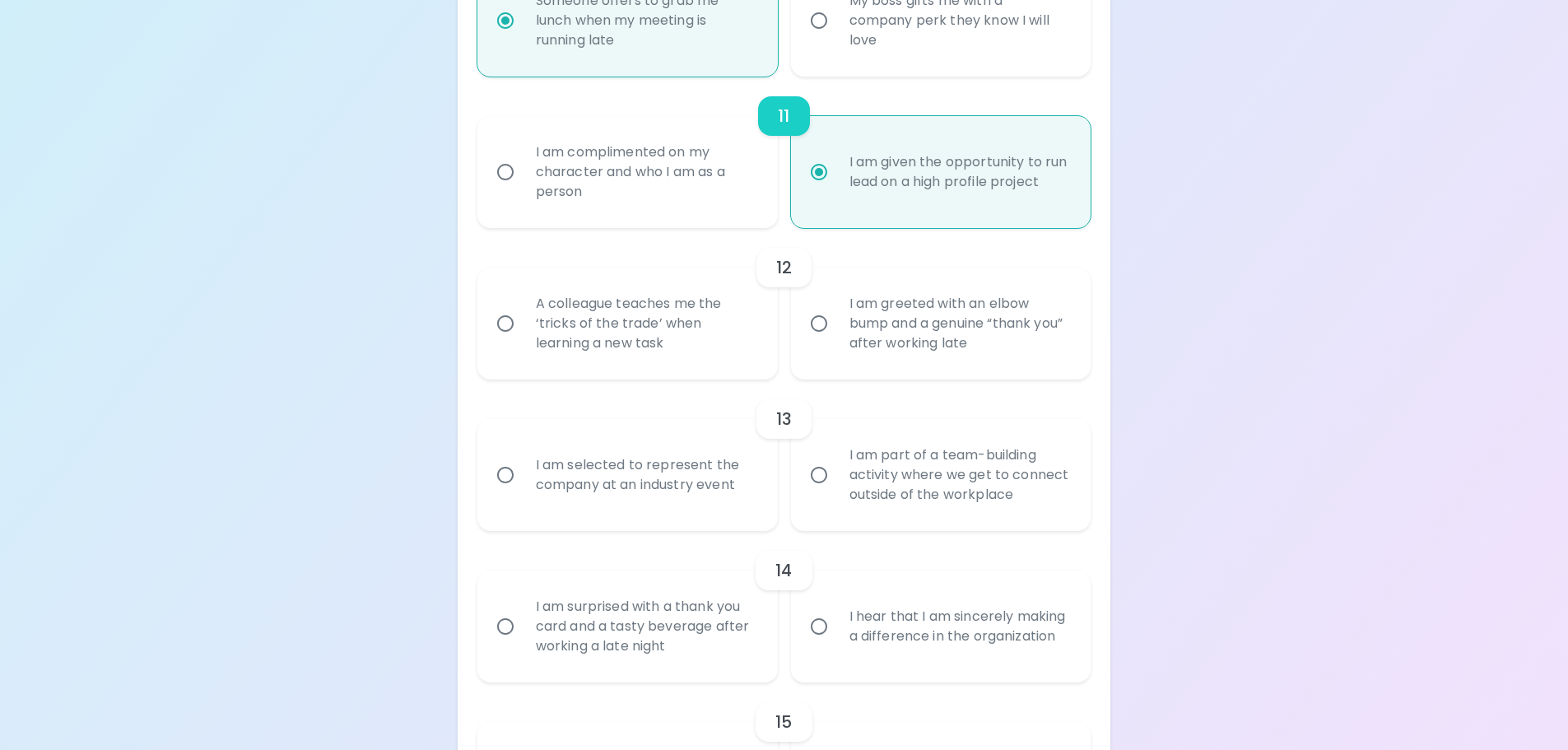
radio input "false"
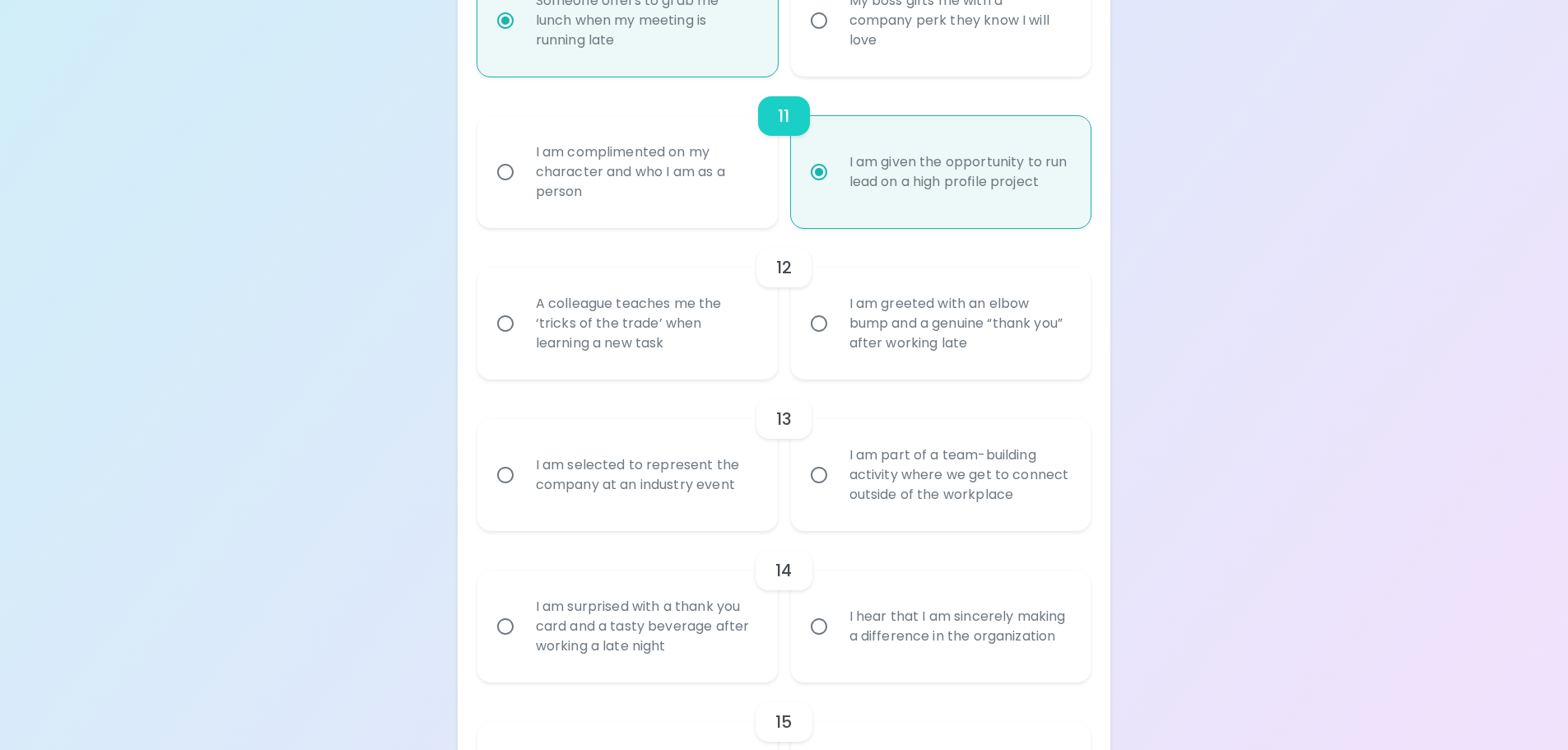
radio input "false"
radio input "true"
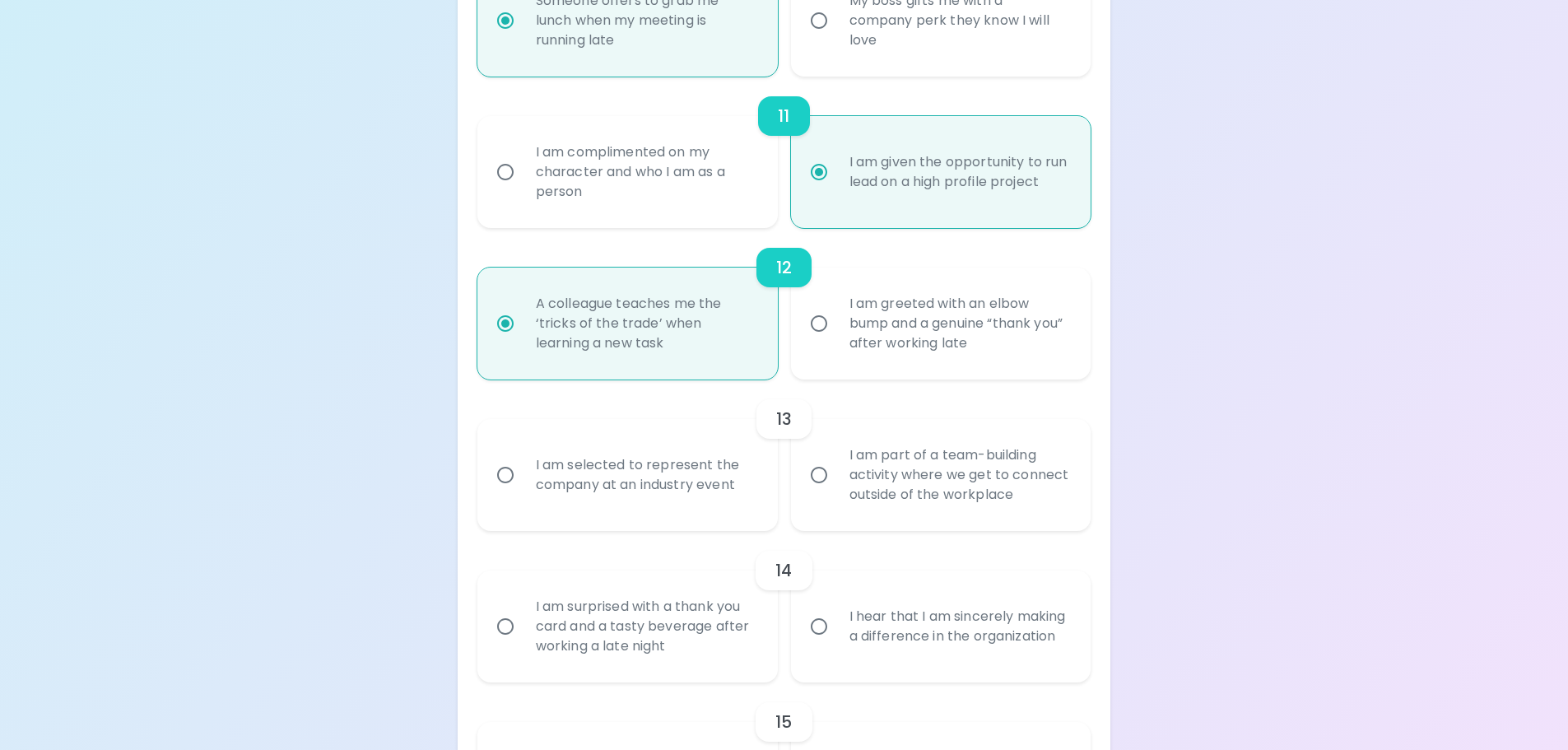
scroll to position [1966, 0]
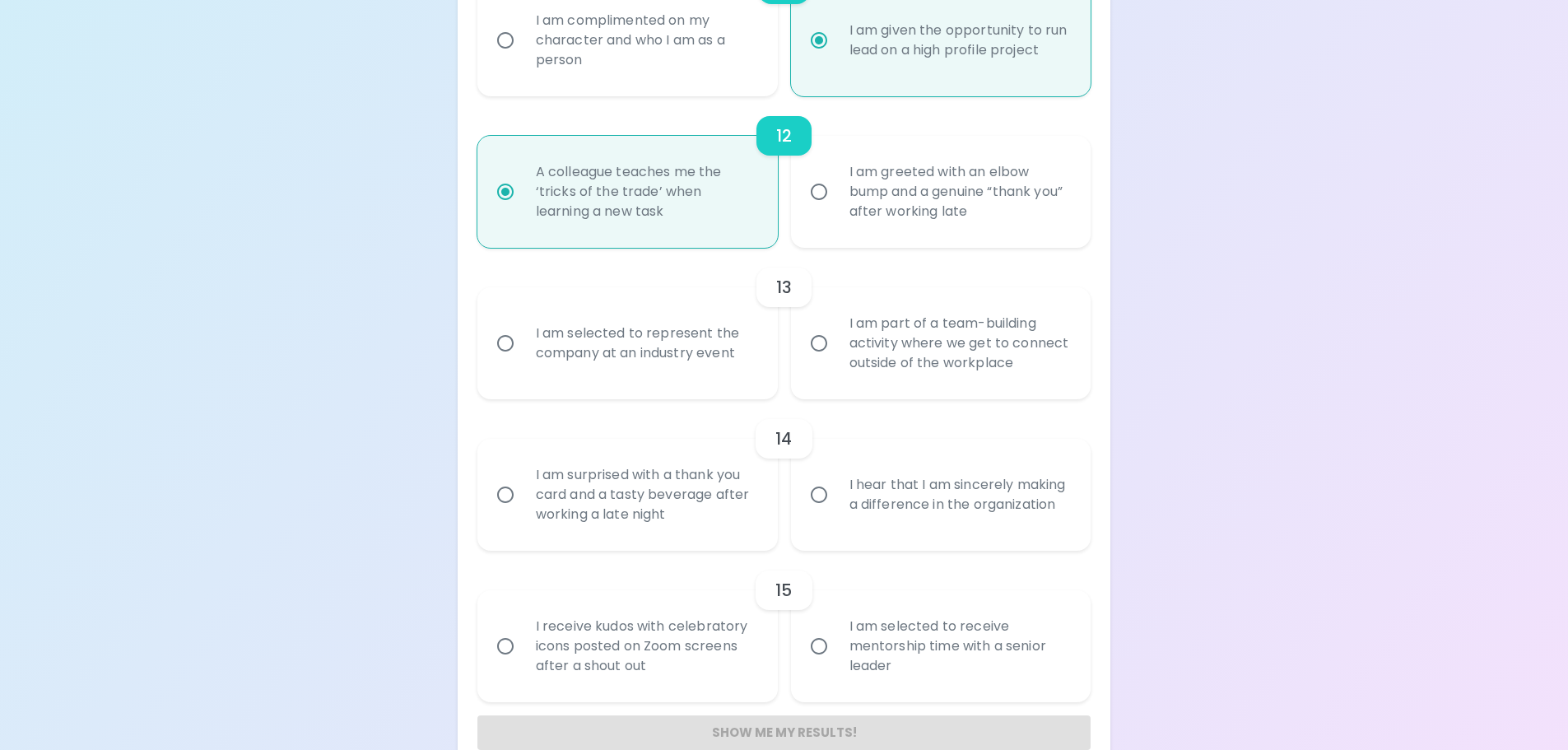
radio input "true"
click at [652, 372] on div "I am selected to represent the company at an industry event" at bounding box center [645, 343] width 246 height 79
click at [522, 361] on input "I am selected to represent the company at an industry event" at bounding box center [505, 343] width 35 height 35
radio input "false"
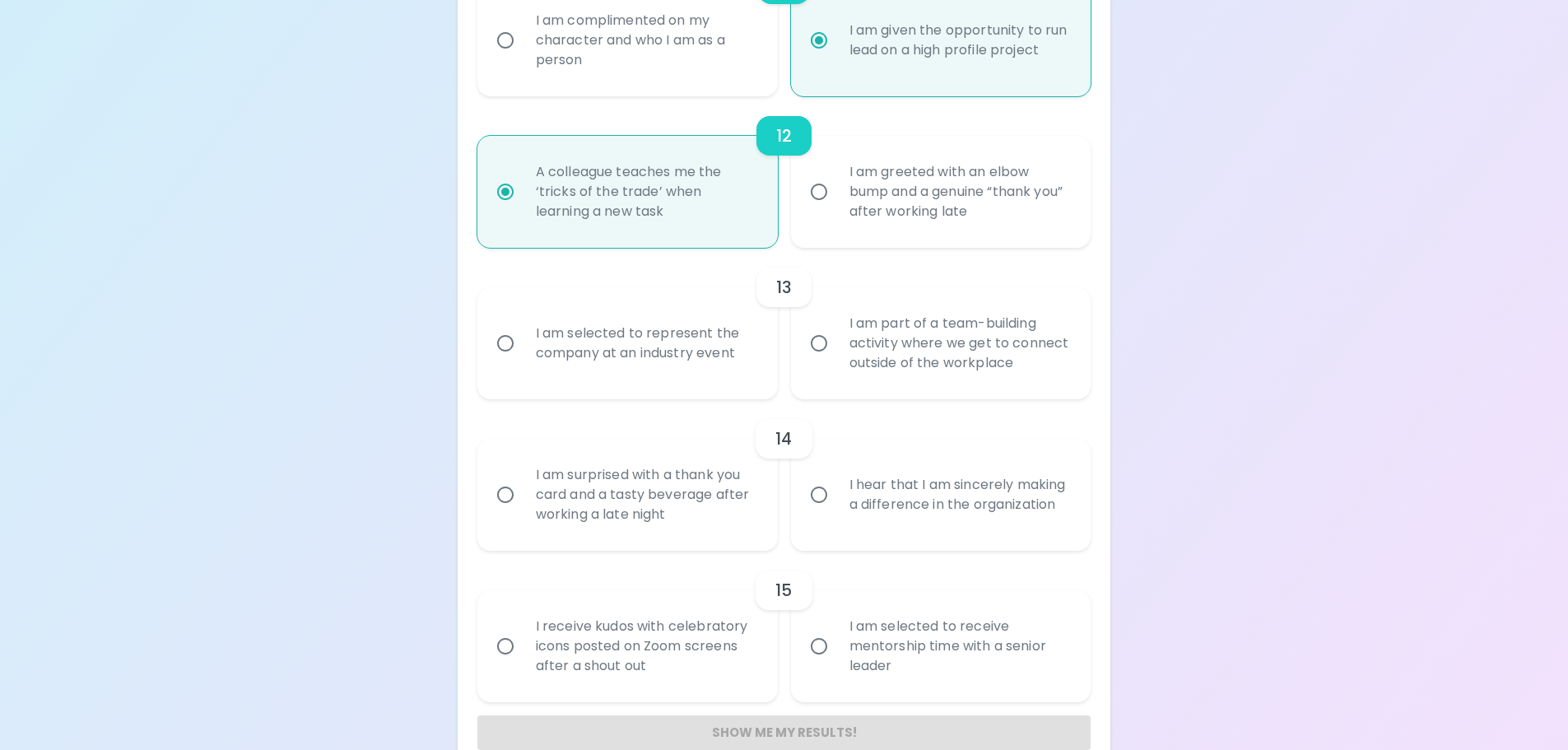
radio input "false"
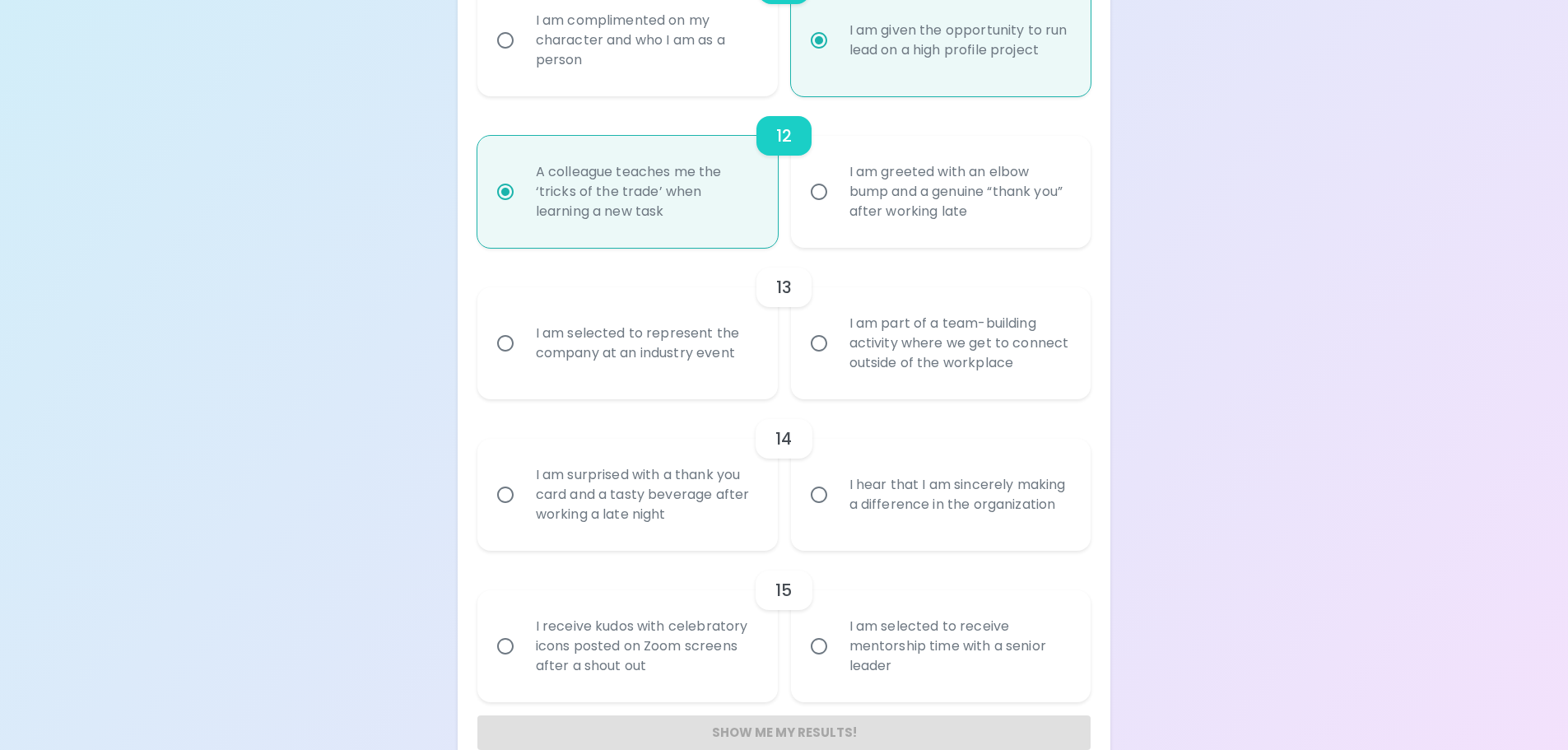
radio input "false"
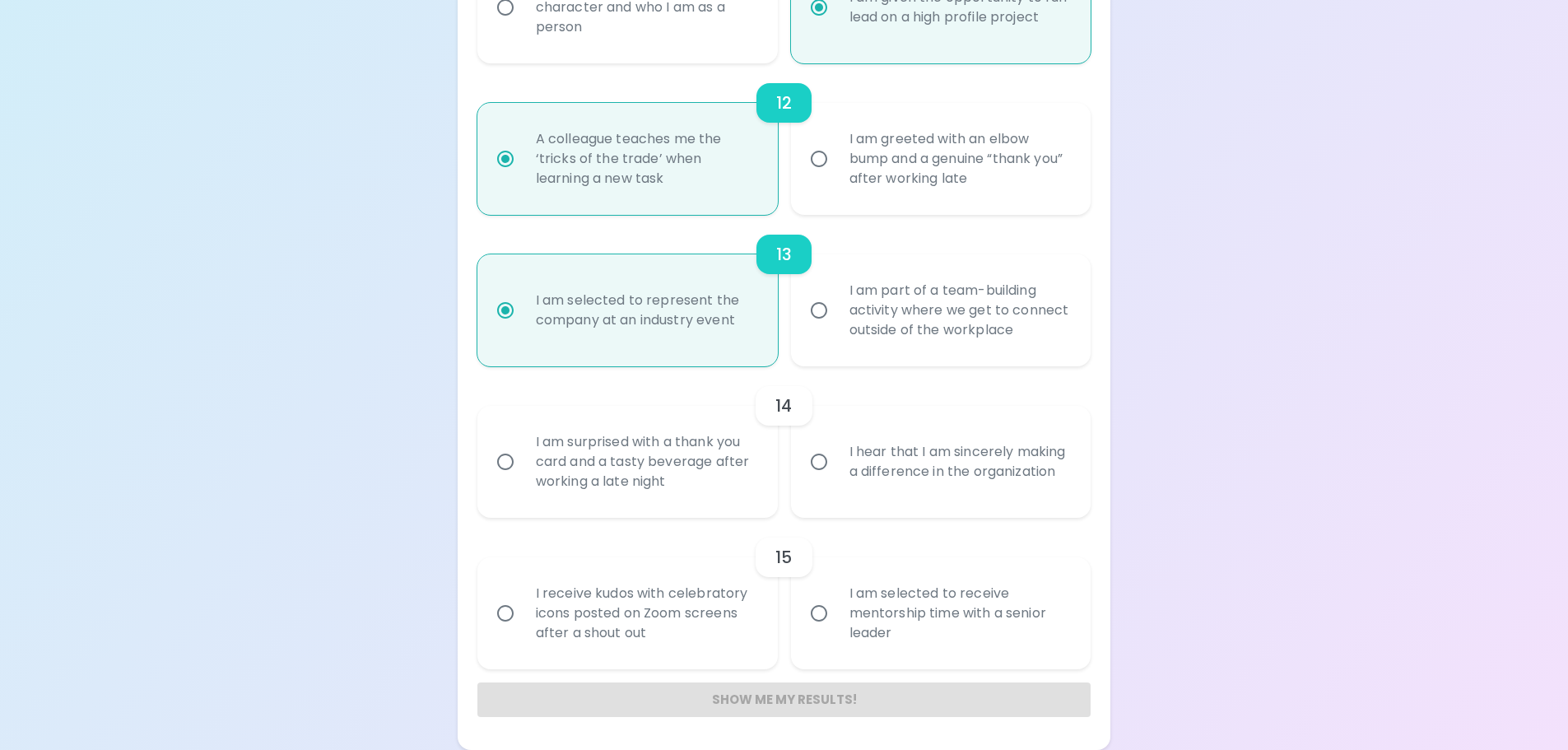
radio input "true"
click at [663, 480] on div "I am surprised with a thank you card and a tasty beverage after working a late …" at bounding box center [645, 462] width 246 height 99
click at [522, 480] on input "I am surprised with a thank you card and a tasty beverage after working a late …" at bounding box center [505, 462] width 35 height 35
radio input "false"
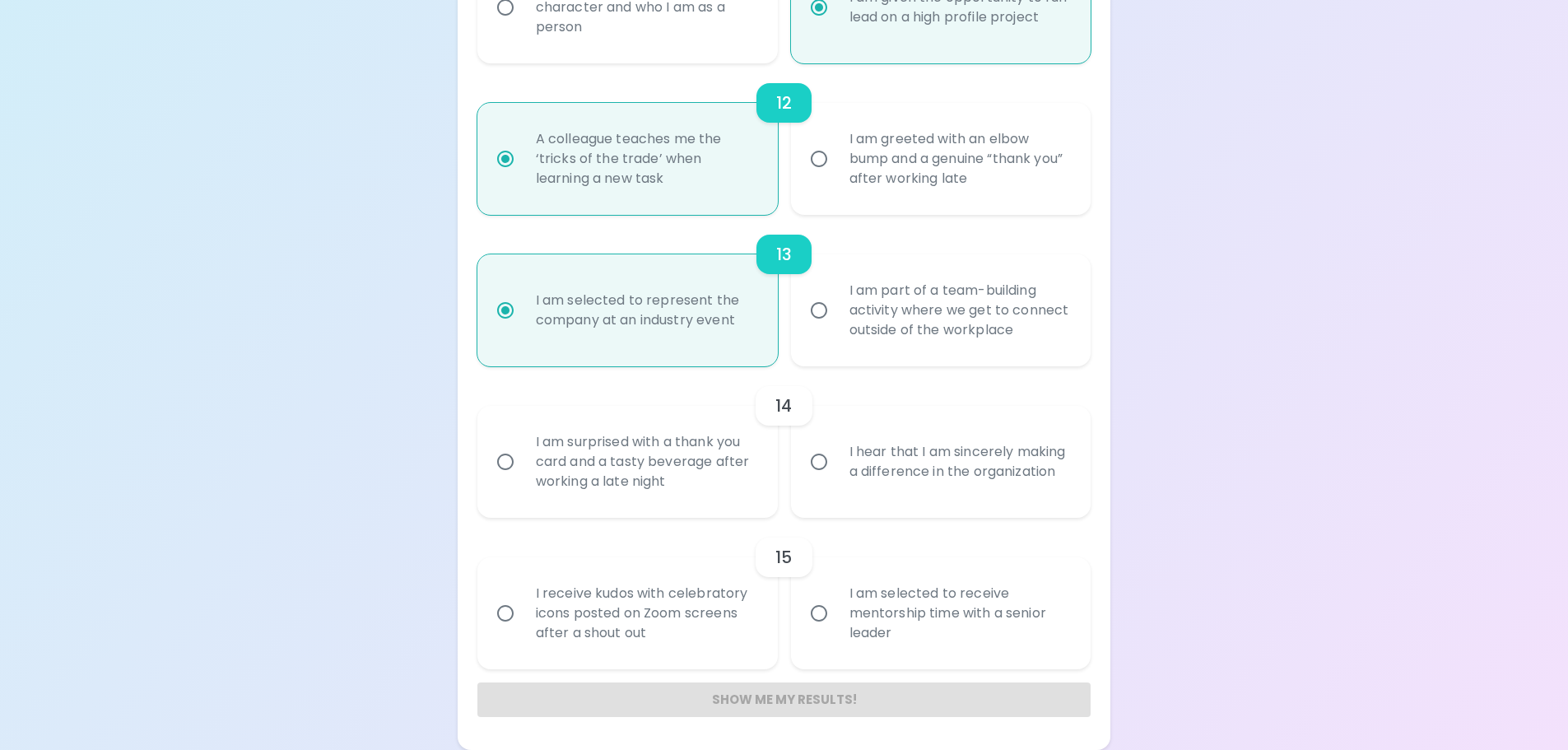
radio input "false"
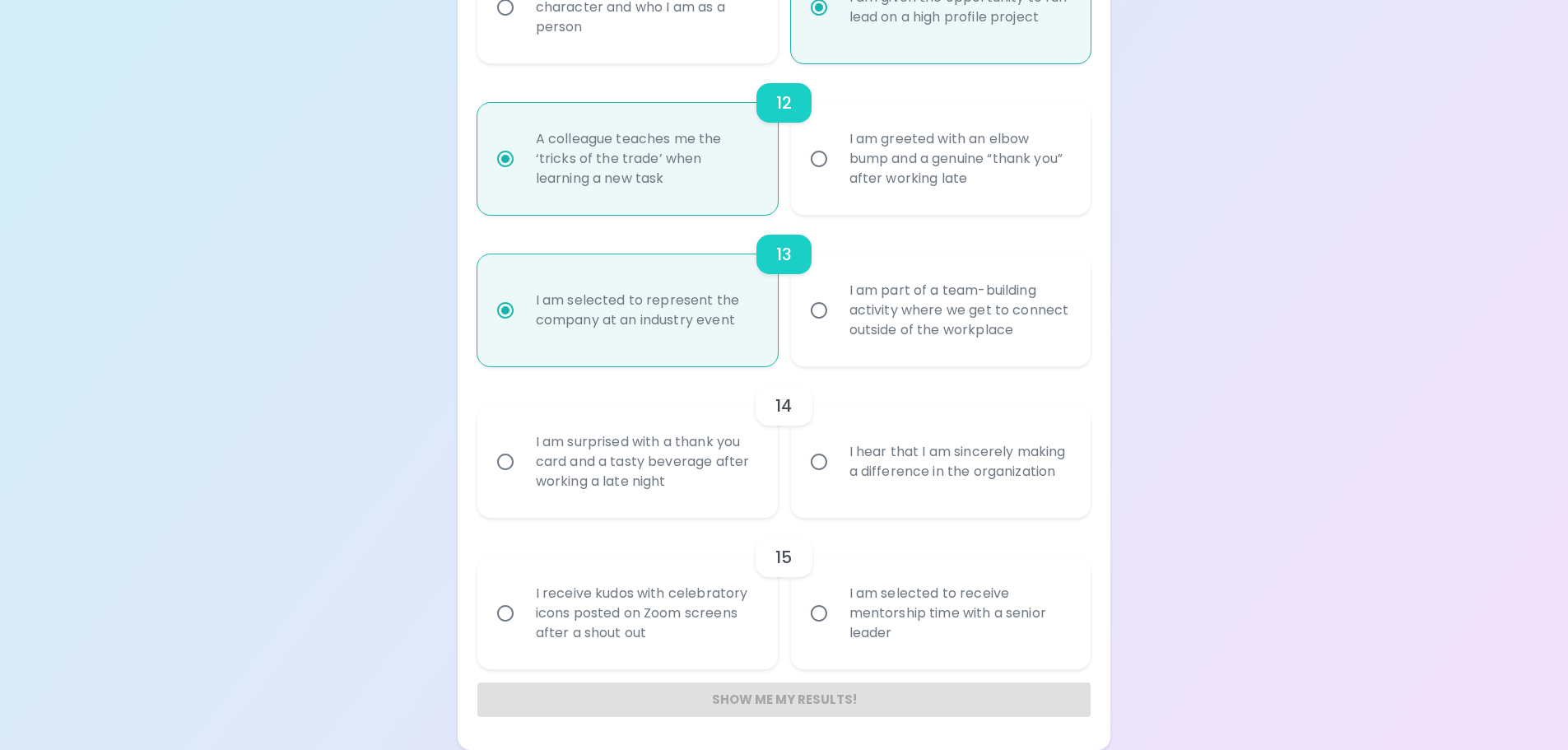
radio input "false"
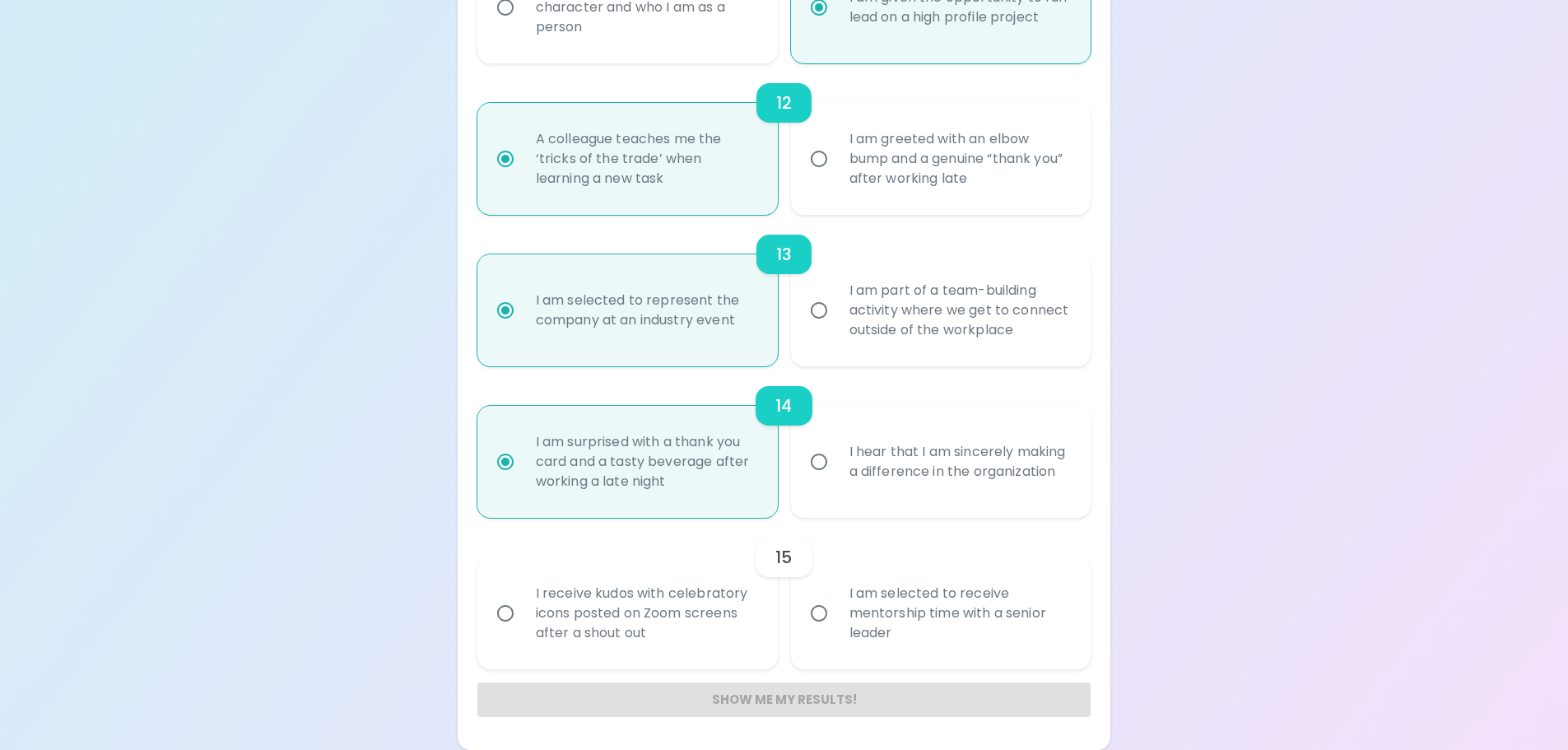
radio input "true"
click at [873, 627] on div "I am selected to receive mentorship time with a senior leader" at bounding box center [959, 614] width 246 height 99
click at [836, 627] on input "I am selected to receive mentorship time with a senior leader" at bounding box center [819, 614] width 35 height 35
radio input "false"
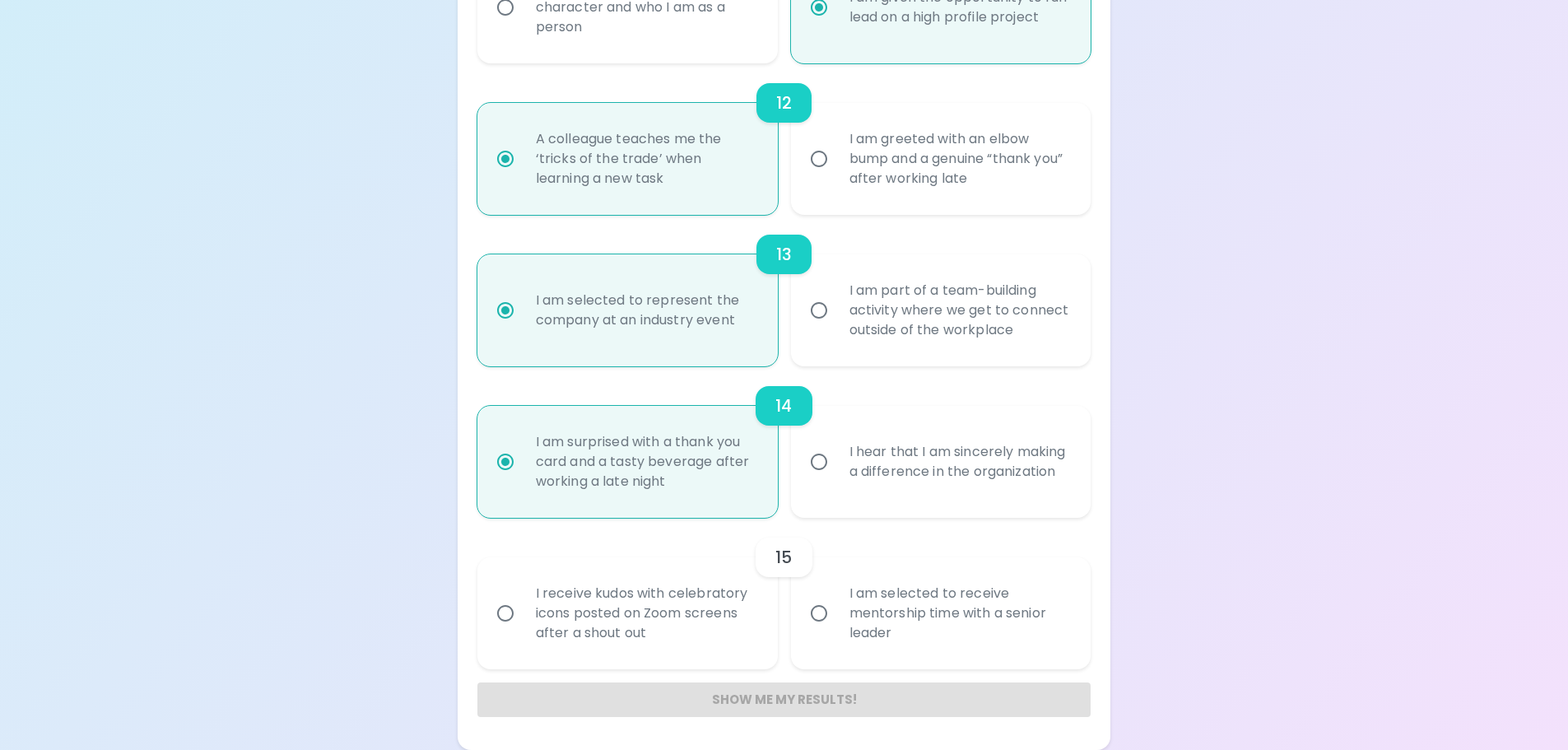
radio input "false"
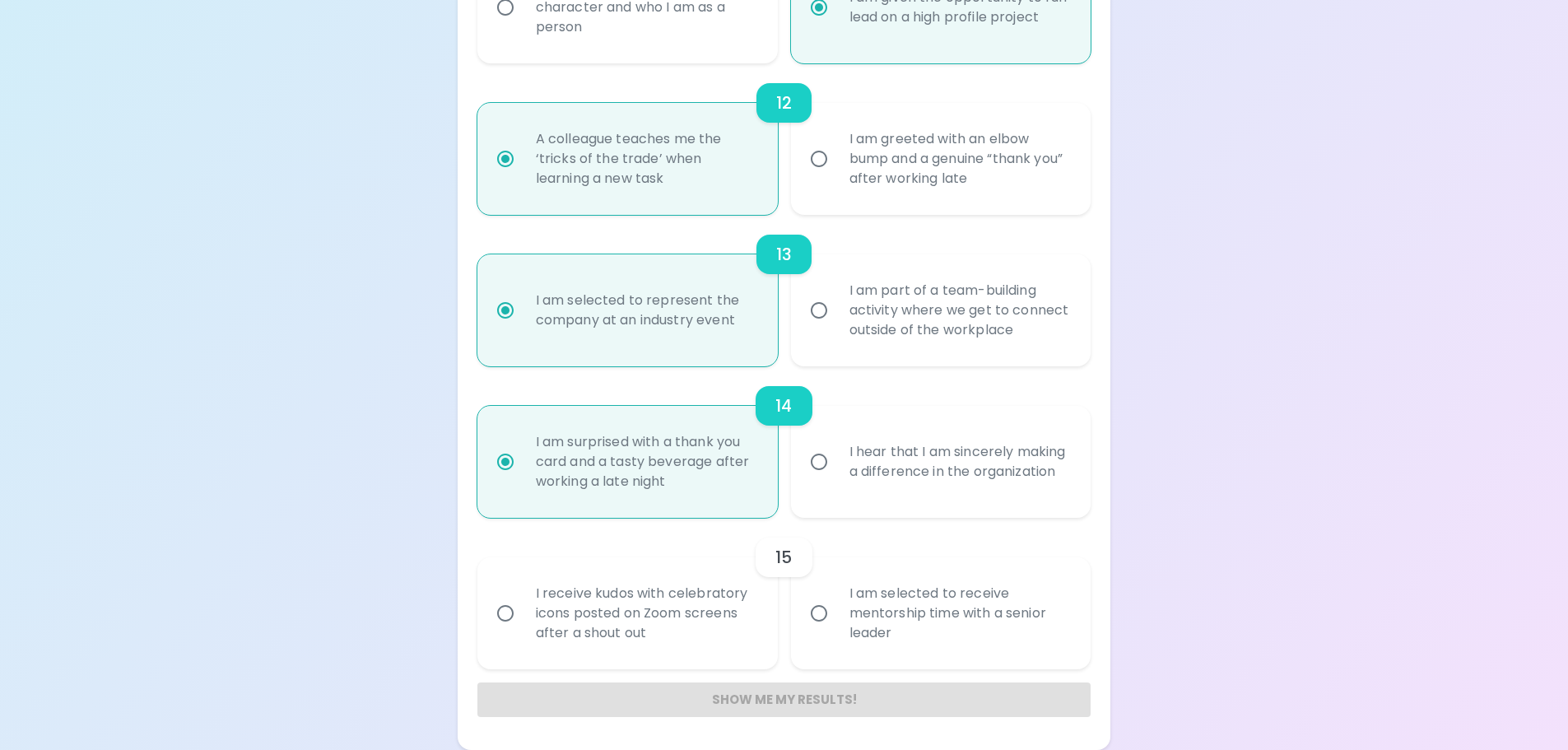
radio input "false"
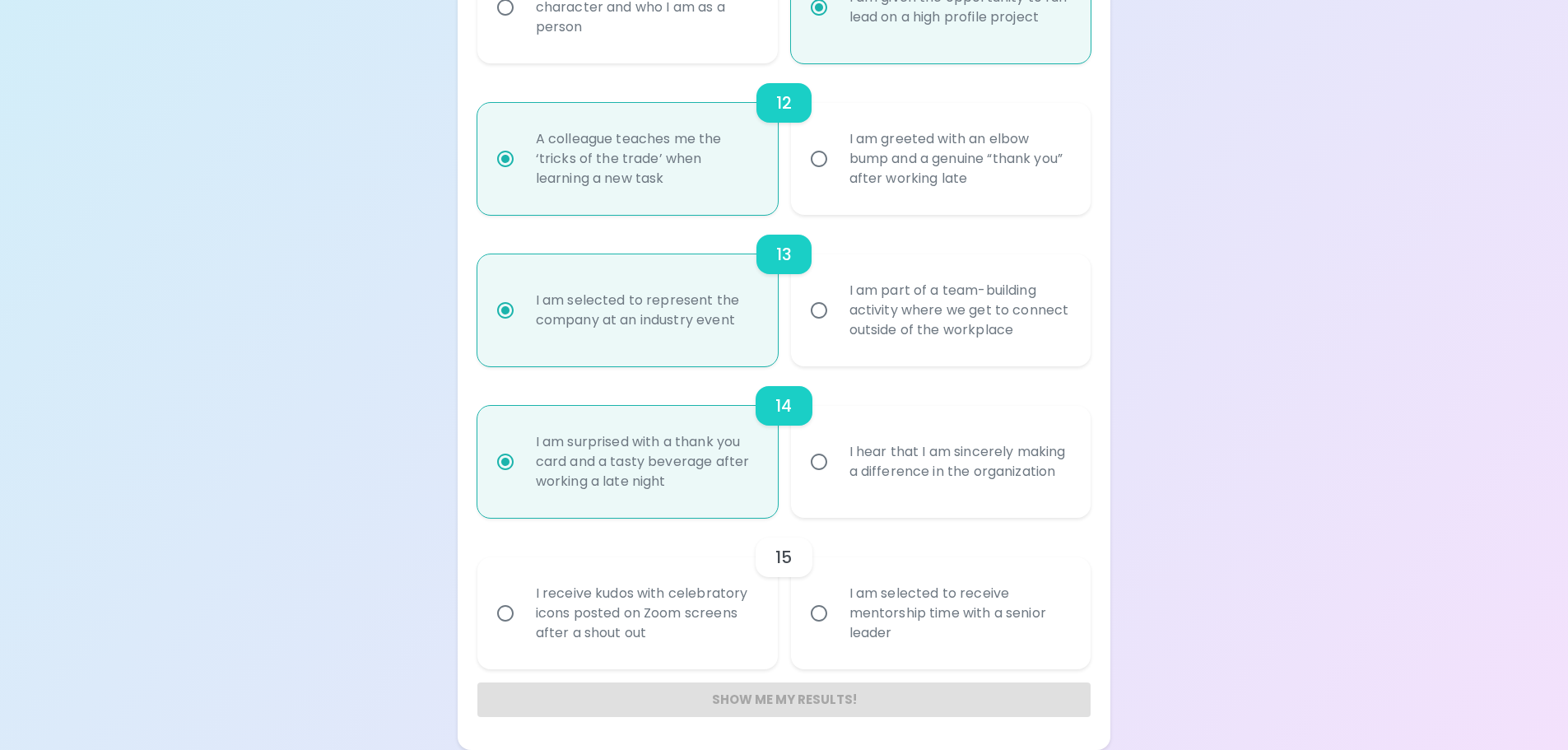
radio input "false"
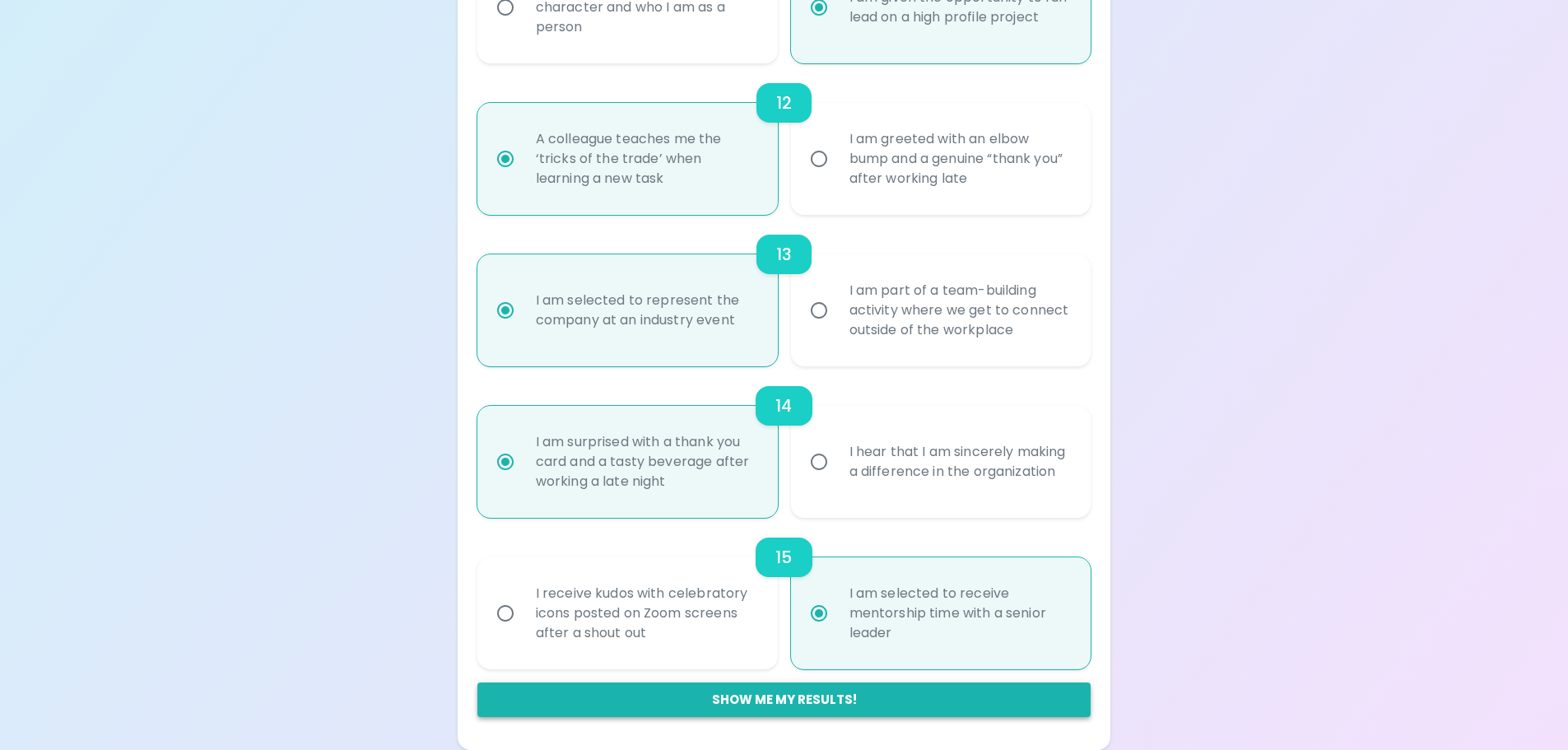
click at [787, 692] on button "Show me my results!" at bounding box center [784, 700] width 614 height 35
radio input "false"
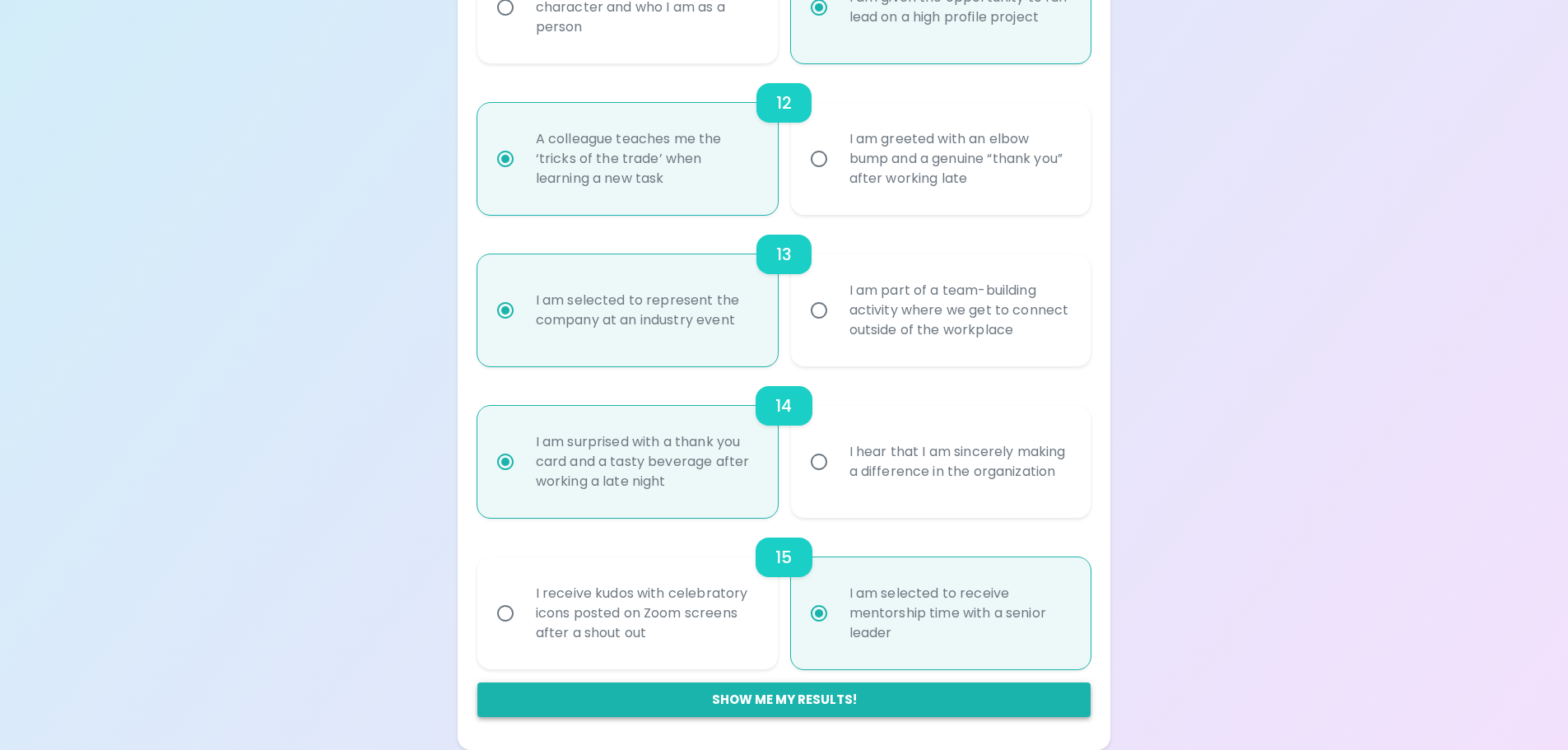
radio input "false"
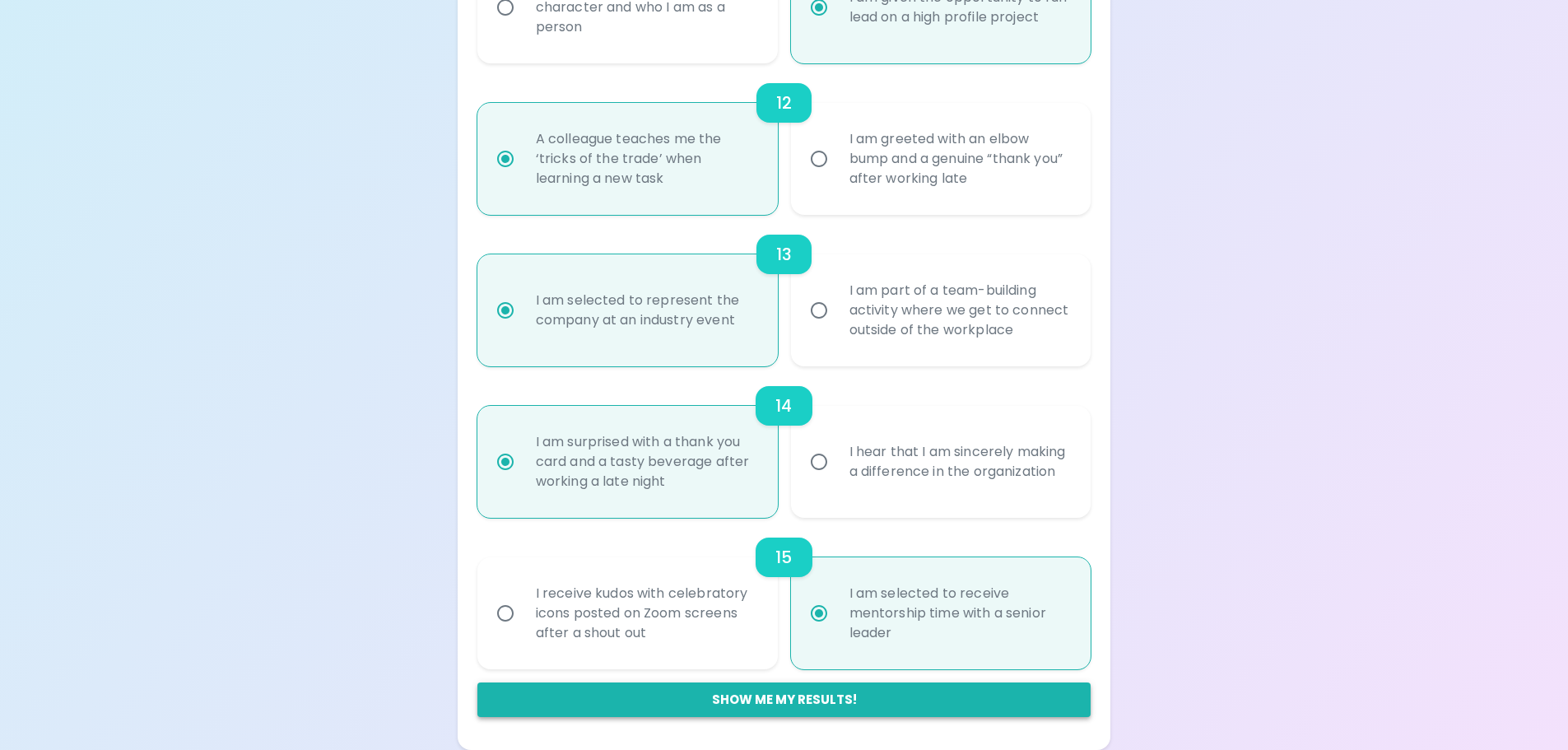
radio input "false"
radio input "true"
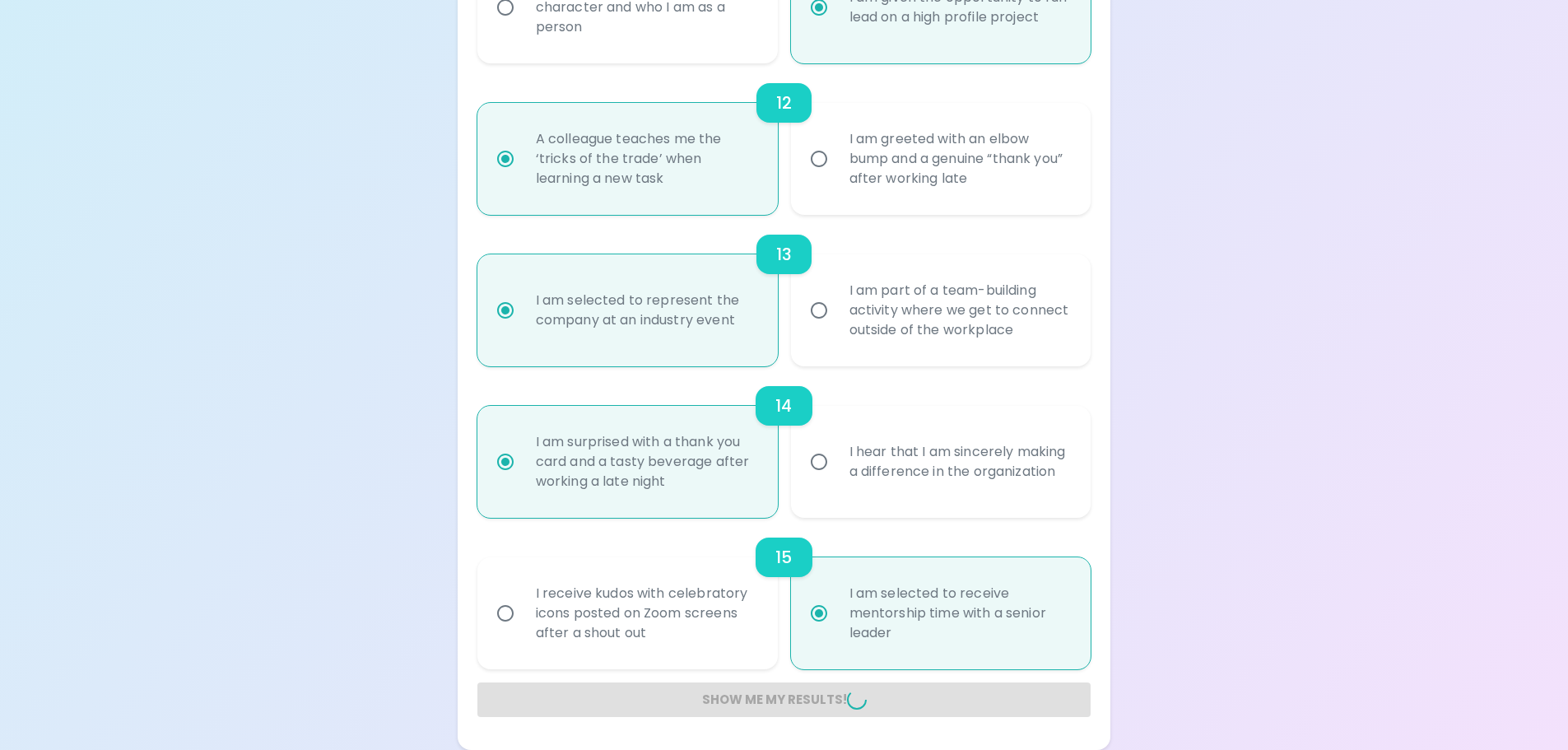
radio input "false"
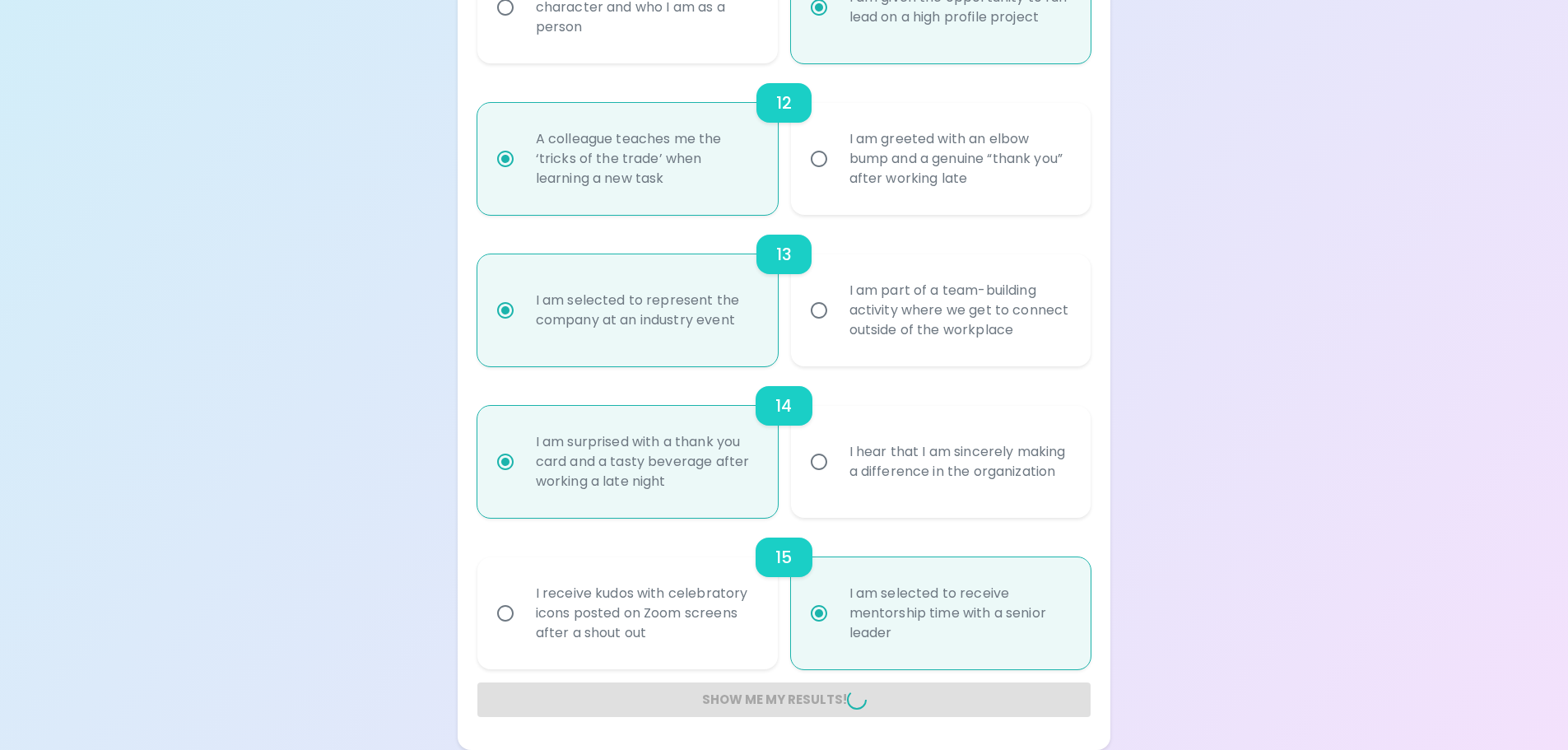
radio input "false"
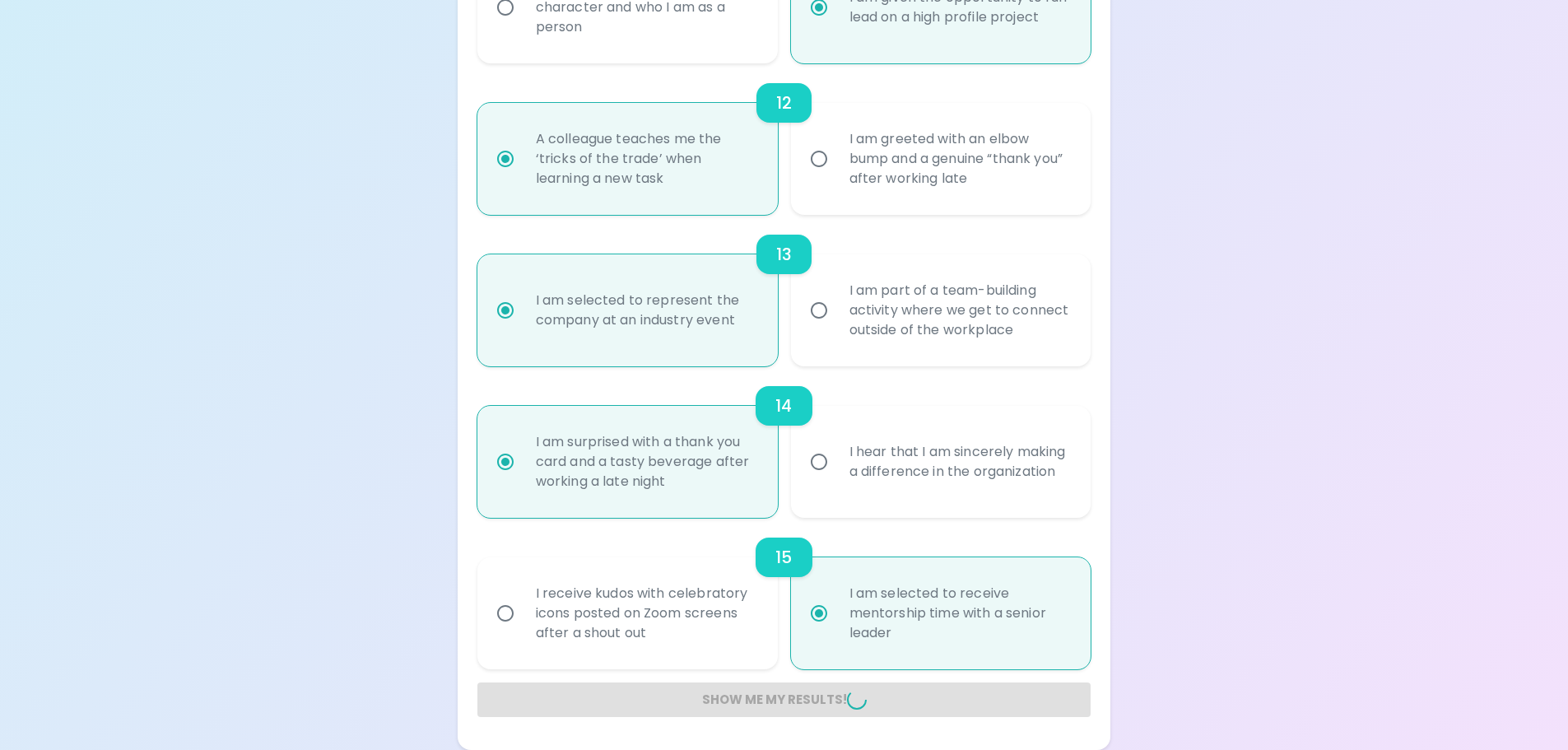
radio input "false"
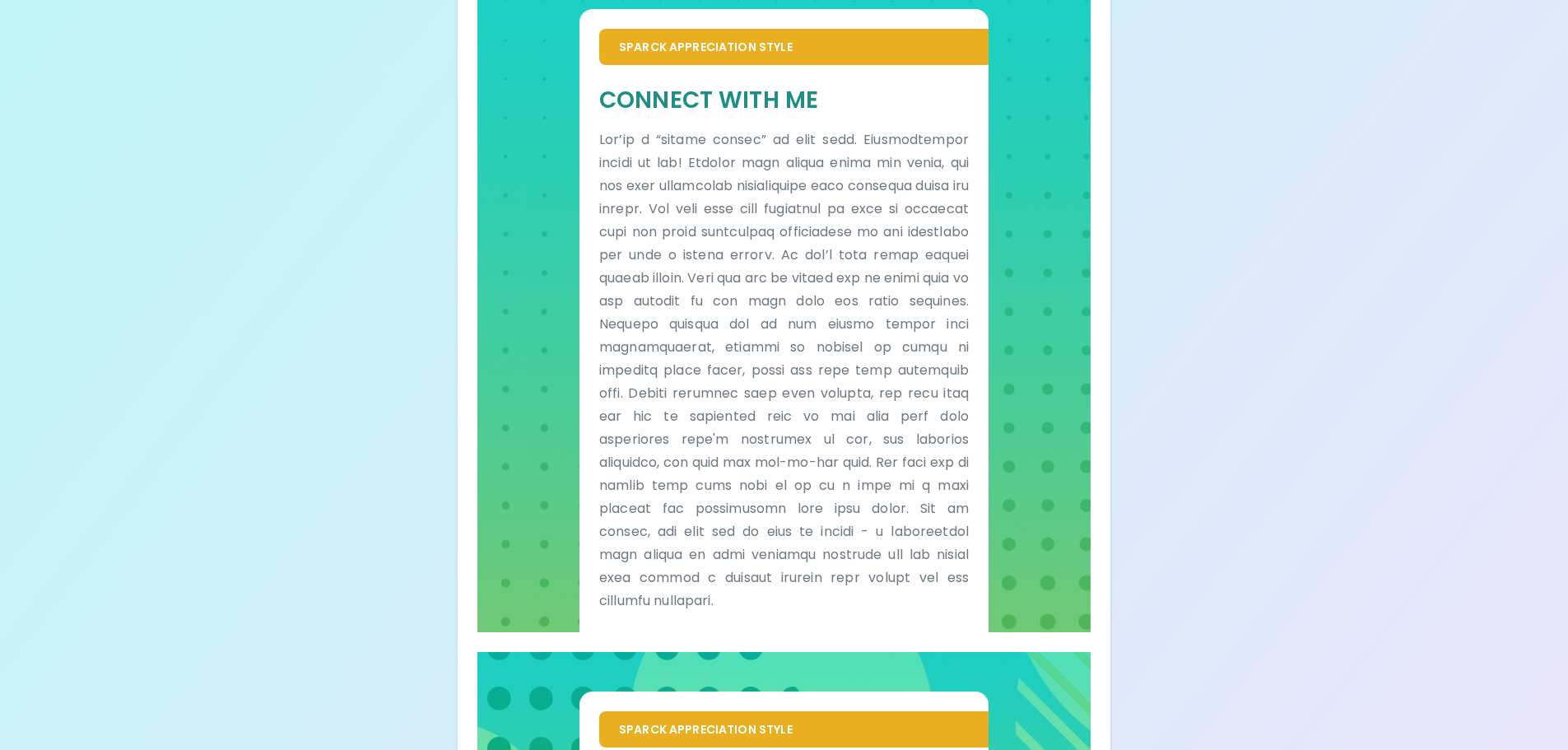
scroll to position [412, 0]
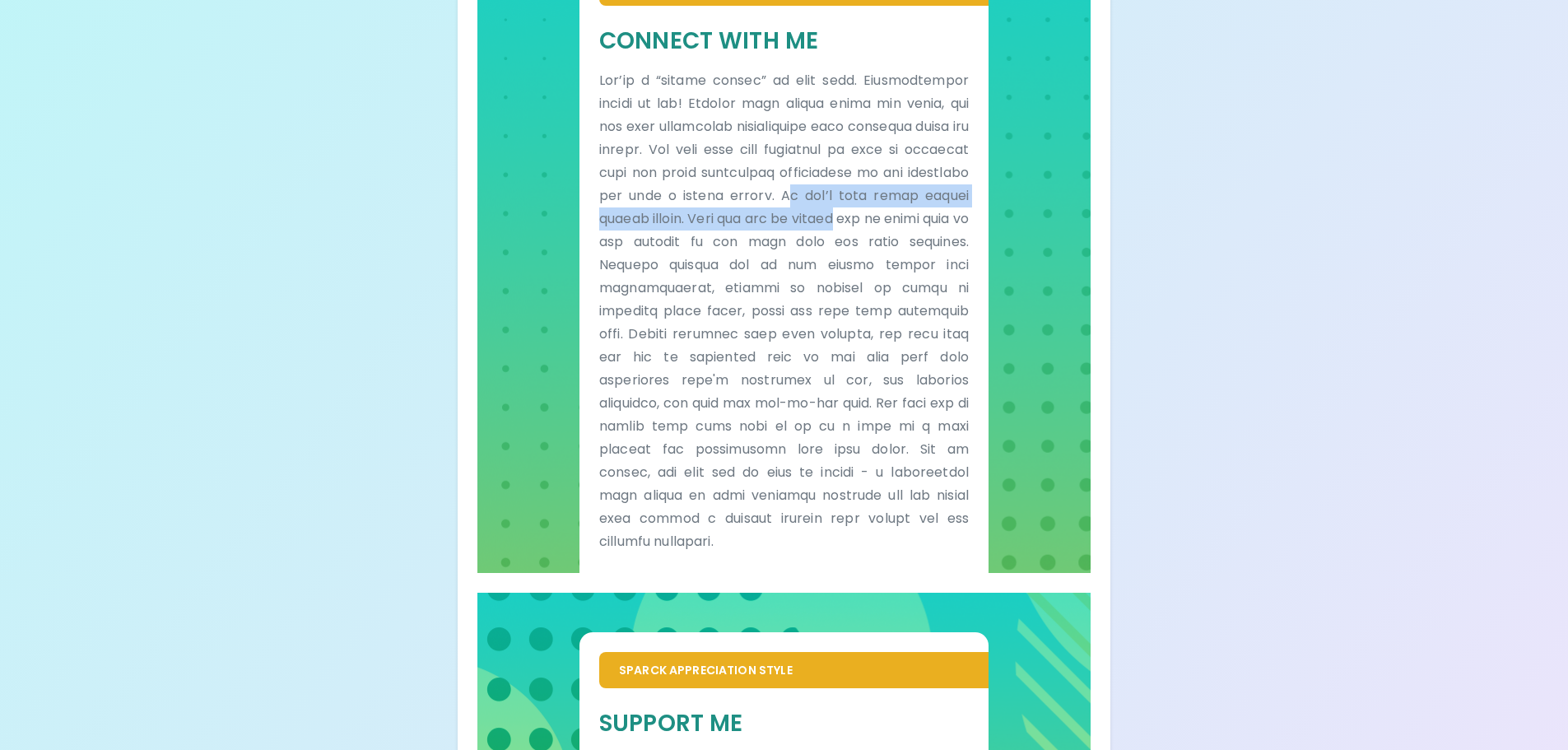
drag, startPoint x: 898, startPoint y: 197, endPoint x: 973, endPoint y: 225, distance: 80.1
click at [973, 225] on div "Connect With Me" at bounding box center [784, 289] width 409 height 567
click at [935, 242] on p at bounding box center [784, 311] width 370 height 484
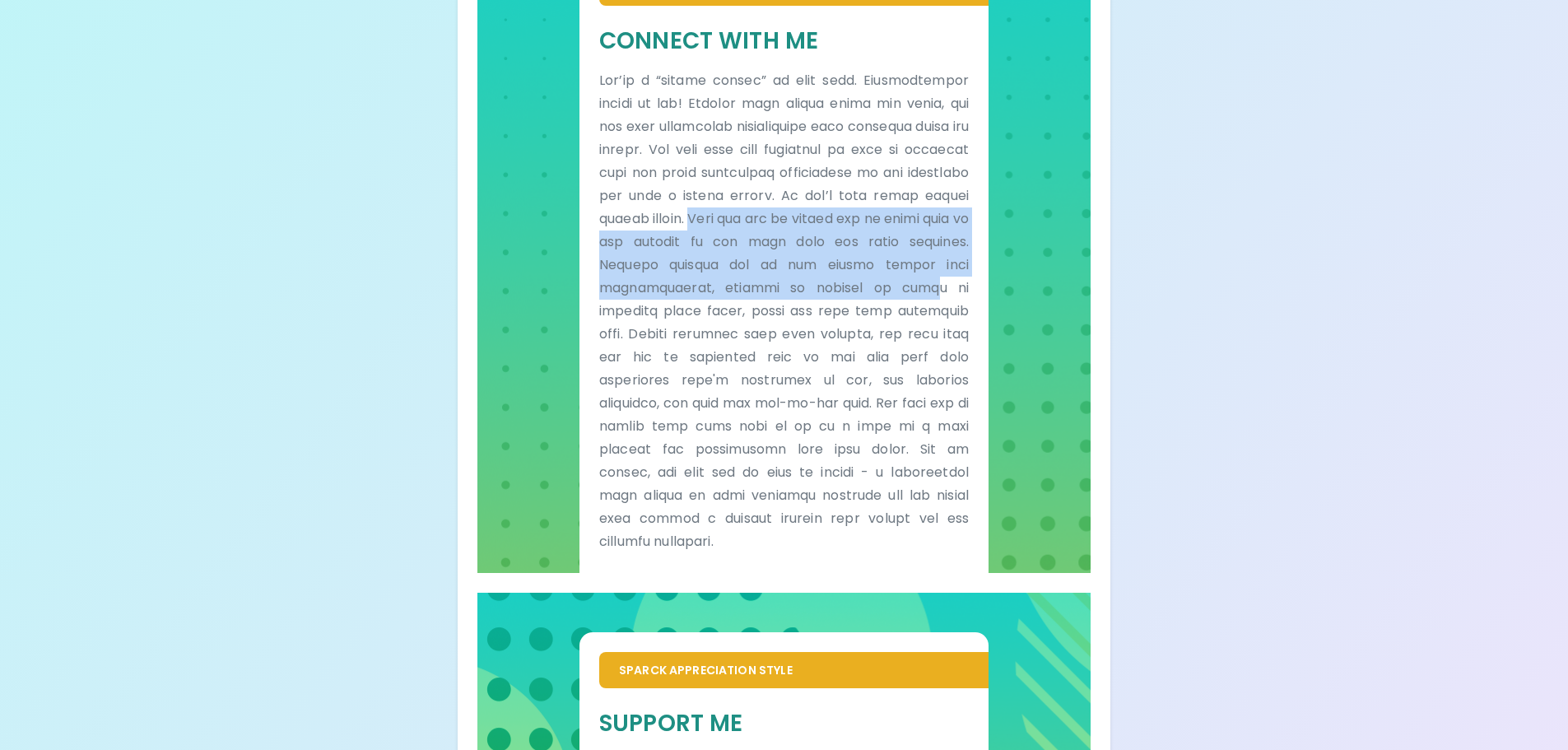
drag, startPoint x: 806, startPoint y: 221, endPoint x: 965, endPoint y: 285, distance: 171.4
click at [965, 285] on p at bounding box center [784, 311] width 370 height 484
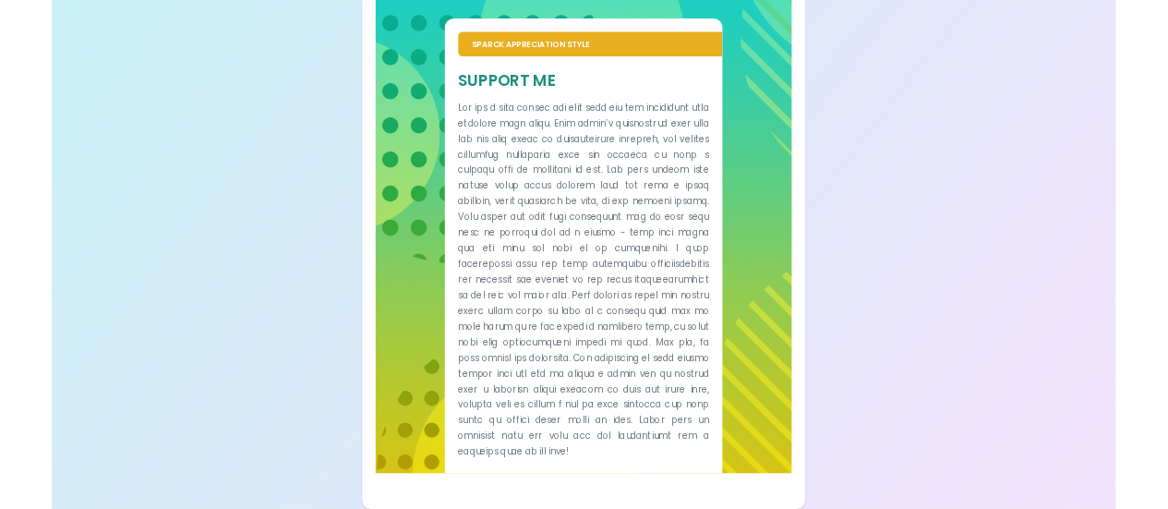
scroll to position [1166, 0]
